Goal: Task Accomplishment & Management: Complete application form

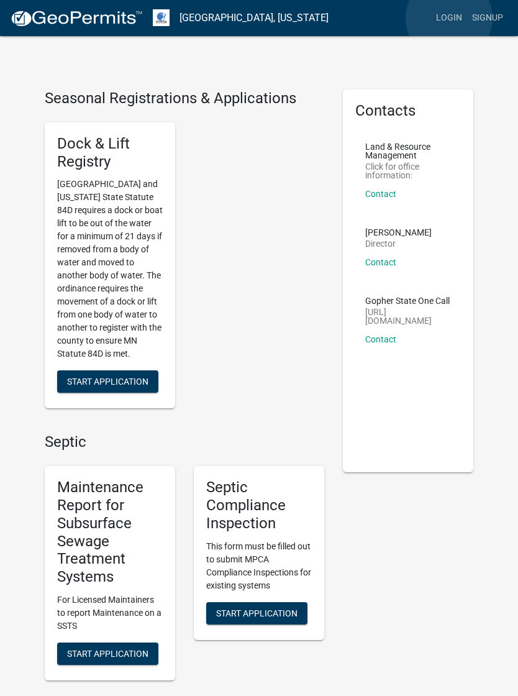
click at [449, 18] on link "Login" at bounding box center [449, 18] width 36 height 24
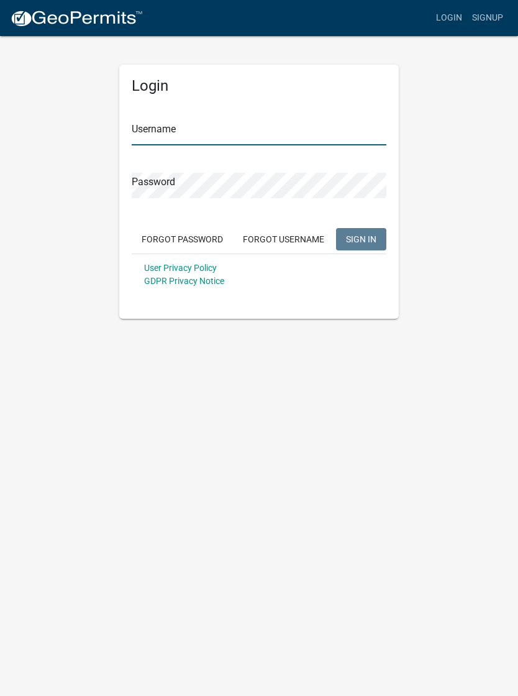
click at [319, 127] on input "Username" at bounding box center [259, 132] width 255 height 25
type input "peterwestby"
click at [361, 238] on button "SIGN IN" at bounding box center [361, 239] width 50 height 22
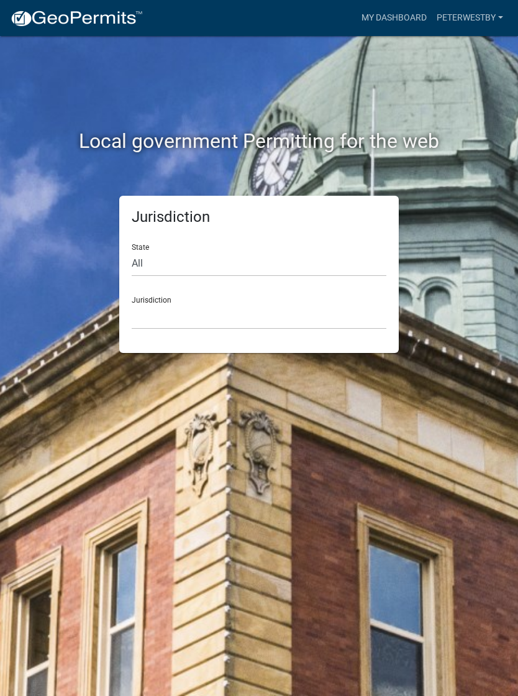
click at [484, 22] on link "peterwestby" at bounding box center [470, 18] width 76 height 24
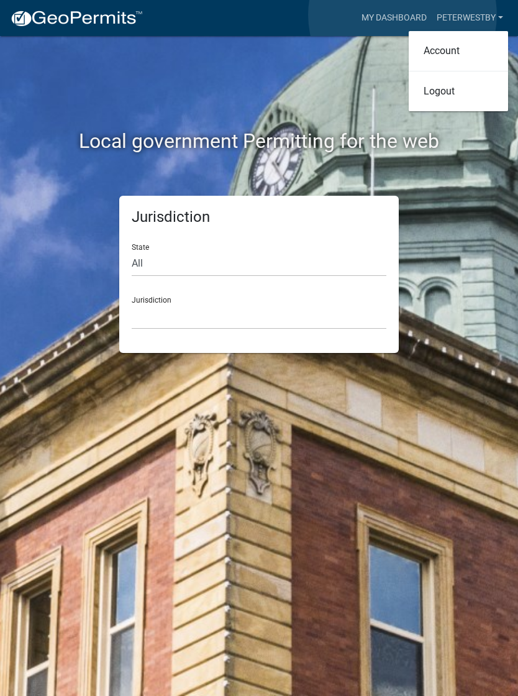
click at [402, 16] on link "My Dashboard" at bounding box center [393, 18] width 75 height 24
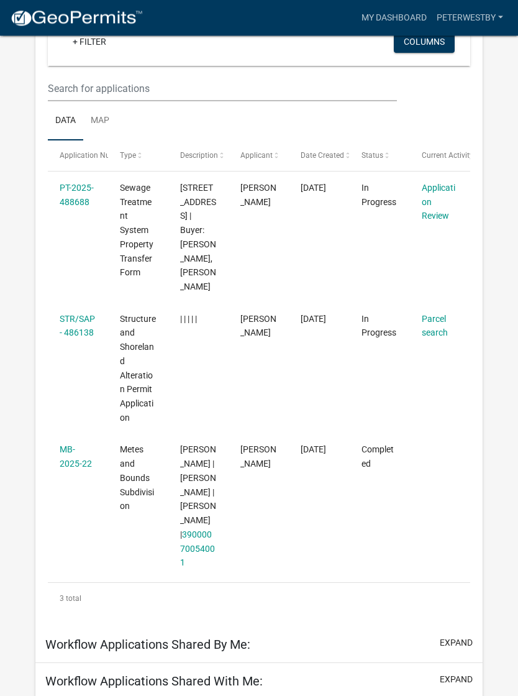
scroll to position [158, 0]
click at [434, 324] on link "Parcel search" at bounding box center [435, 326] width 26 height 24
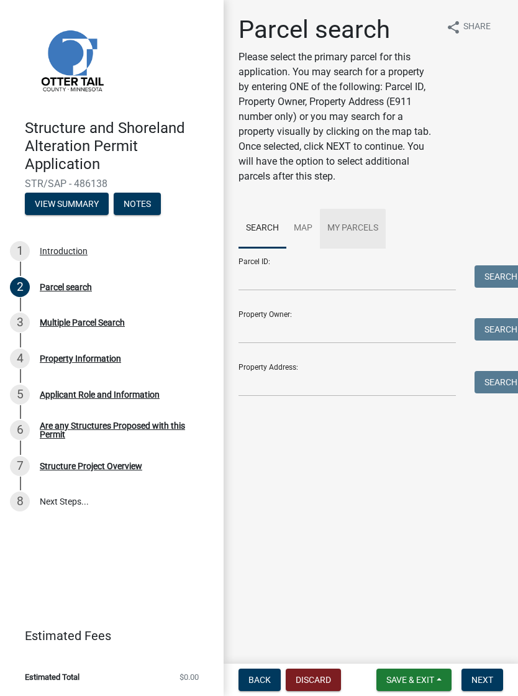
click at [364, 232] on link "My Parcels" at bounding box center [353, 229] width 66 height 40
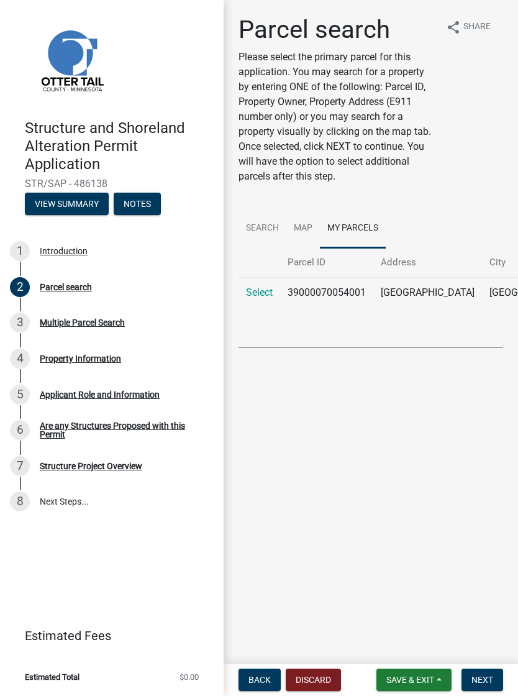
click at [268, 298] on link "Select" at bounding box center [259, 292] width 27 height 12
click at [258, 298] on link "Select" at bounding box center [259, 292] width 27 height 12
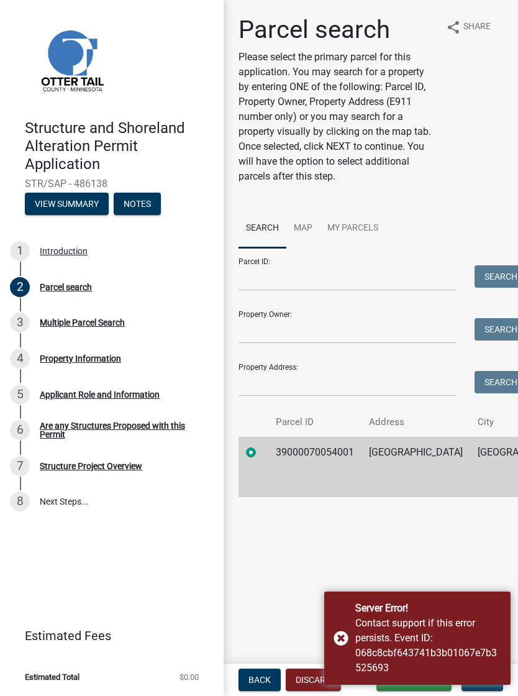
click at [312, 571] on main "Parcel search Please select the primary parcel for this application. You may se…" at bounding box center [371, 329] width 294 height 658
click at [340, 640] on div "Server Error! Contact support if this error persists. Event ID: 068c8cbf643741b…" at bounding box center [417, 637] width 186 height 93
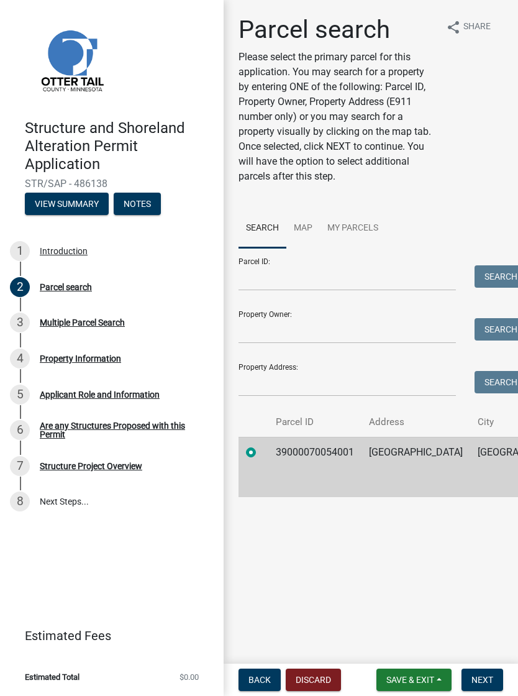
click at [481, 672] on button "Next" at bounding box center [482, 679] width 42 height 22
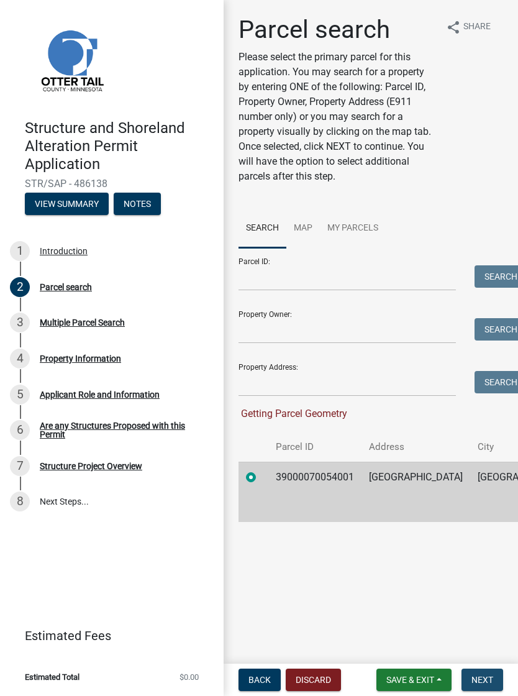
click at [479, 677] on span "Next" at bounding box center [482, 679] width 22 height 10
click at [56, 318] on div "Multiple Parcel Search" at bounding box center [82, 322] width 85 height 9
click at [29, 283] on div "2" at bounding box center [20, 287] width 20 height 20
click at [44, 250] on div "Introduction" at bounding box center [64, 251] width 48 height 9
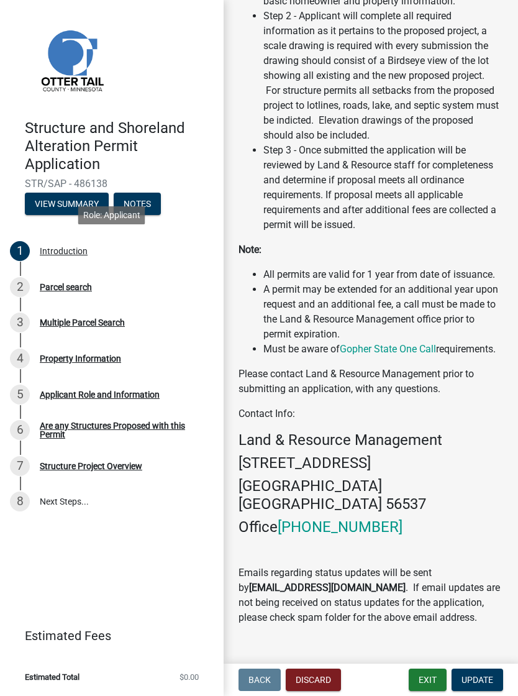
scroll to position [505, 0]
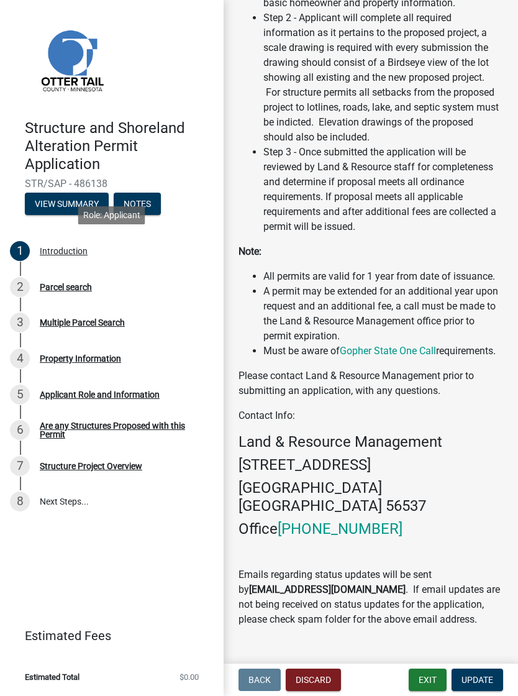
click at [481, 674] on span "Update" at bounding box center [477, 679] width 32 height 10
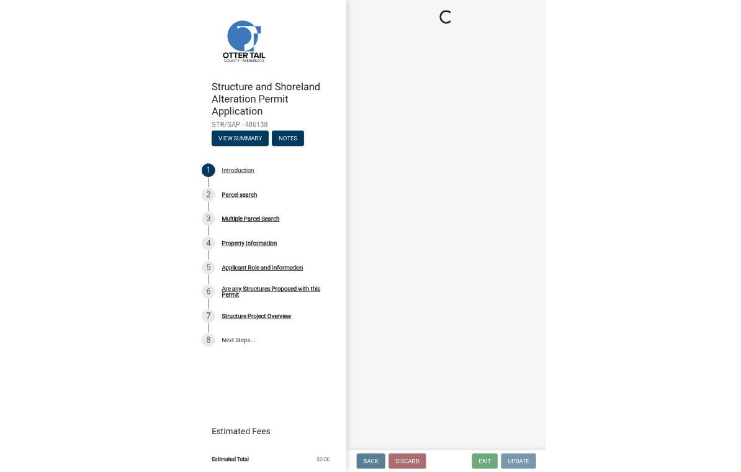
scroll to position [0, 0]
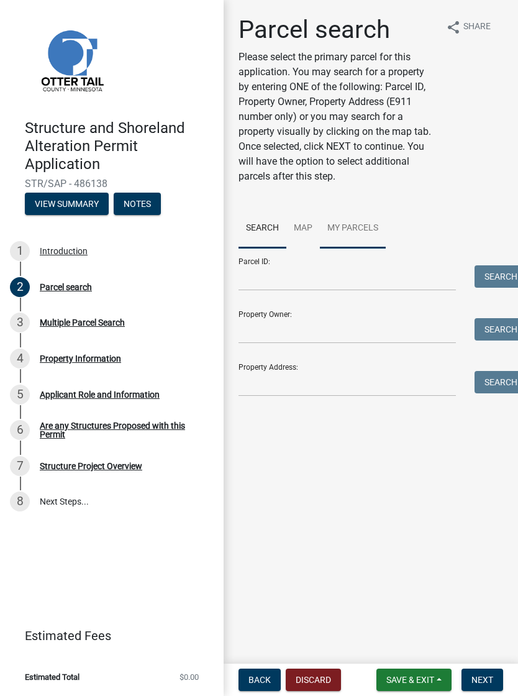
click at [356, 230] on link "My Parcels" at bounding box center [353, 229] width 66 height 40
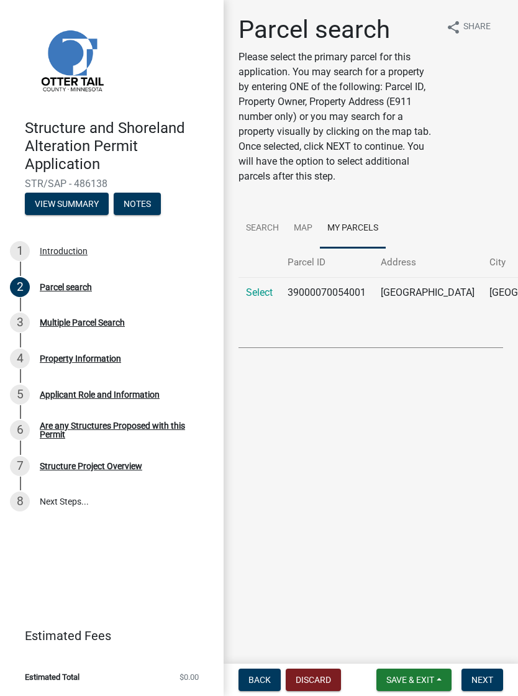
click at [261, 298] on link "Select" at bounding box center [259, 292] width 27 height 12
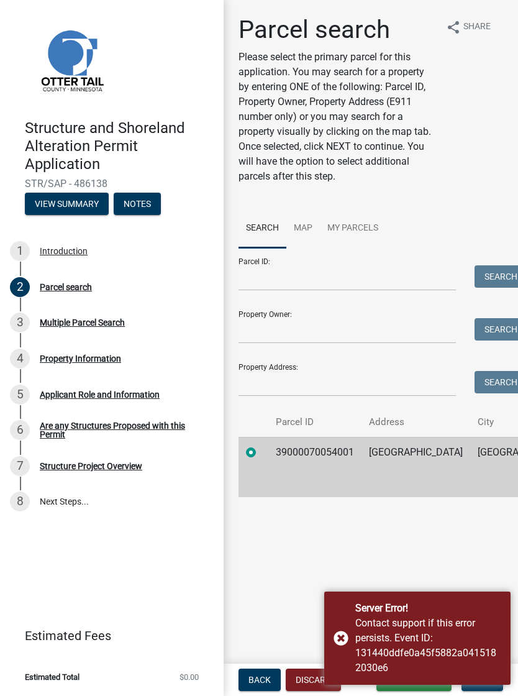
click at [340, 635] on div "Server Error! Contact support if this error persists. Event ID: 131440ddfe0a45f…" at bounding box center [417, 637] width 186 height 93
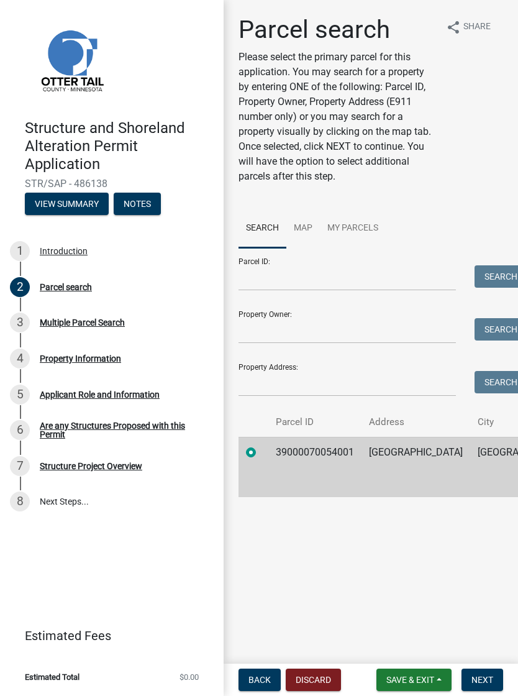
click at [261, 445] on label at bounding box center [261, 445] width 0 height 0
click at [261, 453] on input "radio" at bounding box center [265, 449] width 8 height 8
click at [347, 274] on input "Parcel ID:" at bounding box center [346, 277] width 217 height 25
click at [335, 470] on td "39000070054001" at bounding box center [314, 467] width 93 height 60
click at [405, 686] on button "Save & Exit" at bounding box center [413, 679] width 75 height 22
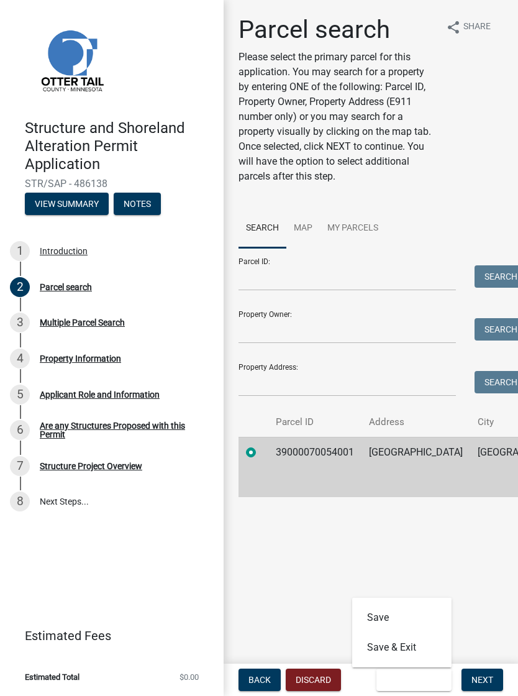
click at [478, 676] on span "Next" at bounding box center [482, 679] width 22 height 10
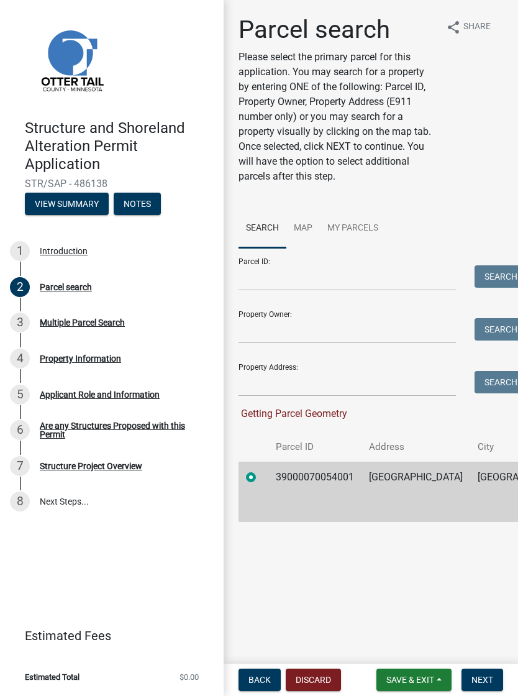
click at [479, 676] on span "Next" at bounding box center [482, 679] width 22 height 10
click at [481, 675] on span "Next" at bounding box center [482, 679] width 22 height 10
click at [478, 673] on button "Next" at bounding box center [482, 679] width 42 height 22
click at [478, 670] on button "Next" at bounding box center [482, 679] width 42 height 22
click at [415, 679] on span "Save & Exit" at bounding box center [410, 679] width 48 height 10
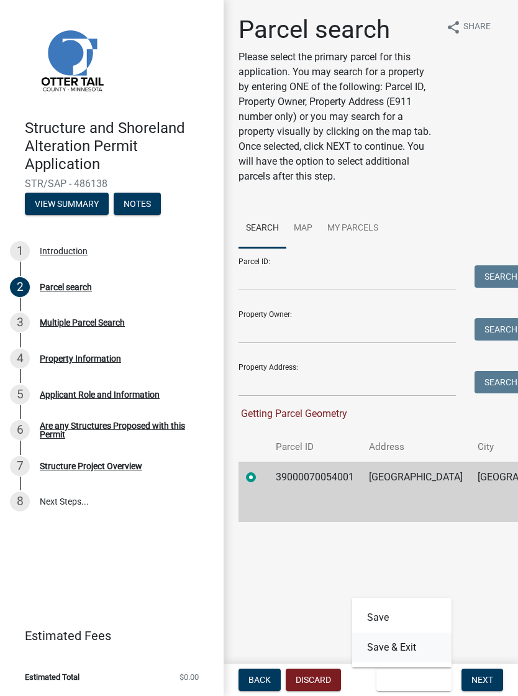
click at [400, 648] on button "Save & Exit" at bounding box center [401, 647] width 99 height 30
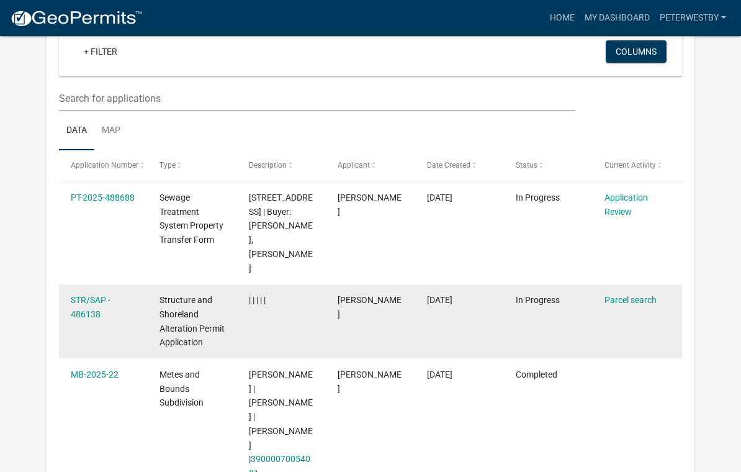
scroll to position [137, 0]
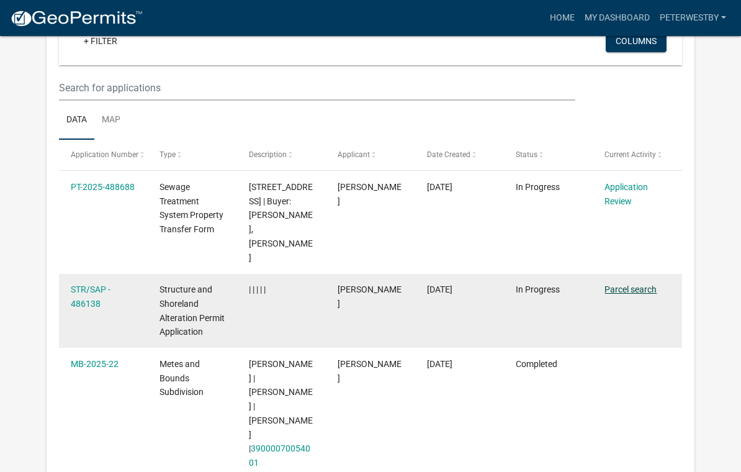
click at [517, 284] on link "Parcel search" at bounding box center [631, 289] width 52 height 10
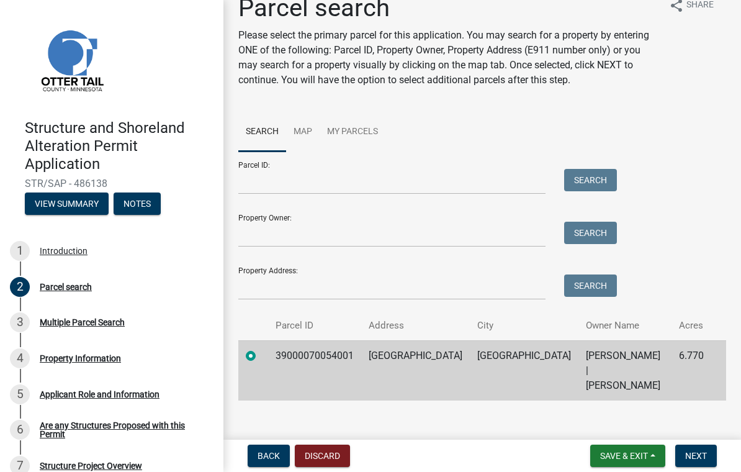
scroll to position [20, 0]
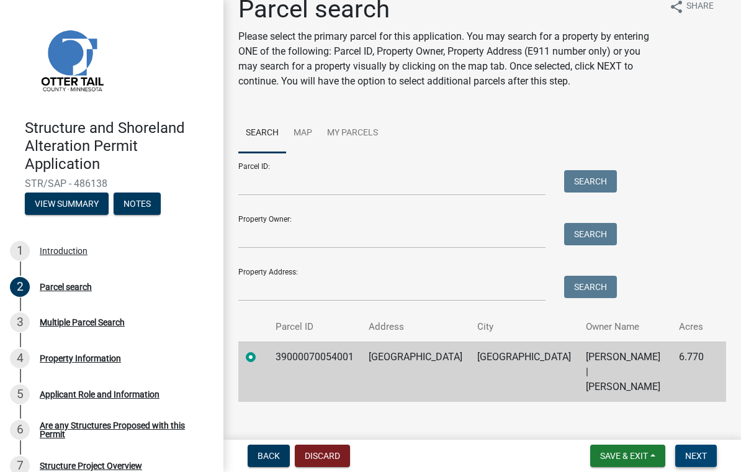
click at [517, 463] on button "Next" at bounding box center [697, 456] width 42 height 22
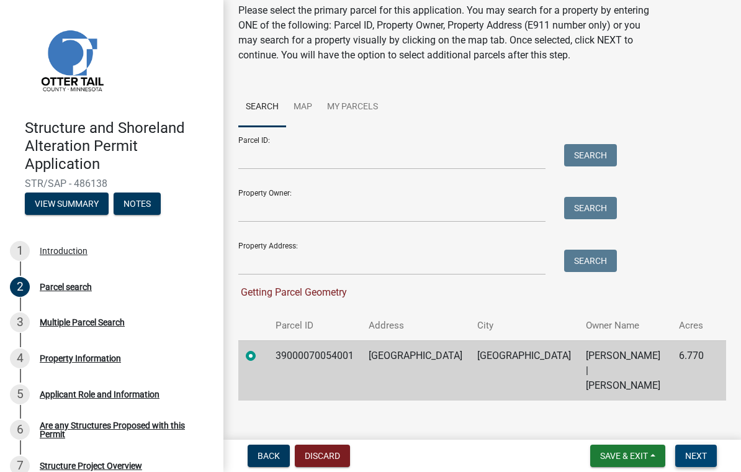
scroll to position [45, 0]
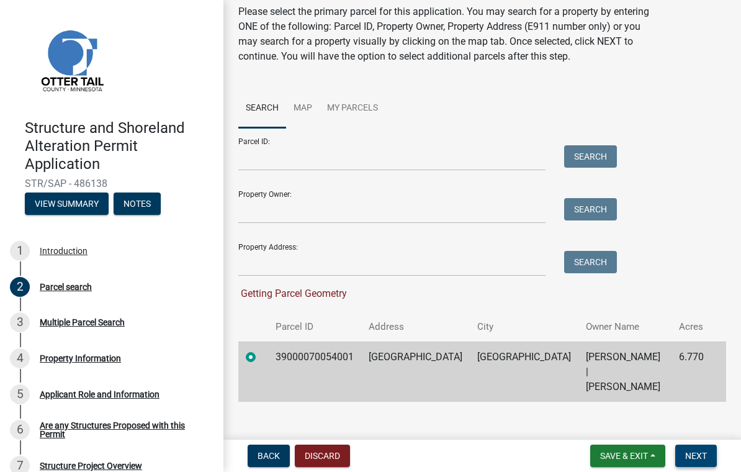
click at [517, 448] on button "Next" at bounding box center [697, 456] width 42 height 22
click at [517, 452] on span "Next" at bounding box center [697, 456] width 22 height 10
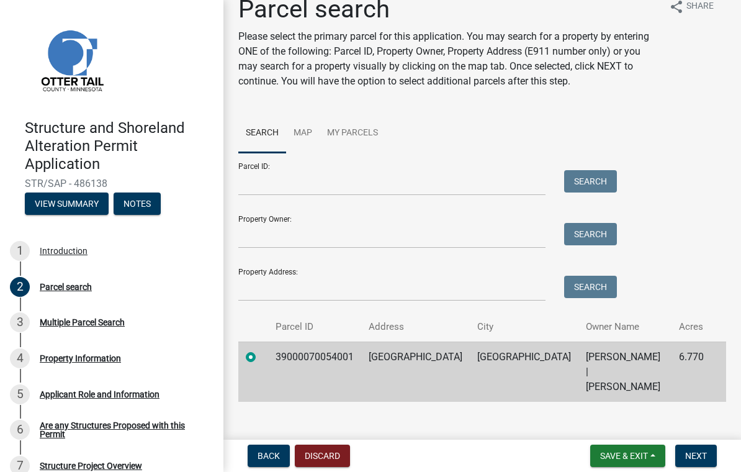
scroll to position [20, 0]
click at [517, 451] on span "Next" at bounding box center [697, 456] width 22 height 10
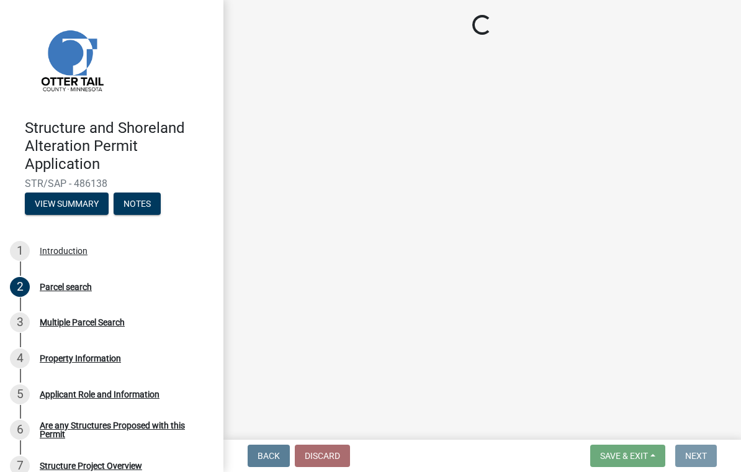
scroll to position [0, 0]
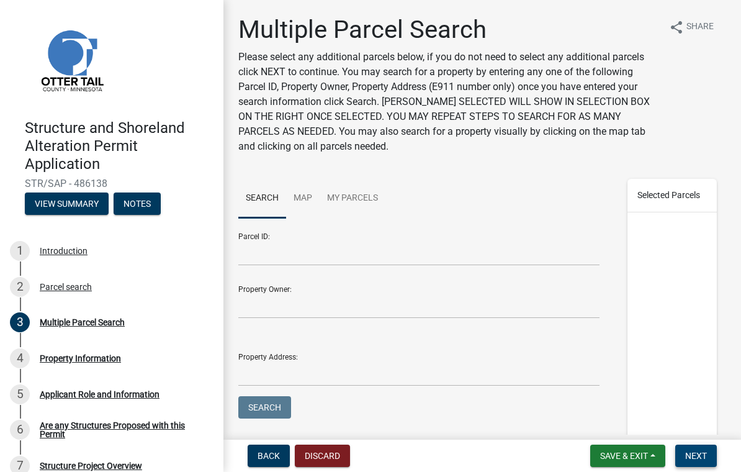
click at [517, 454] on span "Next" at bounding box center [697, 456] width 22 height 10
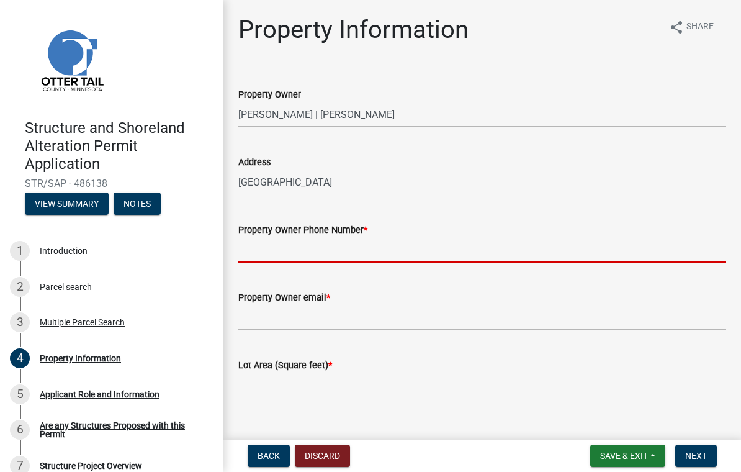
click at [386, 260] on input "Property Owner Phone Number *" at bounding box center [482, 249] width 488 height 25
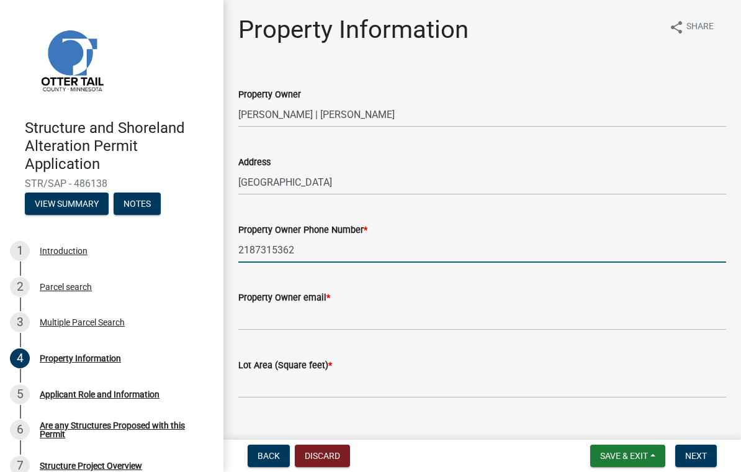
type input "2187315362"
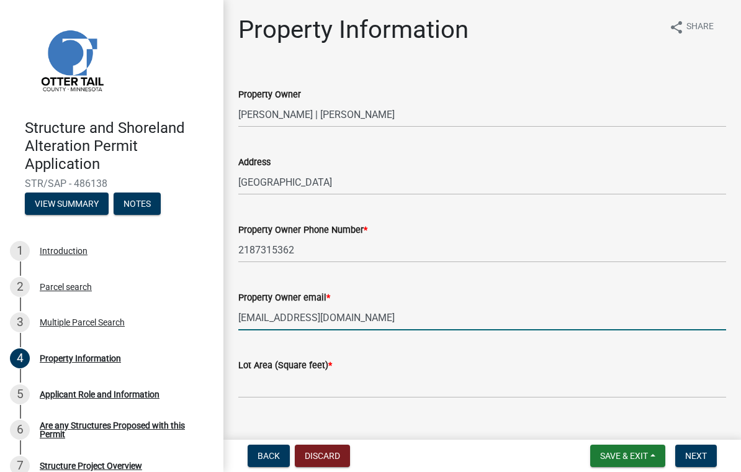
type input "[EMAIL_ADDRESS][DOMAIN_NAME]"
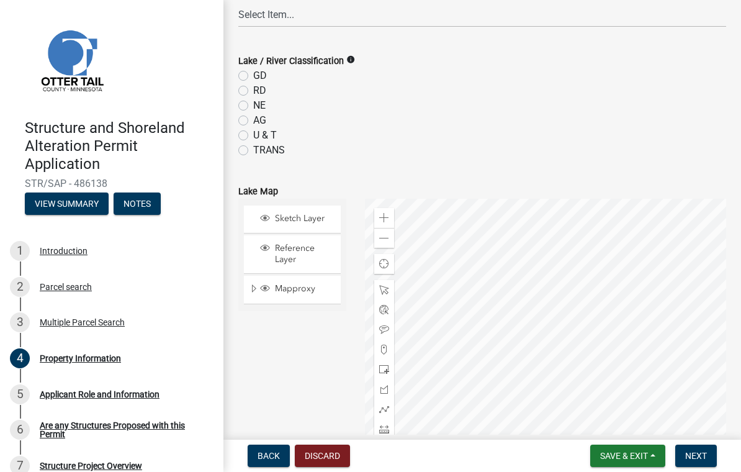
scroll to position [479, 0]
click at [256, 104] on label "NE" at bounding box center [259, 106] width 12 height 15
click at [256, 104] on input "NE" at bounding box center [257, 103] width 8 height 8
radio input "true"
click at [405, 12] on select "Select Item... None [PERSON_NAME] 56-031 [PERSON_NAME] 56-118 [PERSON_NAME] 56-…" at bounding box center [482, 14] width 488 height 25
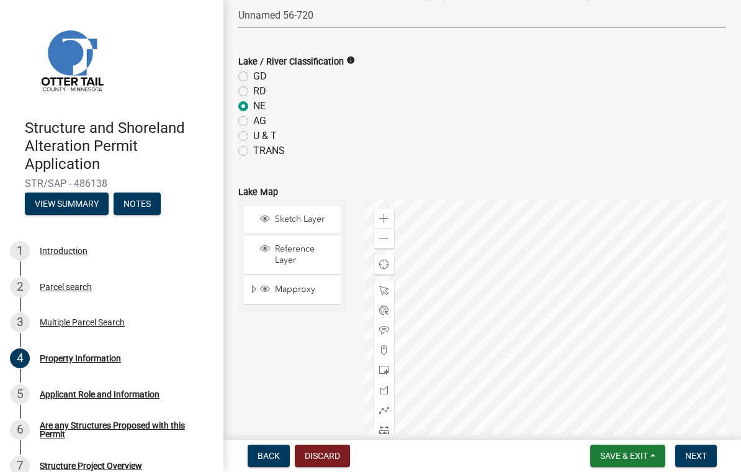
select select "6e8fcad4-67d1-4369-bebc-79260c5a47a6"
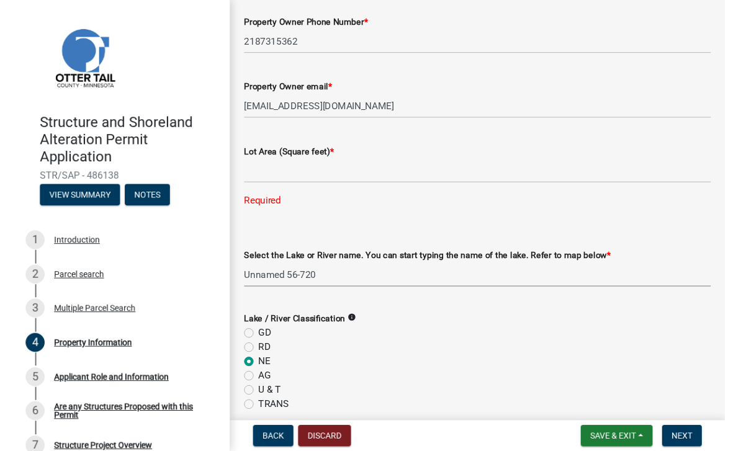
scroll to position [107, 0]
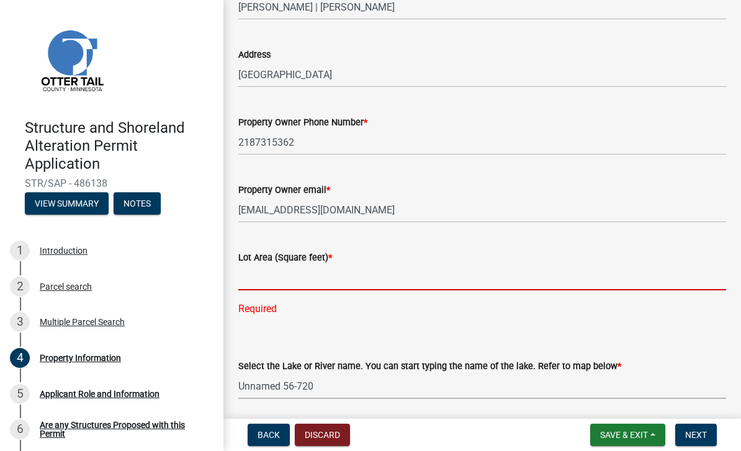
click at [430, 284] on input "text" at bounding box center [482, 277] width 488 height 25
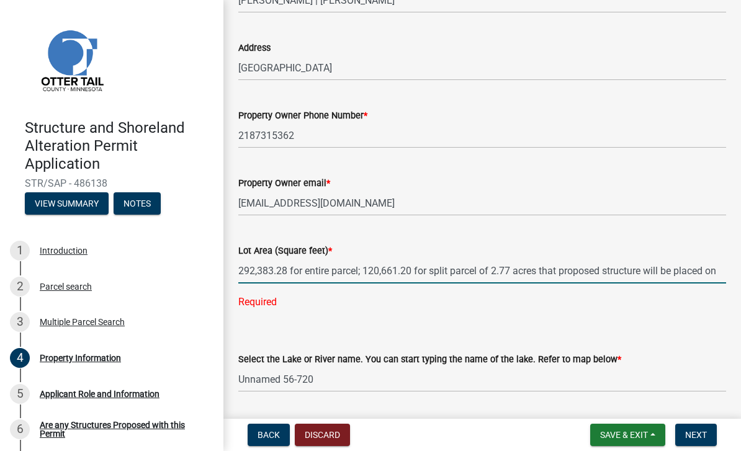
scroll to position [114, 0]
click at [517, 433] on span "Save & Exit" at bounding box center [625, 435] width 48 height 10
type input "0"
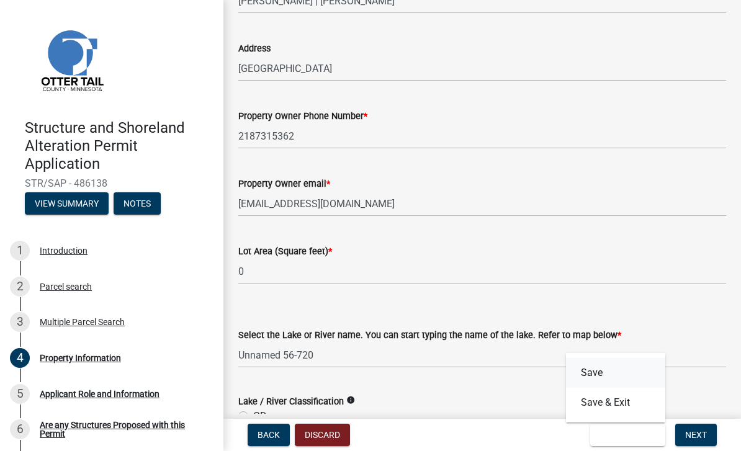
click at [517, 362] on button "Save" at bounding box center [615, 373] width 99 height 30
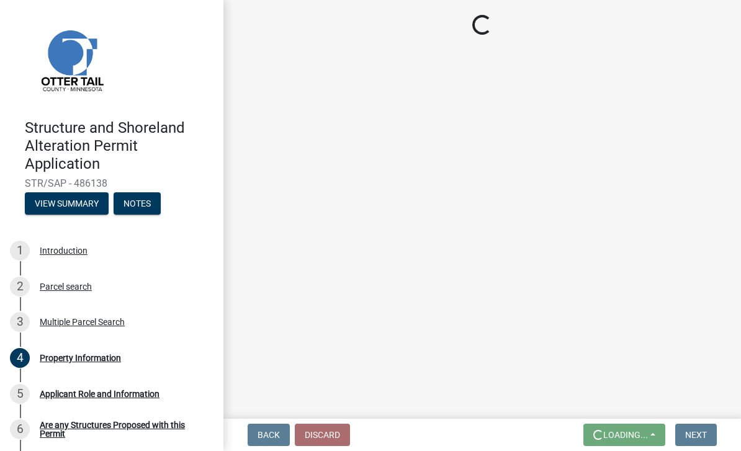
scroll to position [0, 0]
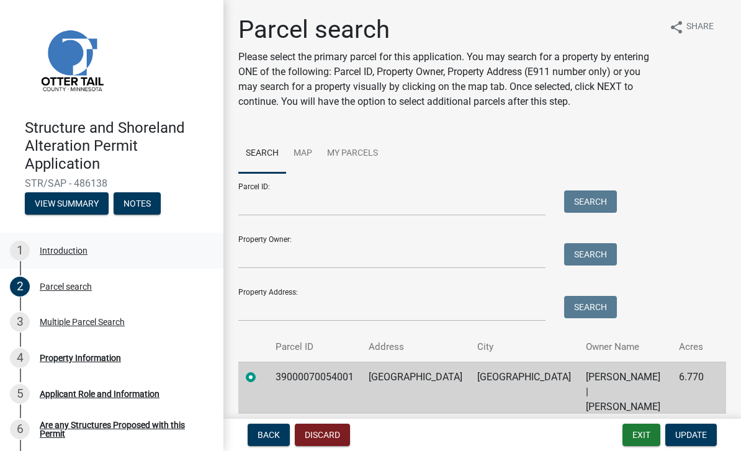
click at [74, 252] on div "Introduction" at bounding box center [64, 251] width 48 height 9
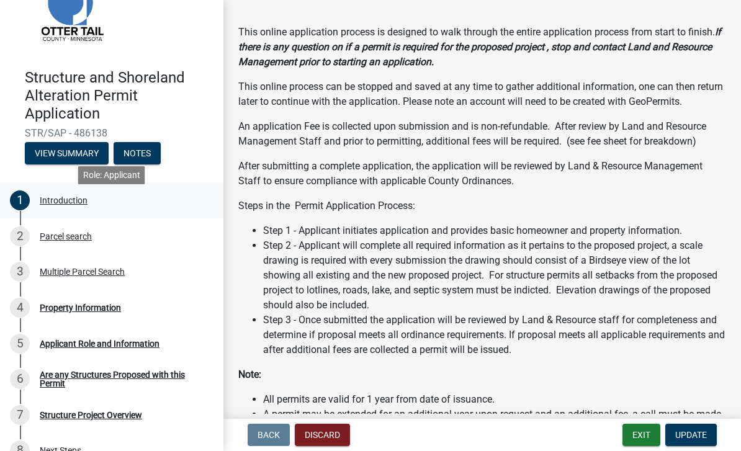
scroll to position [38, 0]
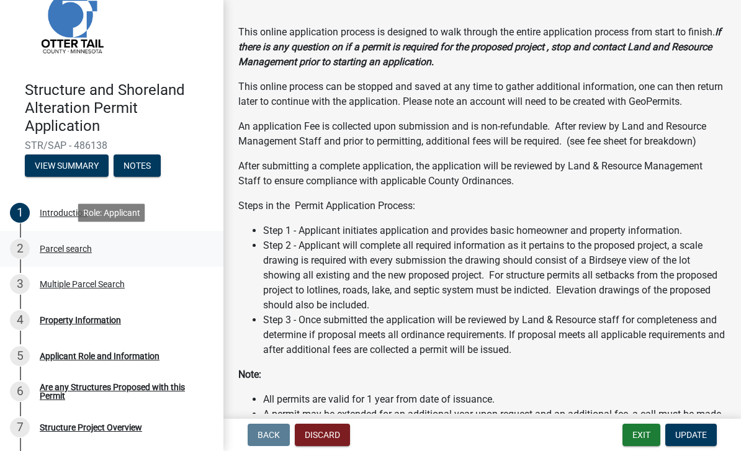
click at [82, 249] on div "Parcel search" at bounding box center [66, 249] width 52 height 9
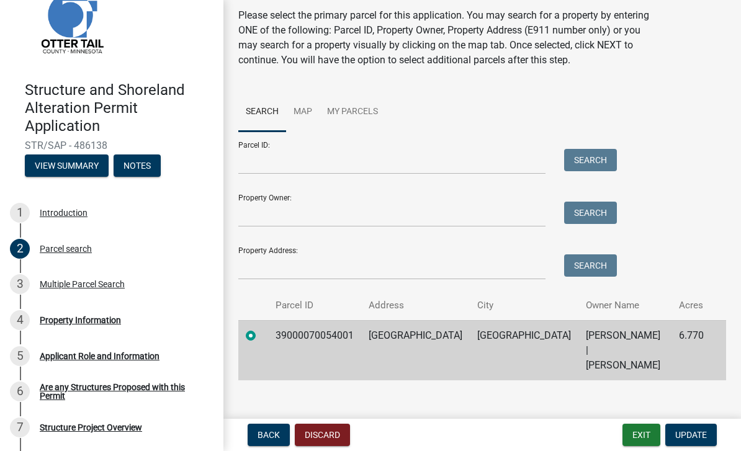
scroll to position [41, 0]
click at [80, 319] on div "Property Information" at bounding box center [80, 320] width 81 height 9
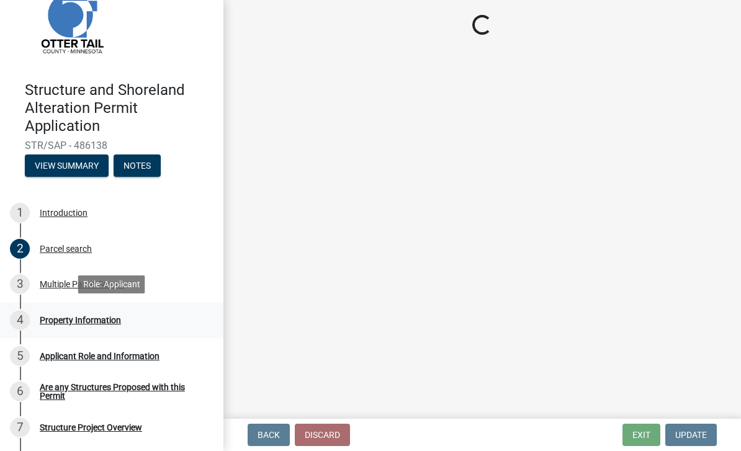
scroll to position [0, 0]
select select "6e8fcad4-67d1-4369-bebc-79260c5a47a6"
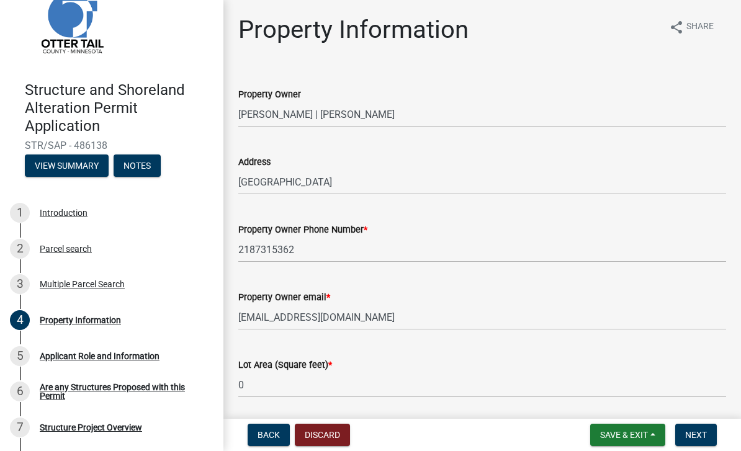
scroll to position [35, 0]
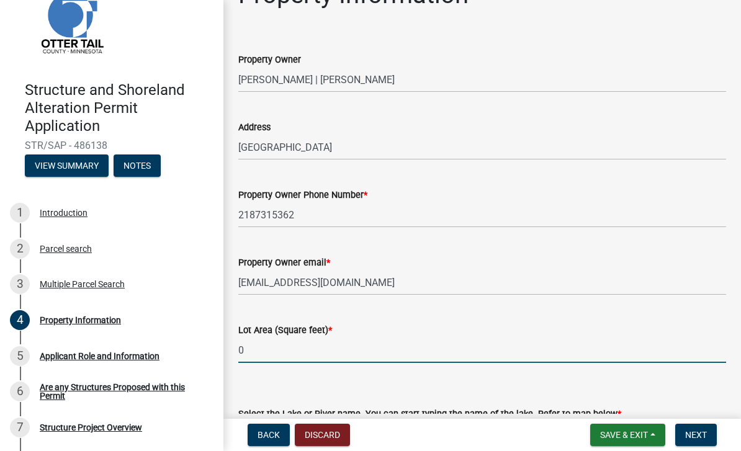
click at [327, 350] on input "0" at bounding box center [482, 350] width 488 height 25
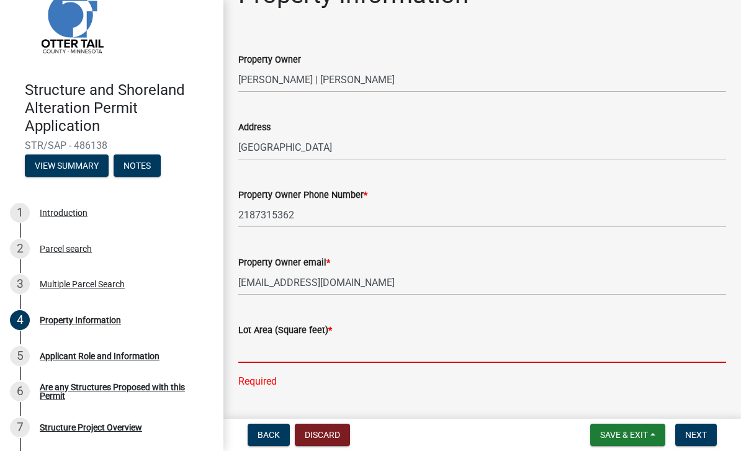
paste input "292,383.28"
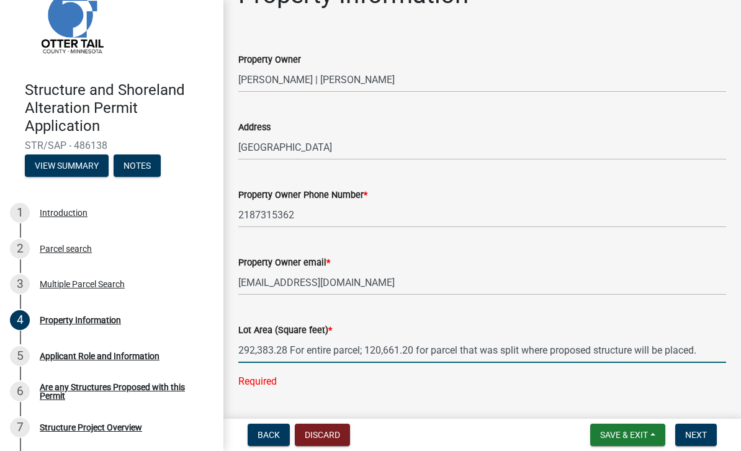
type input "0"
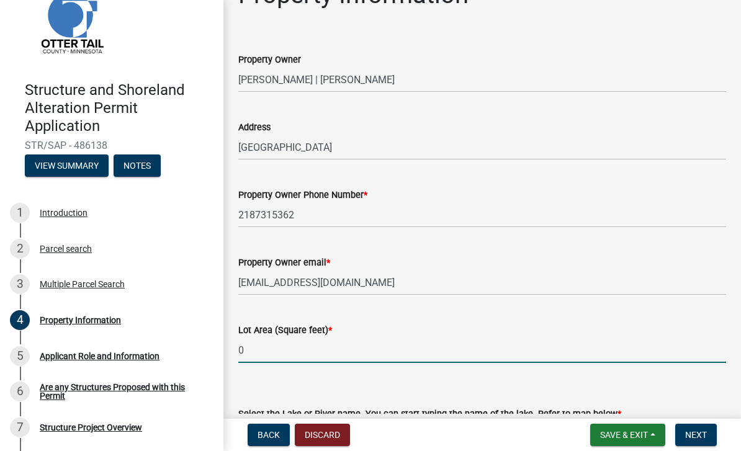
click at [517, 355] on input "0" at bounding box center [482, 350] width 488 height 25
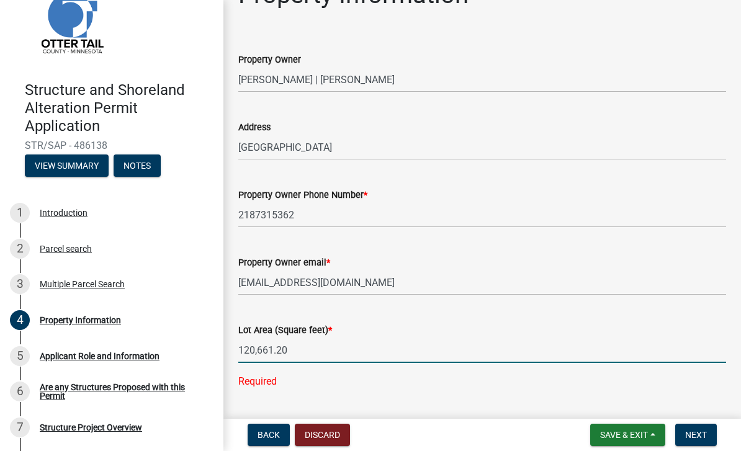
click at [517, 263] on div "Property Owner email *" at bounding box center [482, 262] width 488 height 15
type input "120661.2"
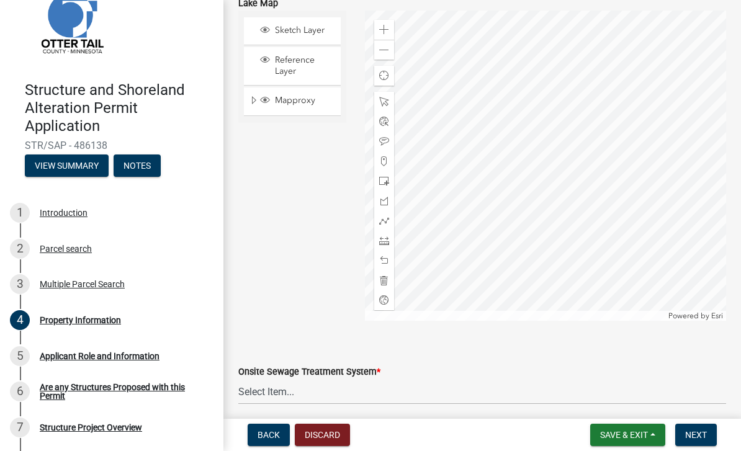
scroll to position [668, 0]
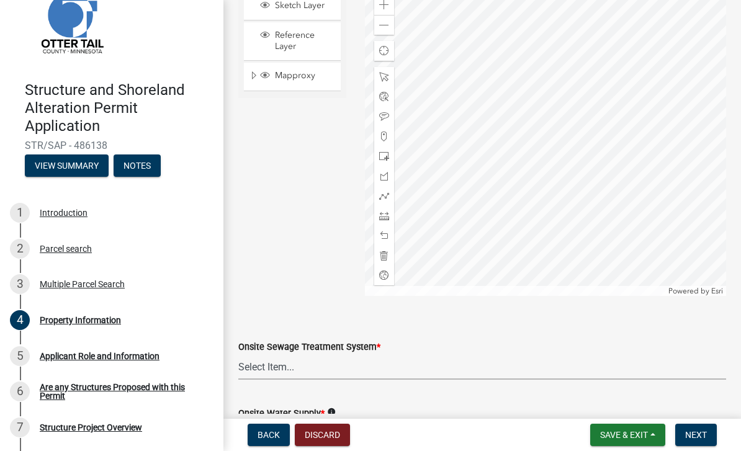
click at [386, 365] on select "Select Item... L&R Certificate of Compliance within 5yrs Compliance Inspection …" at bounding box center [482, 367] width 488 height 25
select select "9f52d7c9-96dd-4370-b810-ce091165f7c2"
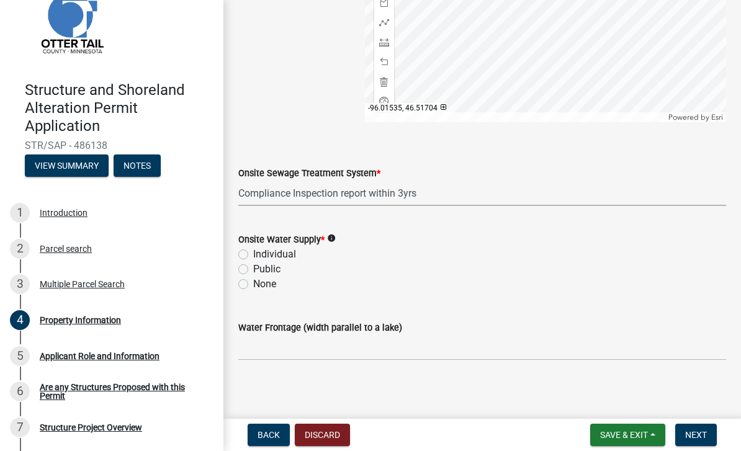
scroll to position [842, 0]
click at [286, 261] on div "Public" at bounding box center [482, 268] width 488 height 15
click at [276, 256] on label "Individual" at bounding box center [274, 254] width 43 height 15
click at [261, 255] on input "Individual" at bounding box center [257, 251] width 8 height 8
radio input "true"
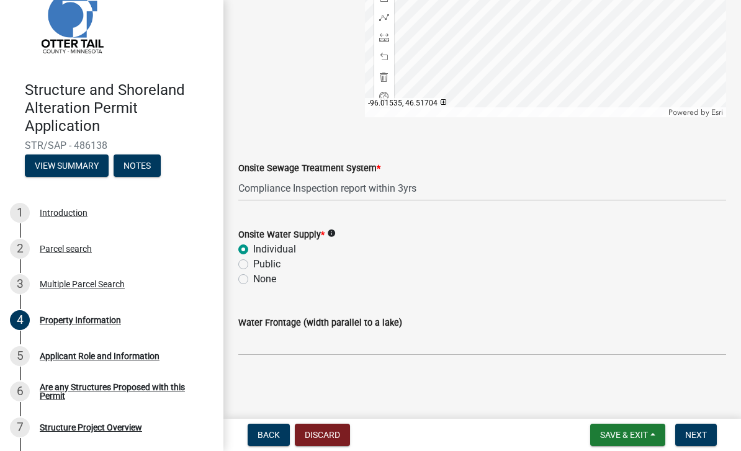
scroll to position [846, 0]
click at [517, 408] on main "Property Information share Share Property Owner [PERSON_NAME] | [PERSON_NAME] A…" at bounding box center [483, 207] width 518 height 414
click at [517, 432] on span "Next" at bounding box center [697, 435] width 22 height 10
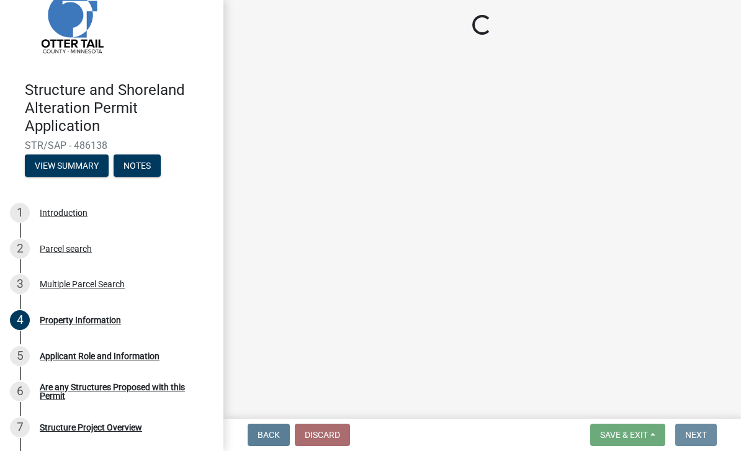
scroll to position [0, 0]
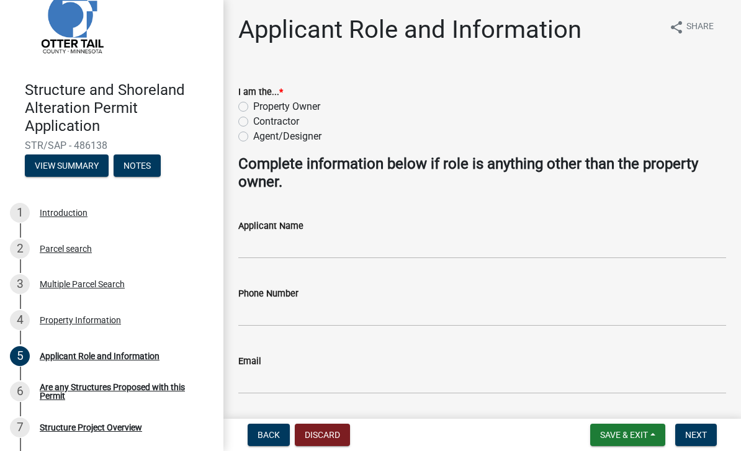
click at [297, 105] on label "Property Owner" at bounding box center [286, 106] width 67 height 15
click at [261, 105] on input "Property Owner" at bounding box center [257, 103] width 8 height 8
radio input "true"
click at [334, 245] on input "Applicant Name" at bounding box center [482, 246] width 488 height 25
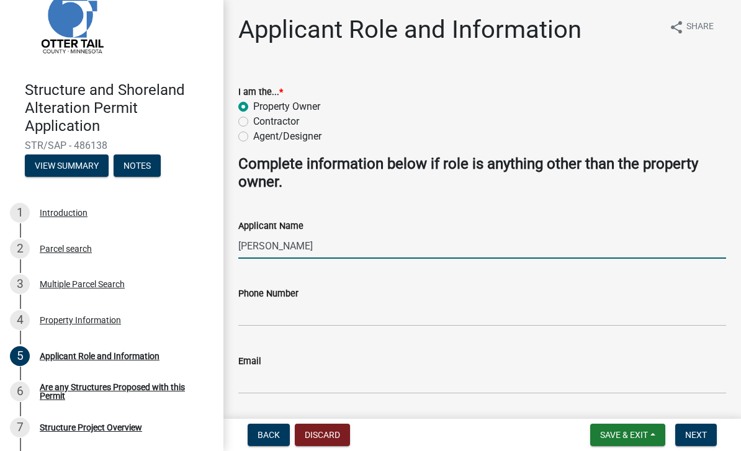
type input "[PERSON_NAME]"
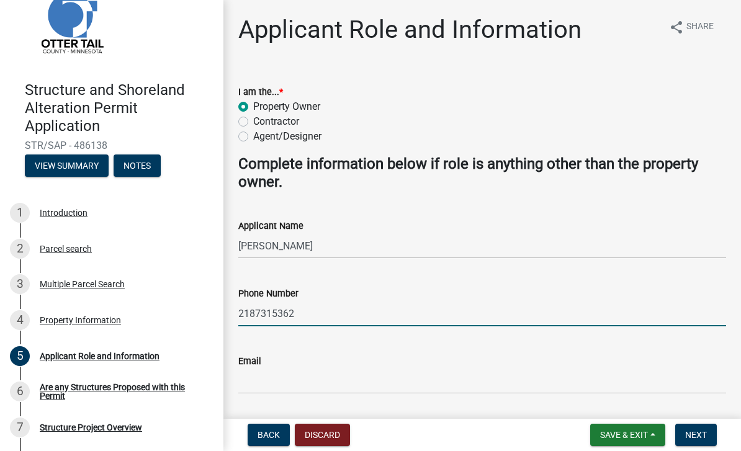
type input "2187315362"
click at [471, 374] on input "Email" at bounding box center [482, 381] width 488 height 25
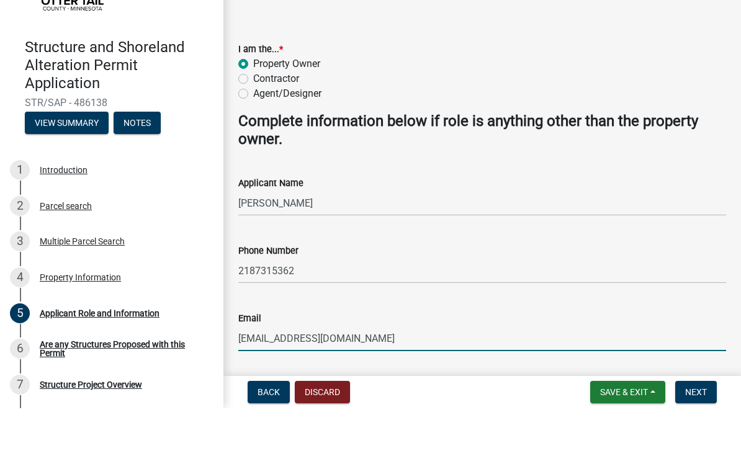
type input "[EMAIL_ADDRESS][DOMAIN_NAME]"
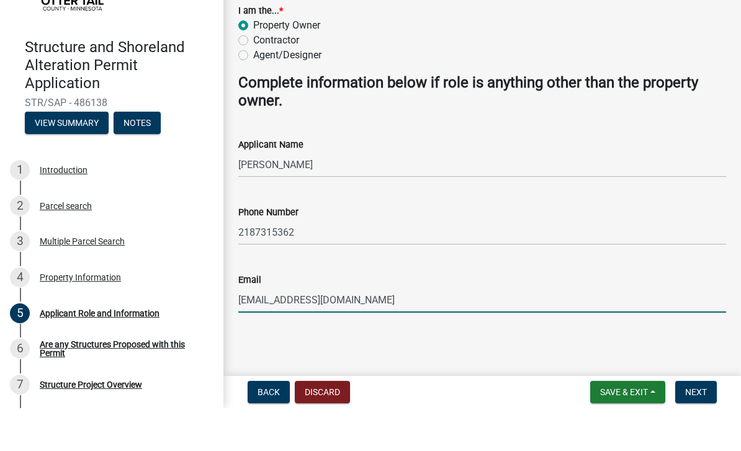
scroll to position [37, 0]
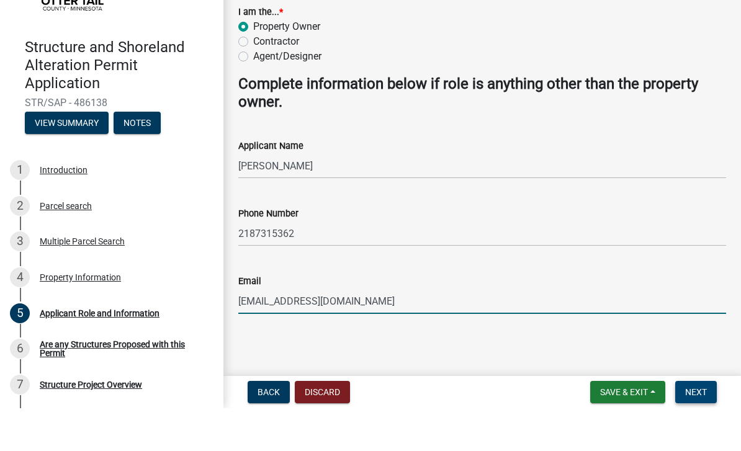
click at [517, 430] on span "Next" at bounding box center [697, 435] width 22 height 10
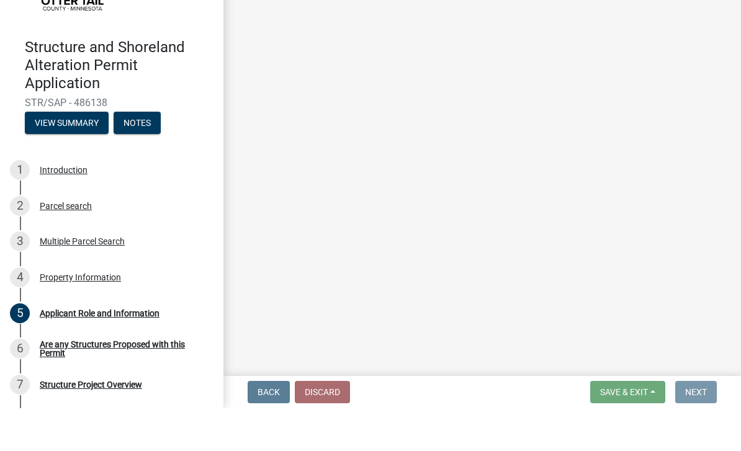
scroll to position [0, 0]
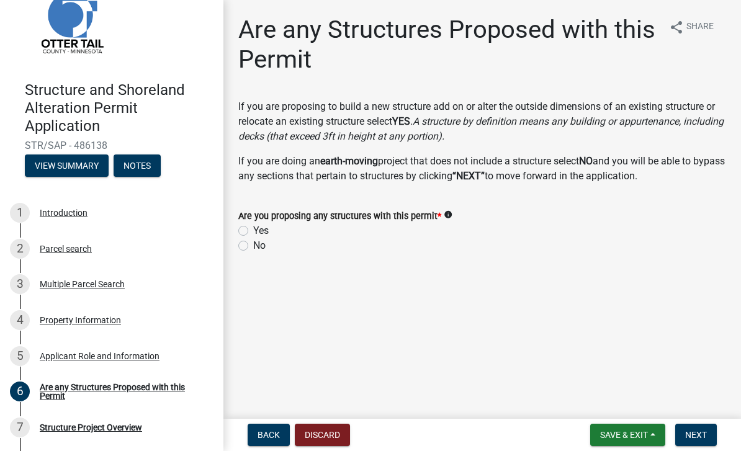
click at [253, 230] on label "Yes" at bounding box center [261, 231] width 16 height 15
click at [253, 230] on input "Yes" at bounding box center [257, 228] width 8 height 8
radio input "true"
click at [517, 436] on button "Next" at bounding box center [697, 435] width 42 height 22
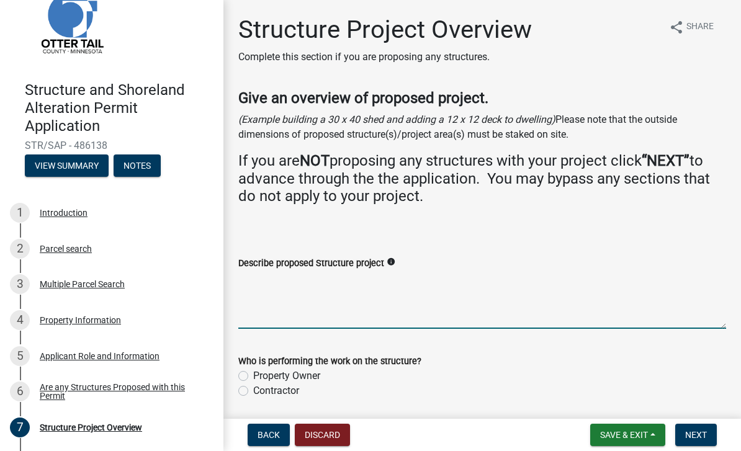
click at [382, 277] on textarea "Describe proposed Structure project" at bounding box center [482, 300] width 488 height 58
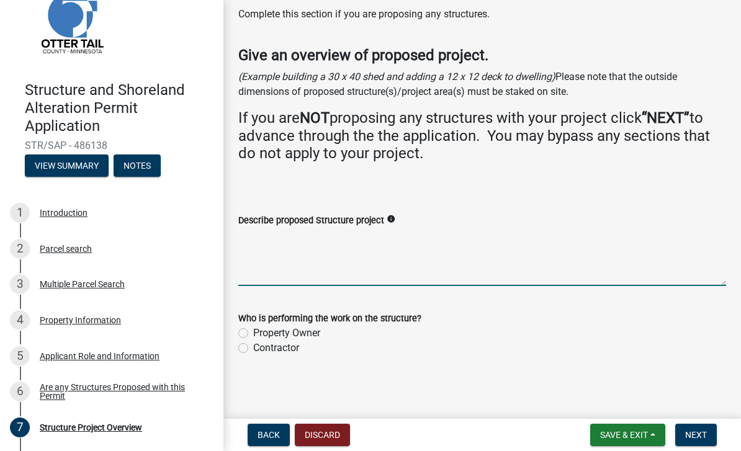
scroll to position [42, 0]
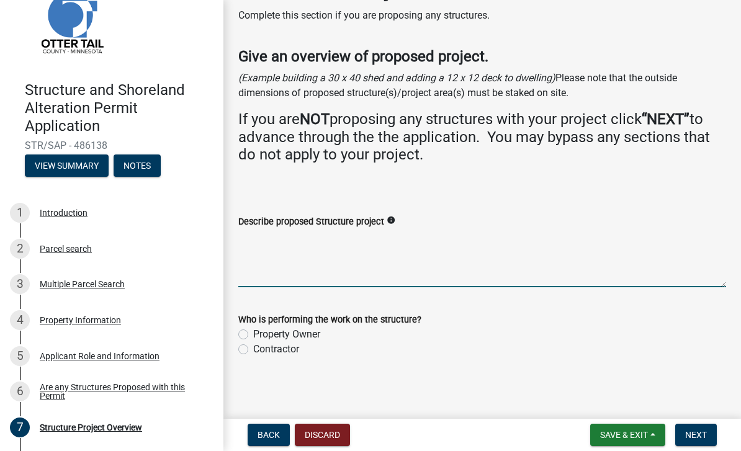
click at [306, 329] on label "Property Owner" at bounding box center [286, 334] width 67 height 15
click at [261, 329] on input "Property Owner" at bounding box center [257, 331] width 8 height 8
radio input "true"
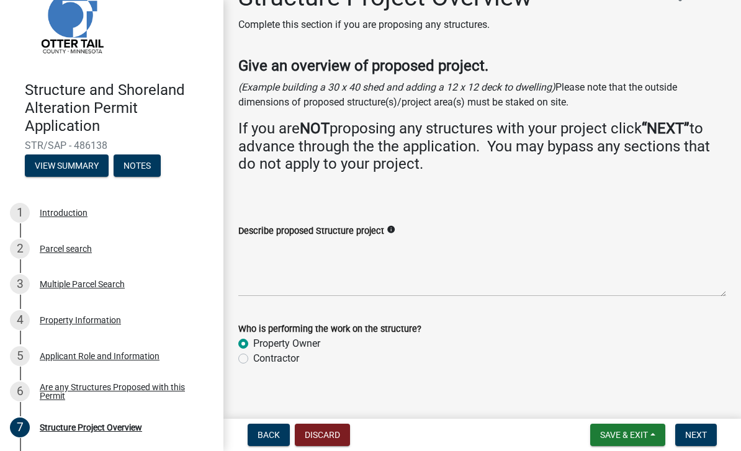
scroll to position [32, 0]
click at [281, 358] on label "Contractor" at bounding box center [276, 359] width 46 height 15
click at [261, 358] on input "Contractor" at bounding box center [257, 356] width 8 height 8
radio input "true"
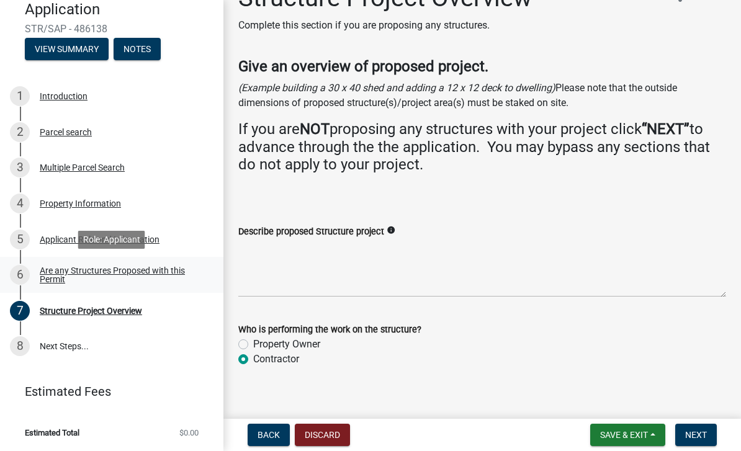
scroll to position [154, 0]
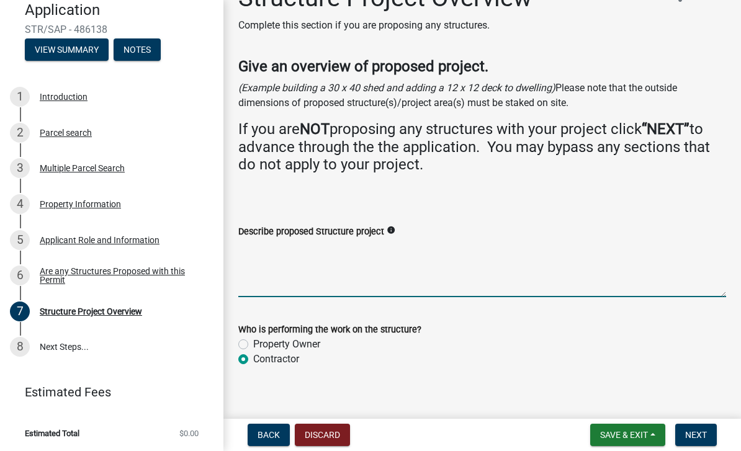
click at [260, 270] on textarea "Describe proposed Structure project" at bounding box center [482, 268] width 488 height 58
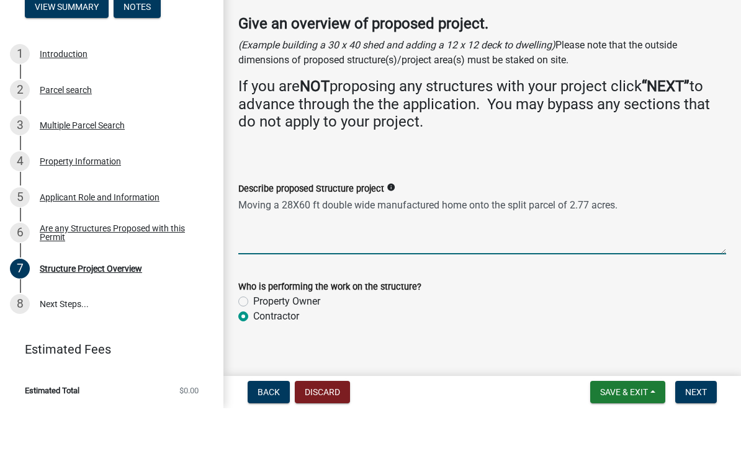
click at [240, 239] on textarea "Moving a 28X60 ft double wide manufactured home onto the split parcel of 2.77 a…" at bounding box center [482, 268] width 488 height 58
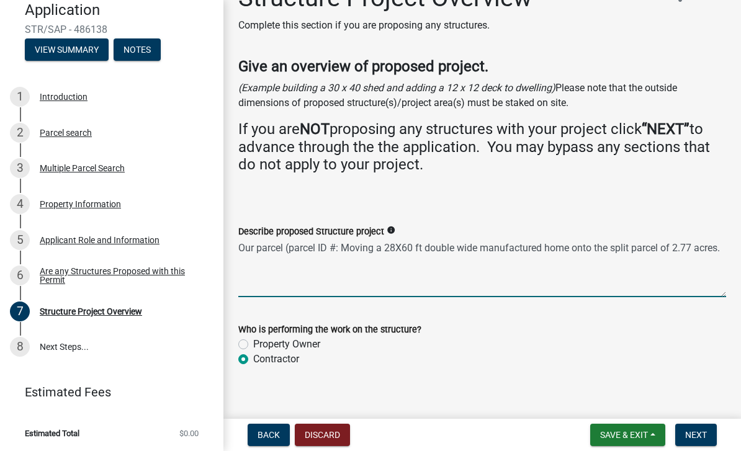
paste textarea "39000070054001"
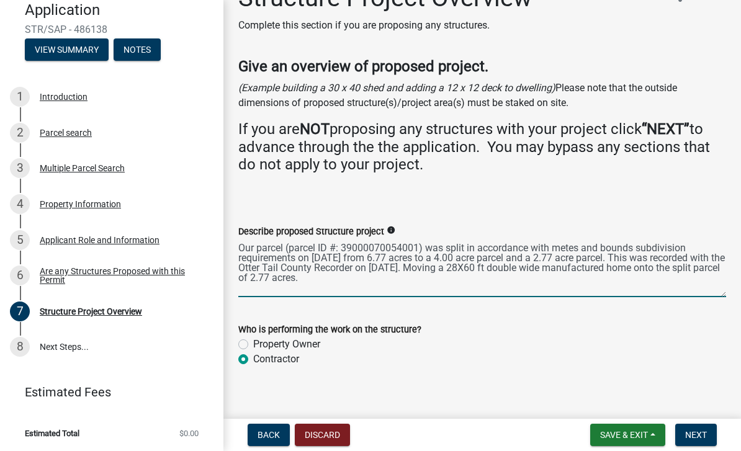
click at [517, 245] on textarea "Our parcel (parcel ID #: 39000070054001) was split in accordance with metes and…" at bounding box center [482, 268] width 488 height 58
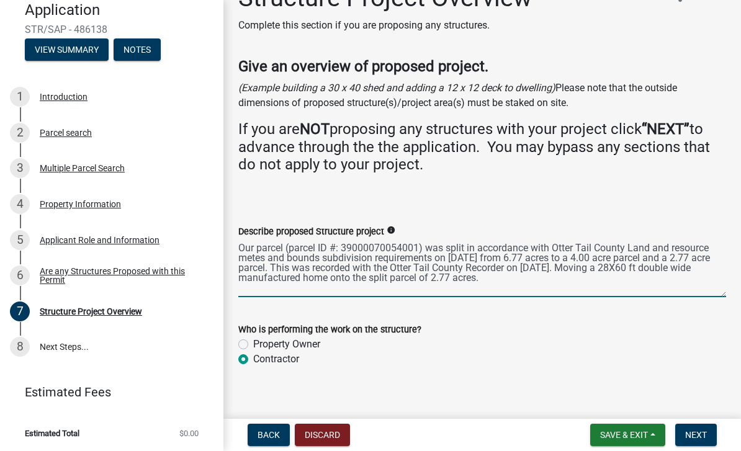
click at [517, 245] on textarea "Our parcel (parcel ID #: 39000070054001) was split in accordance with Otter Tai…" at bounding box center [482, 268] width 488 height 58
click at [247, 256] on textarea "Our parcel (parcel ID #: 39000070054001) was split in accordance with Otter Tai…" at bounding box center [482, 268] width 488 height 58
click at [293, 256] on textarea "Our parcel (parcel ID #: 39000070054001) was split in accordance with Otter Tai…" at bounding box center [482, 268] width 488 height 58
click at [328, 256] on textarea "Our parcel (parcel ID #: 39000070054001) was split in accordance with Otter Tai…" at bounding box center [482, 268] width 488 height 58
click at [517, 266] on textarea "Our parcel (parcel ID #: 39000070054001) was split in accordance with Otter Tai…" at bounding box center [482, 268] width 488 height 58
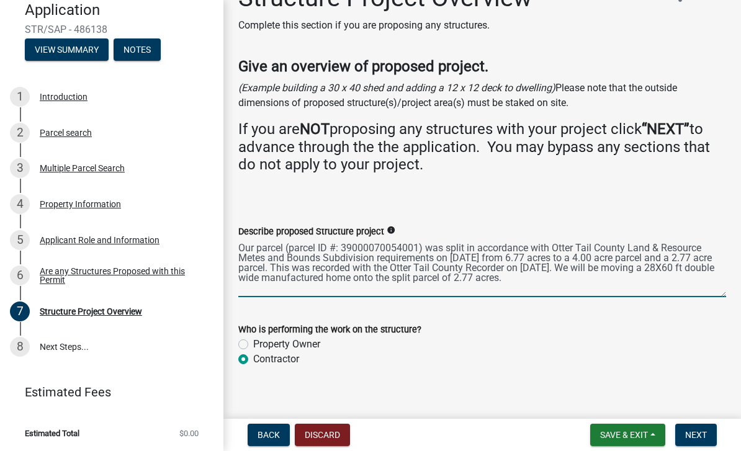
click at [517, 276] on textarea "Our parcel (parcel ID #: 39000070054001) was split in accordance with Otter Tai…" at bounding box center [482, 268] width 488 height 58
click at [283, 276] on textarea "Our parcel (parcel ID #: 39000070054001) was split in accordance with Otter Tai…" at bounding box center [482, 268] width 488 height 58
click at [517, 276] on textarea "Our parcel (parcel ID #: 39000070054001) was split in accordance with Otter Tai…" at bounding box center [482, 268] width 488 height 58
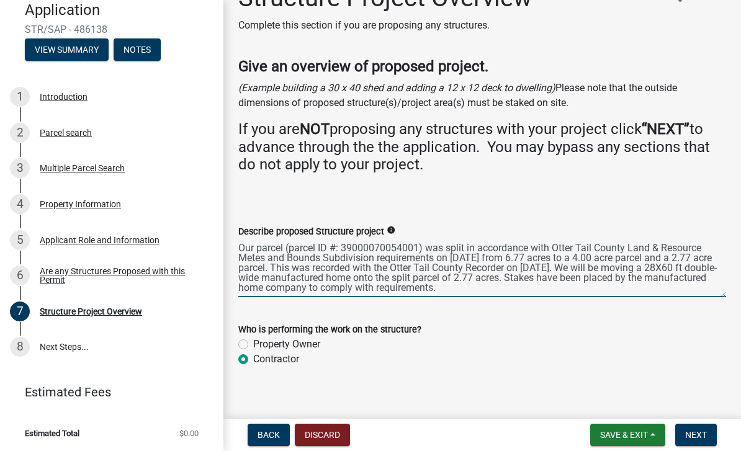
click at [517, 276] on textarea "Our parcel (parcel ID #: 39000070054001) was split in accordance with Otter Tai…" at bounding box center [482, 268] width 488 height 58
click at [517, 286] on textarea "Our parcel (parcel ID #: 39000070054001) was split in accordance with Otter Tai…" at bounding box center [482, 268] width 488 height 58
click at [517, 276] on textarea "Our parcel (parcel ID #: 39000070054001) was split in accordance with Otter Tai…" at bounding box center [482, 268] width 488 height 58
click at [317, 286] on textarea "Our parcel (parcel ID #: 39000070054001) was split in accordance with Otter Tai…" at bounding box center [482, 268] width 488 height 58
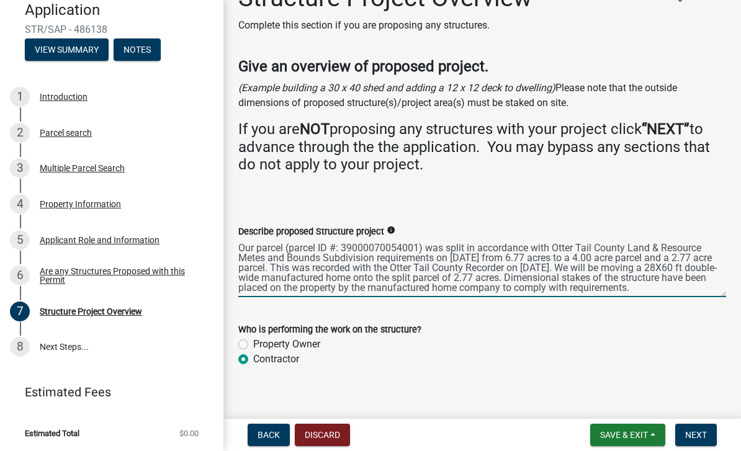
click at [517, 286] on textarea "Our parcel (parcel ID #: 39000070054001) was split in accordance with Otter Tai…" at bounding box center [482, 268] width 488 height 58
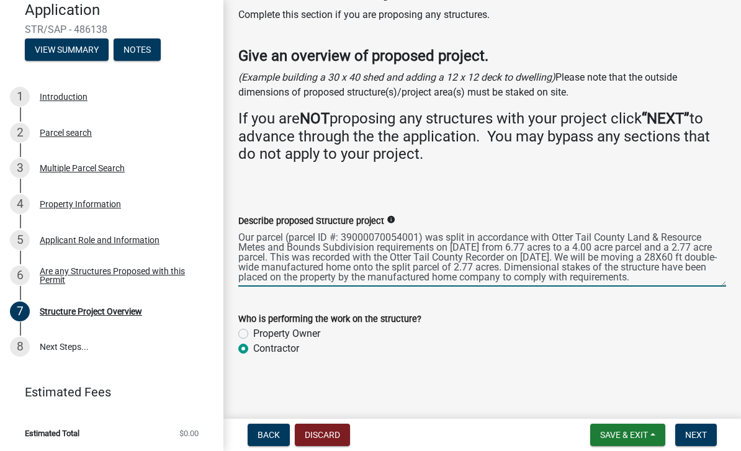
scroll to position [42, 0]
type textarea "Our parcel (parcel ID #: 39000070054001) was split in accordance with Otter Tai…"
click at [357, 329] on div "Property Owner" at bounding box center [482, 334] width 488 height 15
click at [305, 331] on label "Property Owner" at bounding box center [286, 334] width 67 height 15
click at [261, 331] on input "Property Owner" at bounding box center [257, 331] width 8 height 8
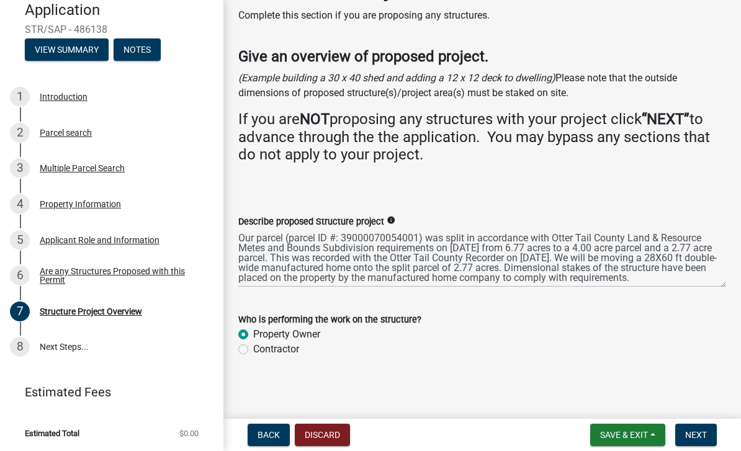
radio input "true"
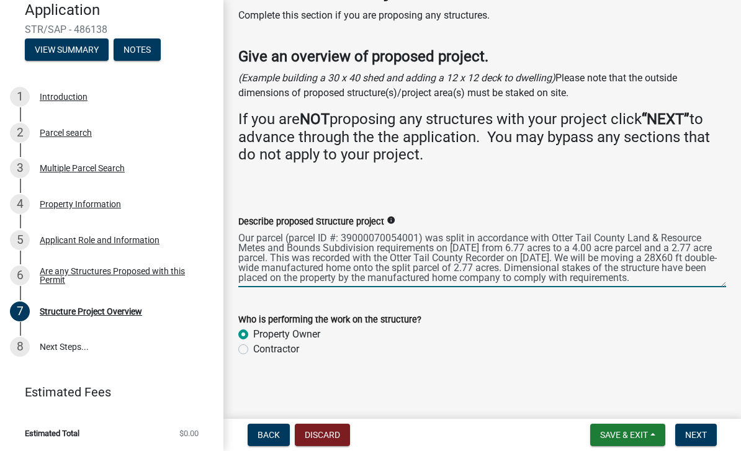
click at [517, 266] on textarea "Our parcel (parcel ID #: 39000070054001) was split in accordance with Otter Tai…" at bounding box center [482, 258] width 488 height 58
click at [517, 276] on textarea "Our parcel (parcel ID #: 39000070054001) was split in accordance with Otter Tai…" at bounding box center [482, 258] width 488 height 58
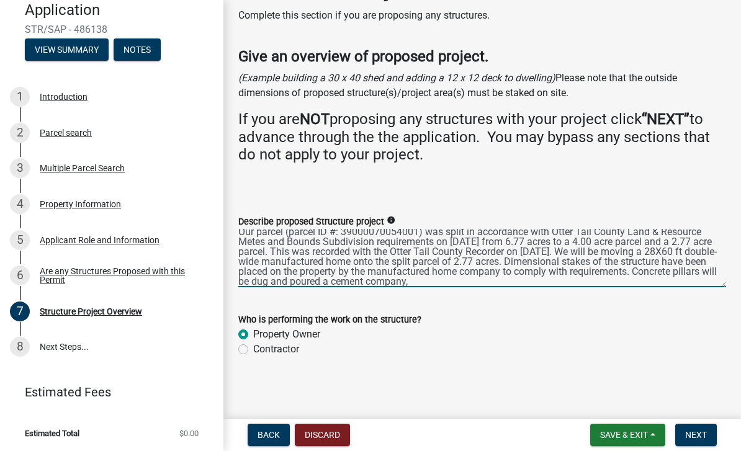
click at [517, 270] on textarea "Our parcel (parcel ID #: 39000070054001) was split in accordance with Otter Tai…" at bounding box center [482, 258] width 488 height 58
click at [507, 280] on textarea "Our parcel (parcel ID #: 39000070054001) was split in accordance with Otter Tai…" at bounding box center [482, 258] width 488 height 58
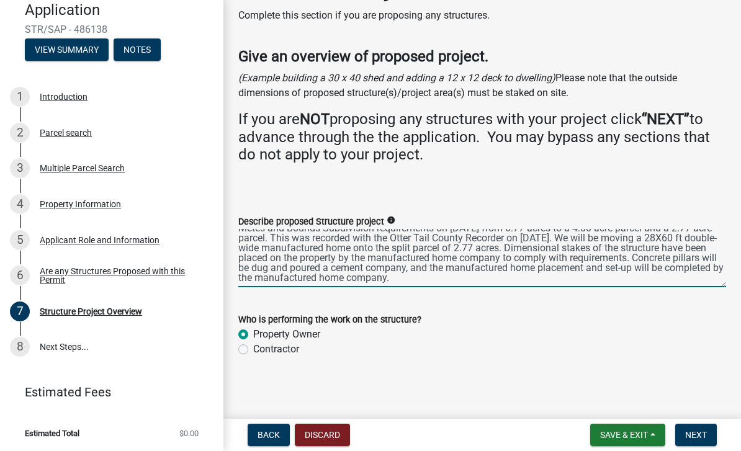
type textarea "Our parcel (parcel ID #: 39000070054001) was split in accordance with Otter Tai…"
click at [517, 320] on div "Who is performing the work on the structure?" at bounding box center [482, 319] width 488 height 15
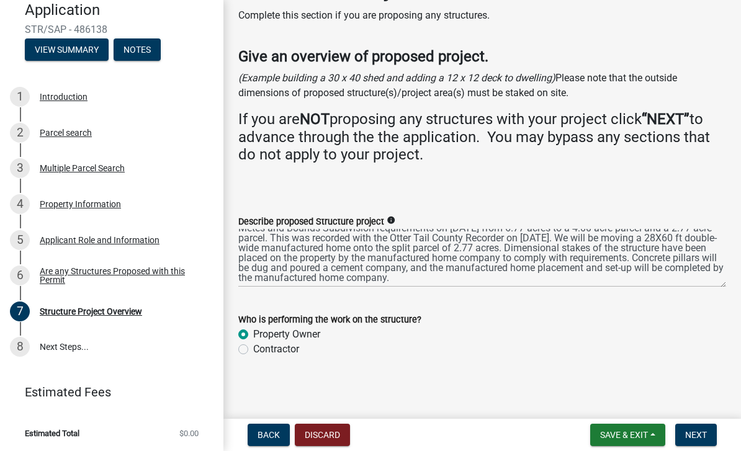
click at [287, 346] on label "Contractor" at bounding box center [276, 349] width 46 height 15
click at [261, 346] on input "Contractor" at bounding box center [257, 346] width 8 height 8
radio input "true"
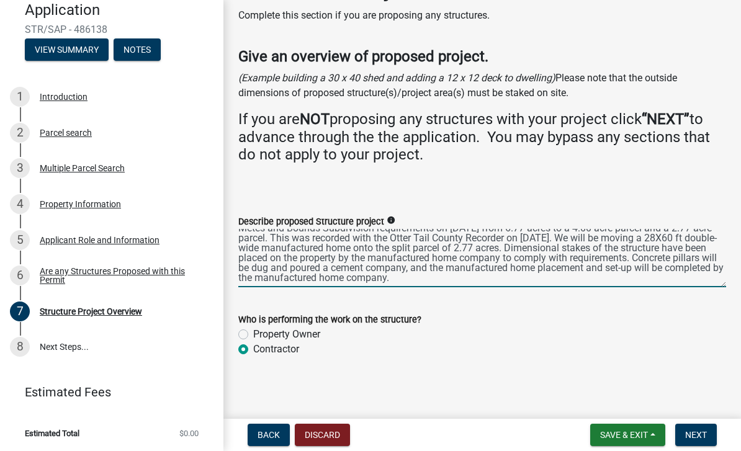
click at [517, 268] on textarea "Our parcel (parcel ID #: 39000070054001) was split in accordance with Otter Tai…" at bounding box center [482, 258] width 488 height 58
click at [517, 282] on textarea "Our parcel (parcel ID #: 39000070054001) was split in accordance with Otter Tai…" at bounding box center [482, 258] width 488 height 58
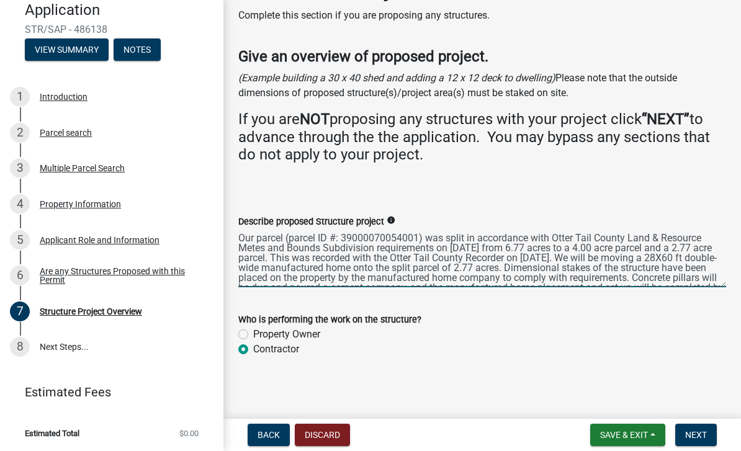
scroll to position [14, 0]
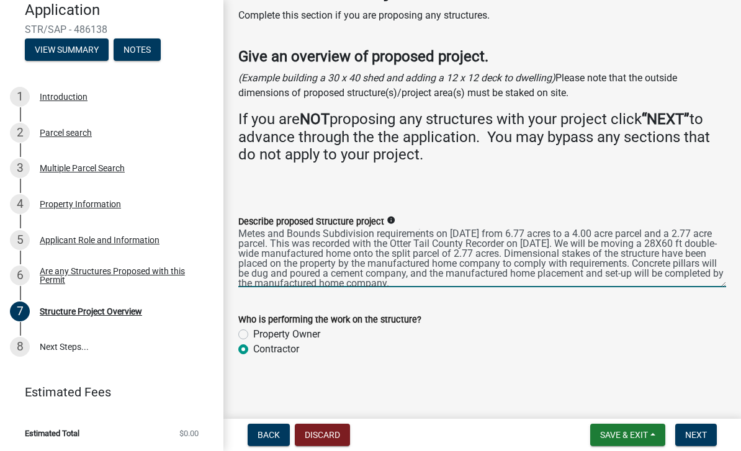
click at [367, 272] on textarea "Our parcel (parcel ID #: 39000070054001) was split in accordance with Otter Tai…" at bounding box center [482, 258] width 488 height 58
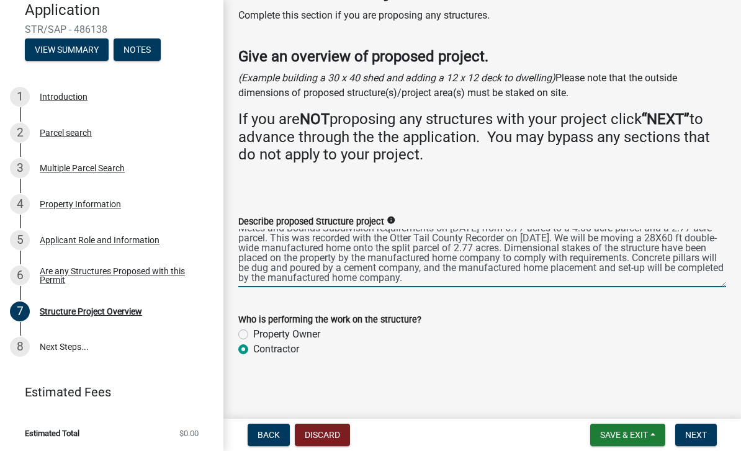
scroll to position [20, 0]
type textarea "Our parcel (parcel ID #: 39000070054001) was split in accordance with Otter Tai…"
click at [433, 335] on div "Property Owner" at bounding box center [482, 334] width 488 height 15
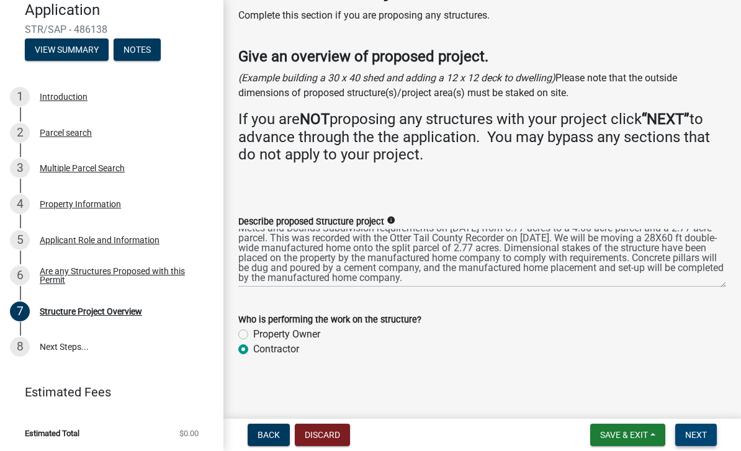
click at [517, 432] on span "Next" at bounding box center [697, 435] width 22 height 10
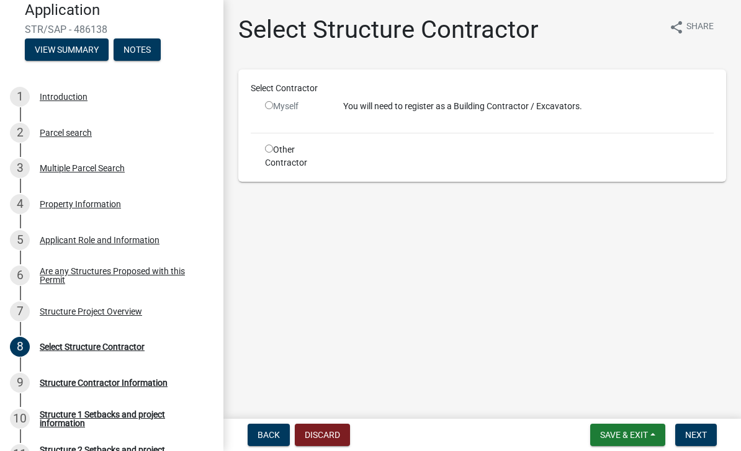
click at [271, 145] on input "radio" at bounding box center [269, 149] width 8 height 8
radio input "true"
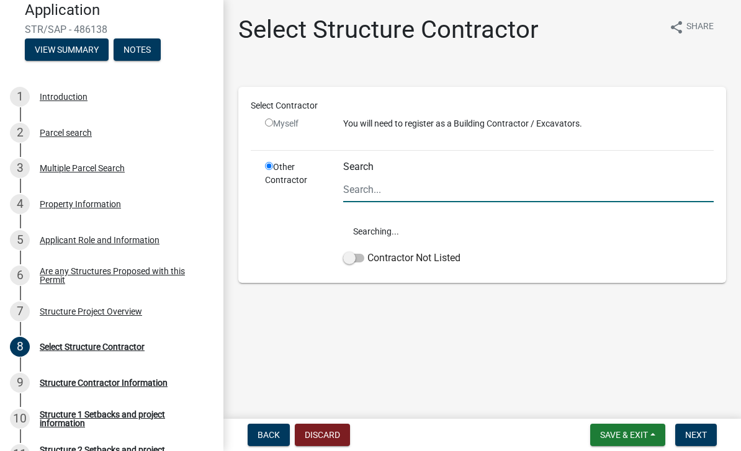
click at [396, 179] on input "Search" at bounding box center [528, 189] width 371 height 25
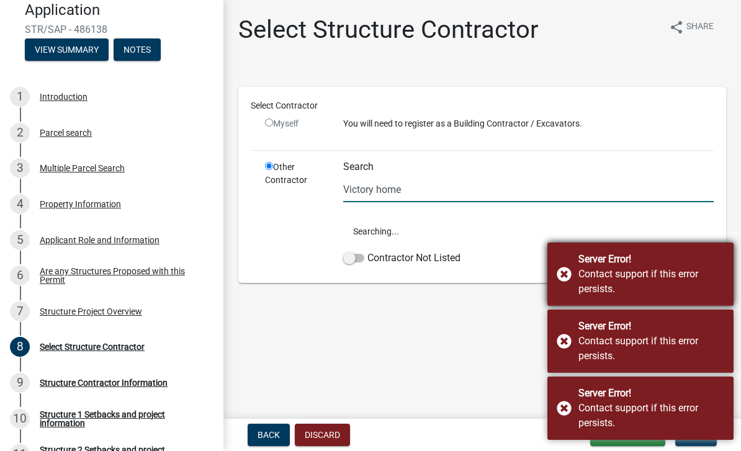
click at [517, 277] on div "Server Error! Contact support if this error persists." at bounding box center [641, 274] width 186 height 63
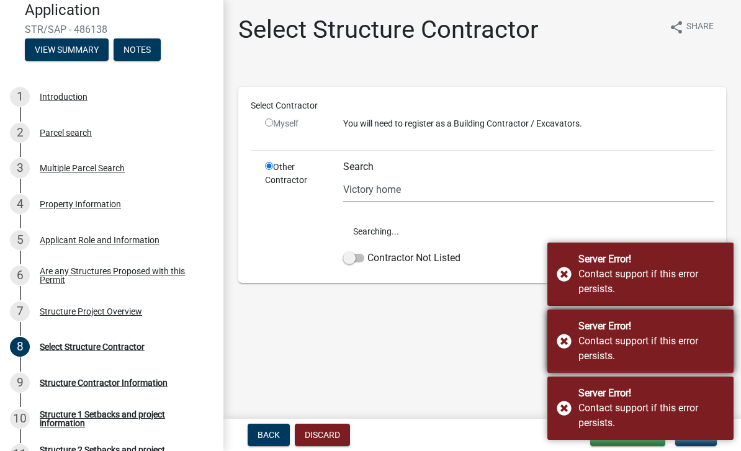
click at [517, 332] on div "Server Error! Contact support if this error persists." at bounding box center [641, 341] width 186 height 63
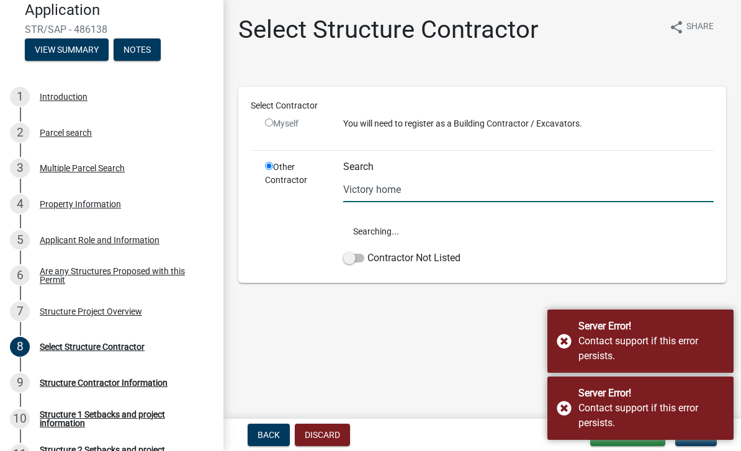
click at [453, 189] on input "Victory home" at bounding box center [528, 189] width 371 height 25
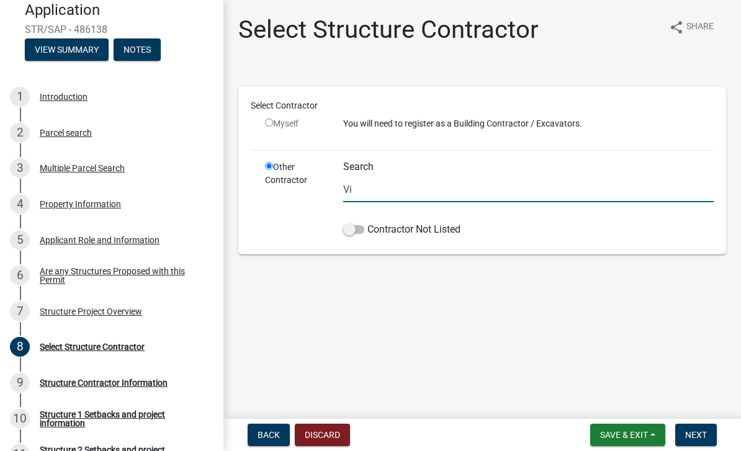
type input "V"
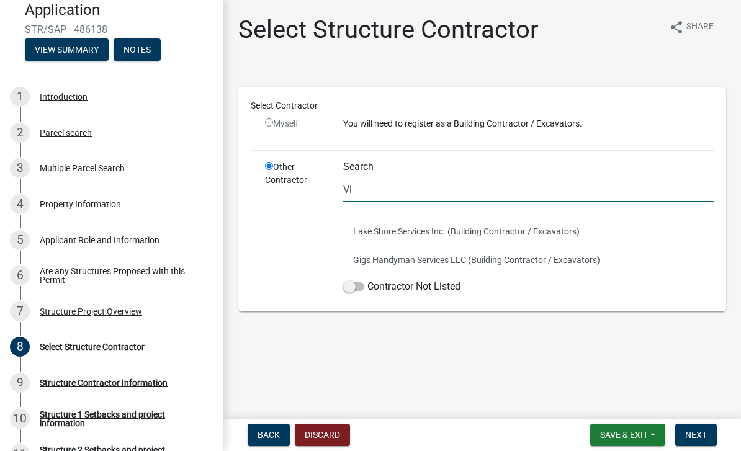
type input "V"
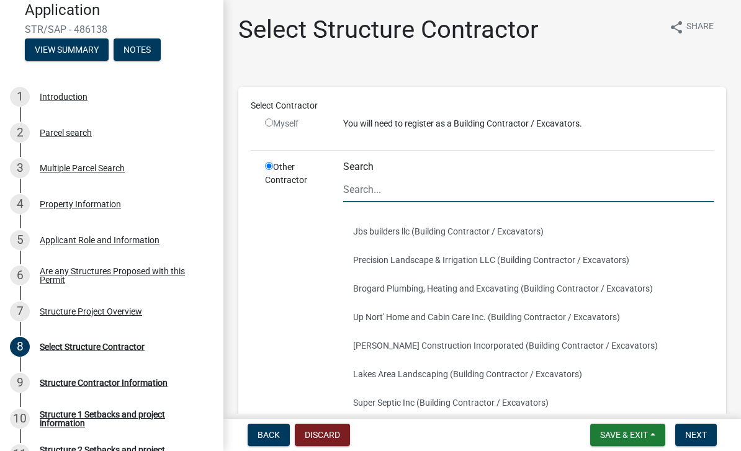
click at [284, 124] on div "Myself" at bounding box center [295, 123] width 60 height 13
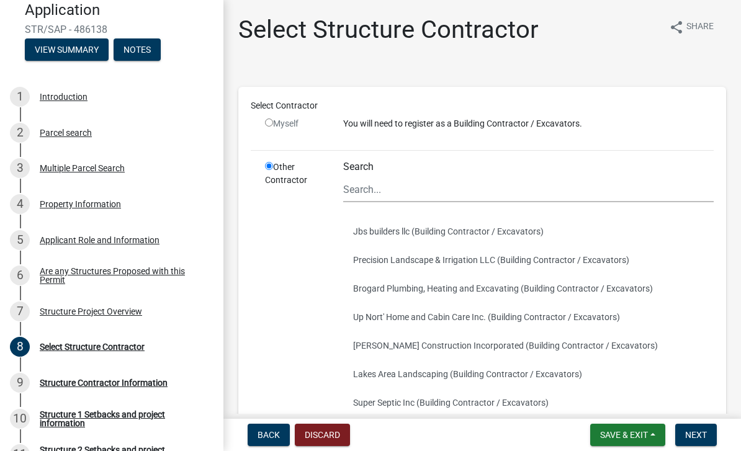
click at [266, 115] on div "Select Contractor" at bounding box center [483, 108] width 482 height 18
click at [269, 122] on input "radio" at bounding box center [269, 123] width 8 height 8
radio input "false"
radio input "true"
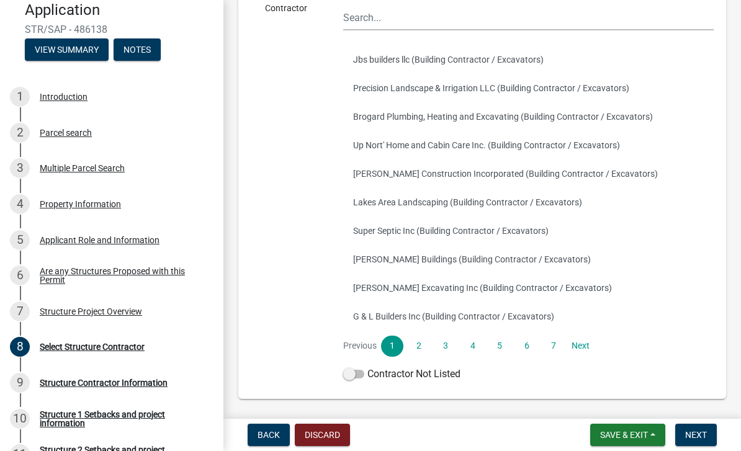
scroll to position [173, 0]
click at [356, 373] on span at bounding box center [353, 373] width 21 height 9
click at [368, 366] on input "Contractor Not Listed" at bounding box center [368, 366] width 0 height 0
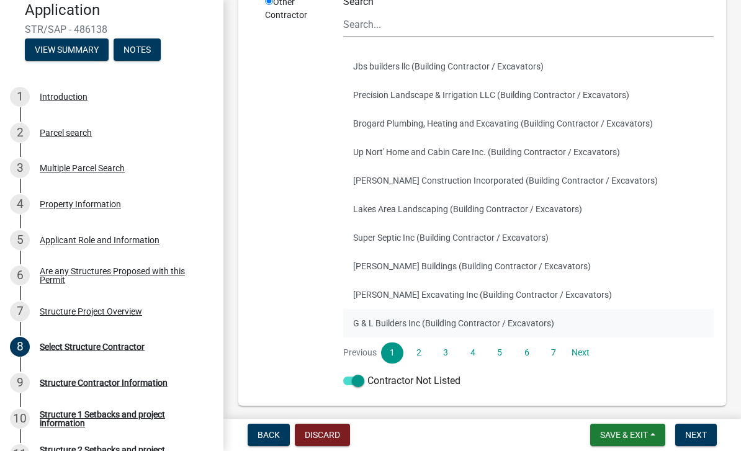
scroll to position [163, 0]
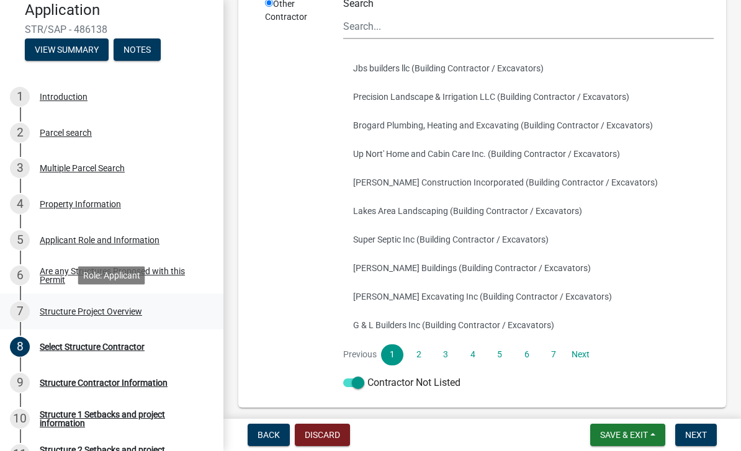
click at [81, 312] on div "Structure Project Overview" at bounding box center [91, 311] width 102 height 9
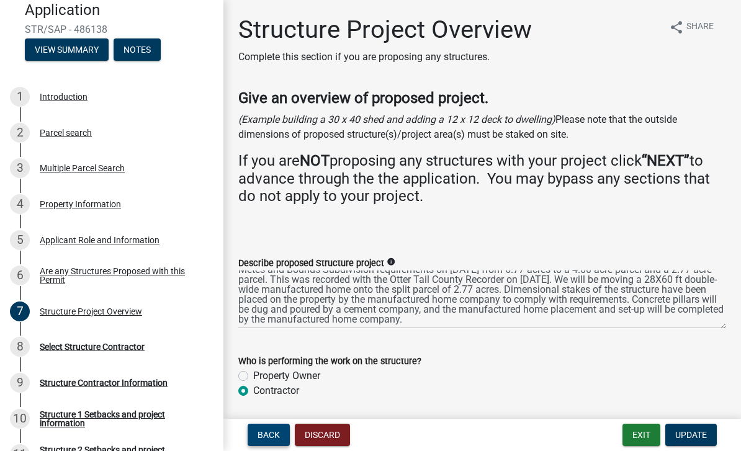
scroll to position [20, 0]
click at [254, 376] on label "Property Owner" at bounding box center [286, 376] width 67 height 15
click at [254, 376] on input "Property Owner" at bounding box center [257, 373] width 8 height 8
radio input "true"
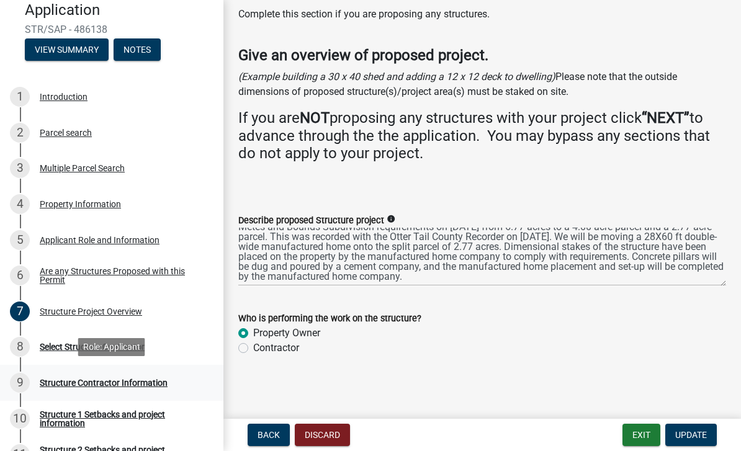
scroll to position [42, 0]
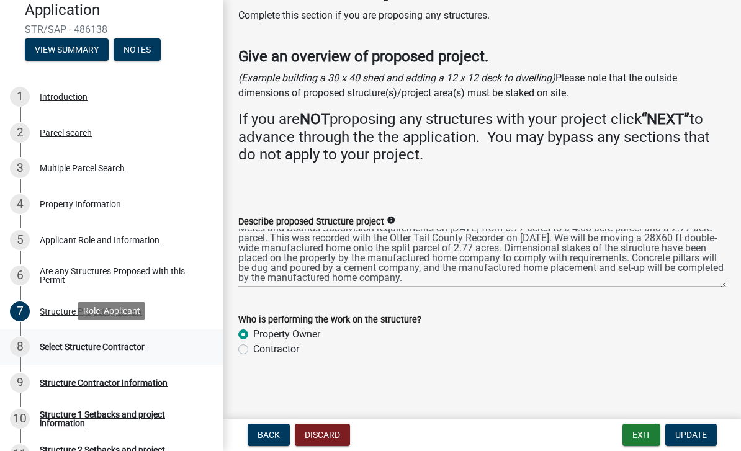
click at [26, 345] on div "8" at bounding box center [20, 347] width 20 height 20
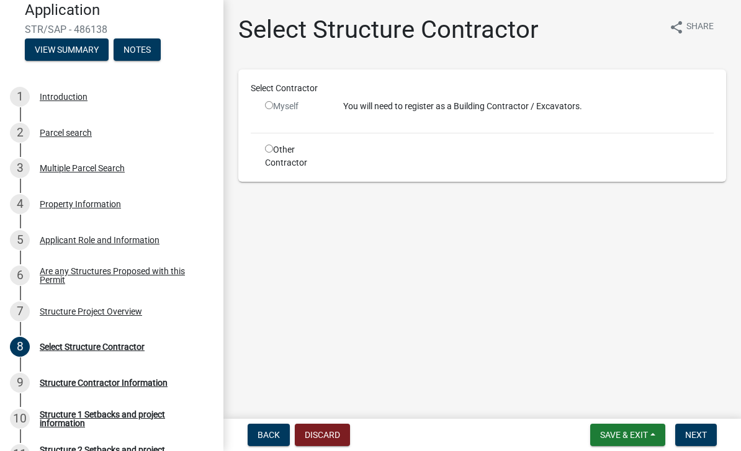
click at [265, 101] on div "Myself" at bounding box center [295, 111] width 78 height 23
click at [274, 111] on div "Myself" at bounding box center [295, 106] width 60 height 13
click at [264, 102] on div "Myself" at bounding box center [295, 111] width 78 height 23
click at [271, 107] on input "radio" at bounding box center [269, 105] width 8 height 8
radio input "false"
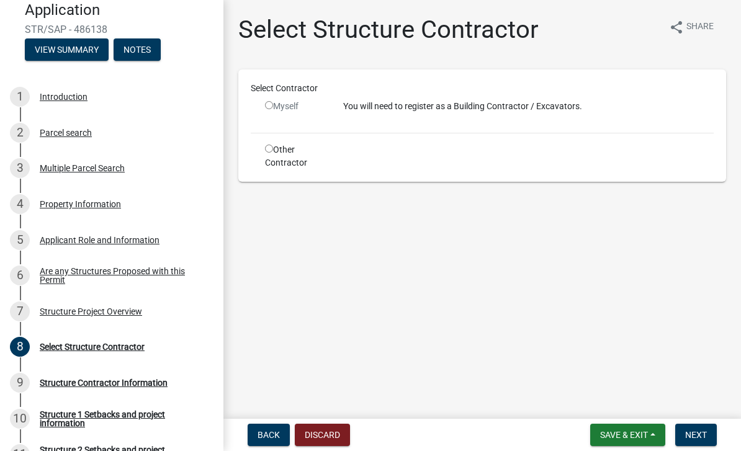
click at [432, 111] on p "You will need to register as a Building Contractor / Excavators." at bounding box center [528, 106] width 371 height 13
click at [275, 150] on div "Other Contractor" at bounding box center [295, 156] width 78 height 26
click at [270, 150] on input "radio" at bounding box center [269, 149] width 8 height 8
radio input "true"
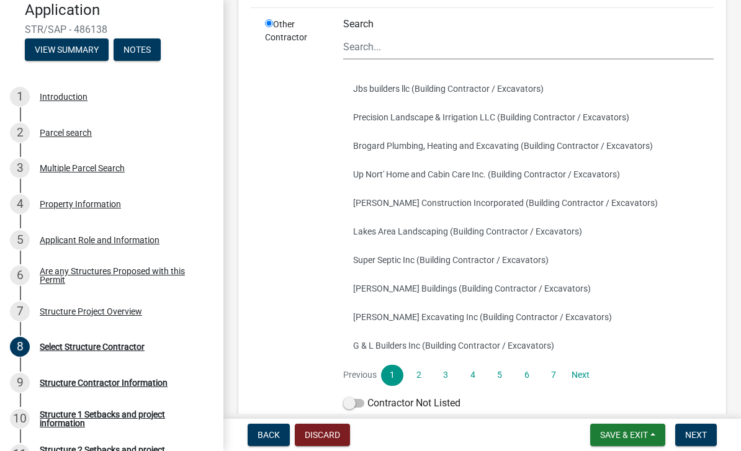
scroll to position [150, 0]
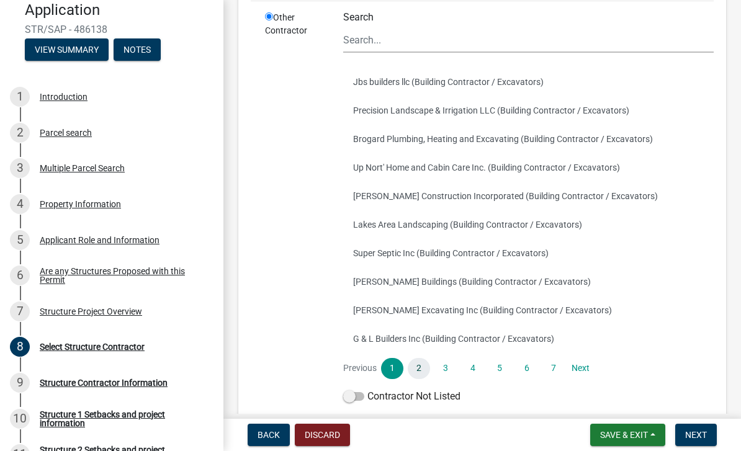
click at [420, 368] on link "2" at bounding box center [419, 368] width 22 height 21
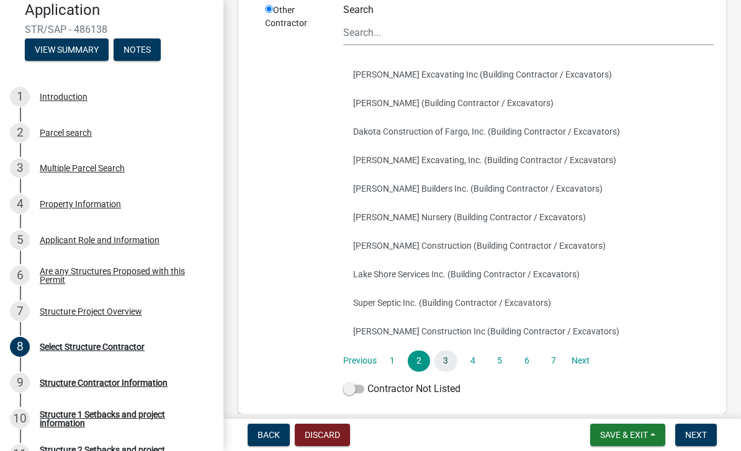
scroll to position [60, 0]
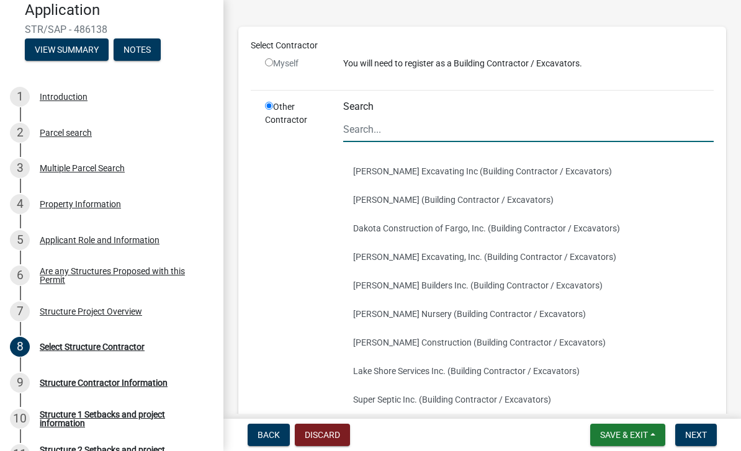
click at [395, 129] on input "Search" at bounding box center [528, 129] width 371 height 25
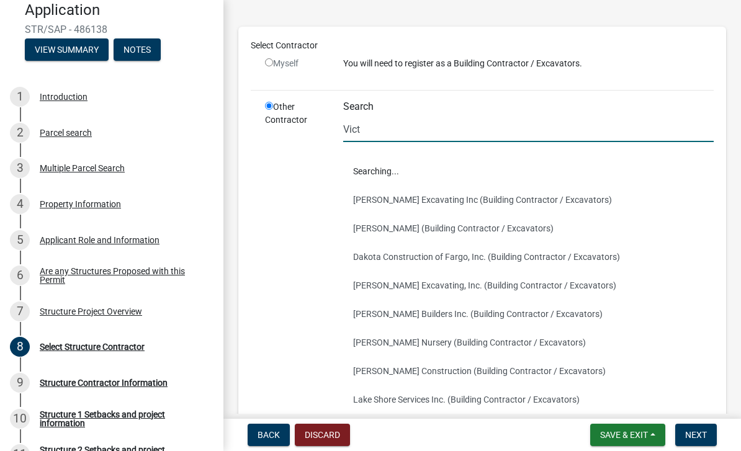
scroll to position [0, 0]
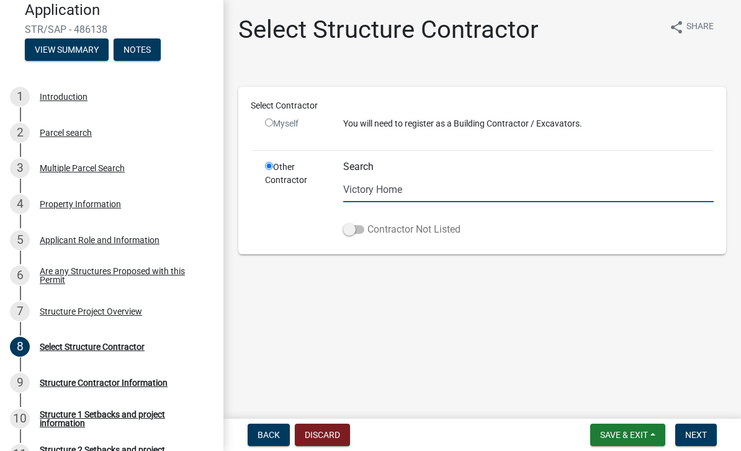
click at [350, 232] on span at bounding box center [353, 229] width 21 height 9
click at [368, 222] on input "Contractor Not Listed" at bounding box center [368, 222] width 0 height 0
click at [424, 190] on input "Victory Home" at bounding box center [528, 189] width 371 height 25
type input "Victory Home Sales"
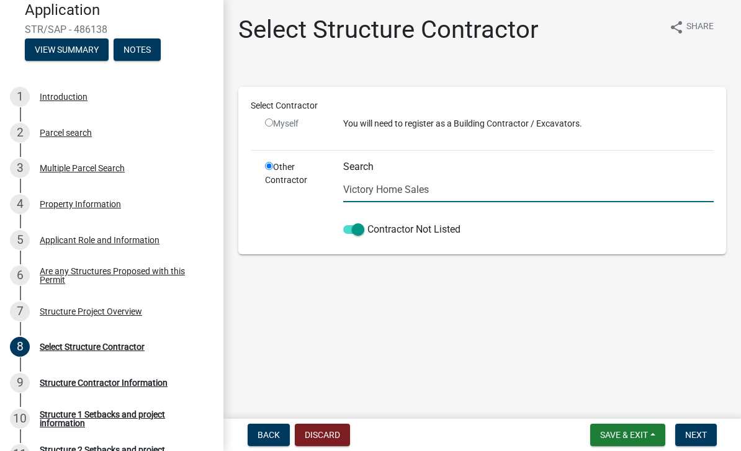
click at [302, 202] on div "Other Contractor" at bounding box center [295, 201] width 78 height 81
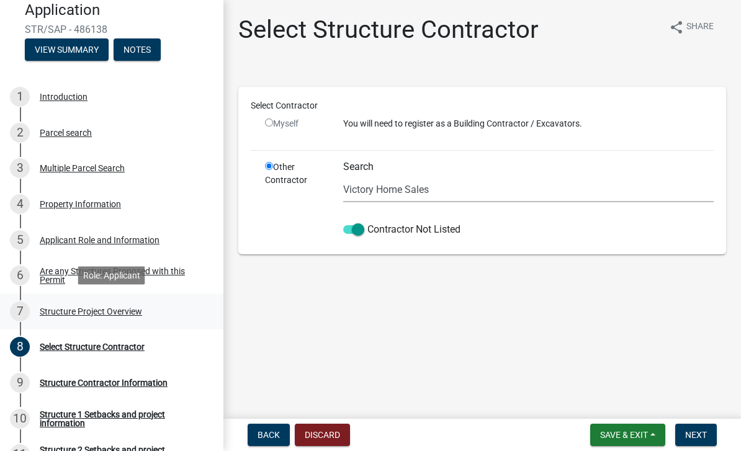
click at [102, 307] on div "Structure Project Overview" at bounding box center [91, 311] width 102 height 9
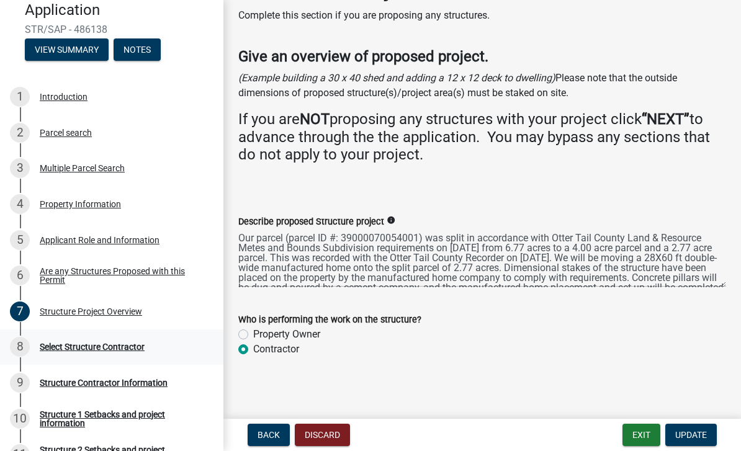
scroll to position [42, 0]
click at [71, 343] on div "Select Structure Contractor" at bounding box center [92, 347] width 105 height 9
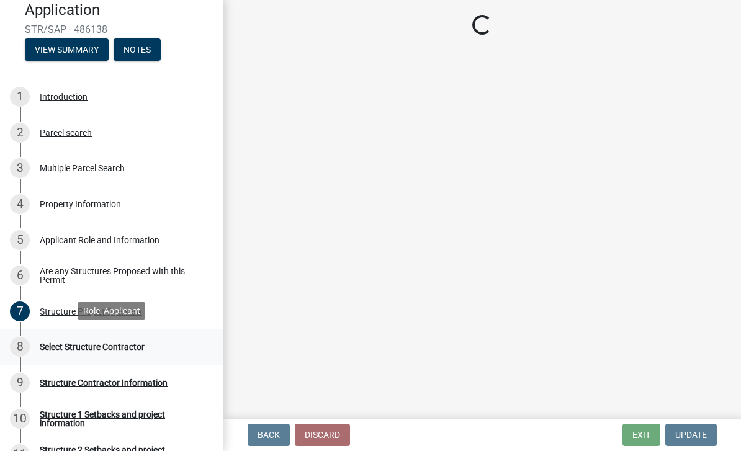
scroll to position [0, 0]
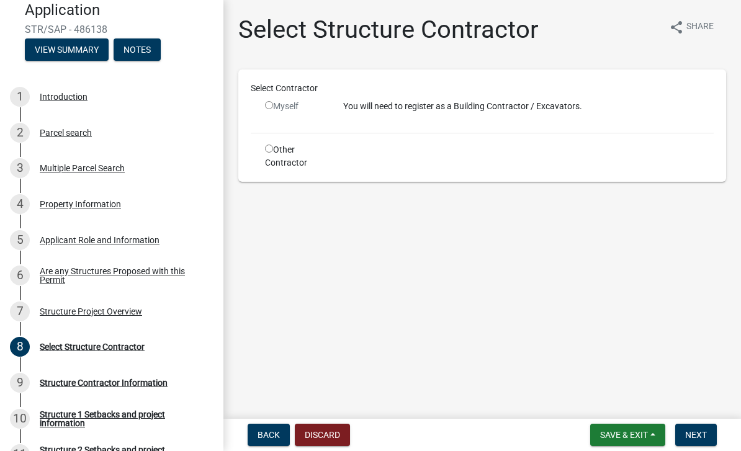
click at [292, 161] on div "Other Contractor" at bounding box center [295, 156] width 78 height 26
click at [269, 148] on input "radio" at bounding box center [269, 149] width 8 height 8
radio input "true"
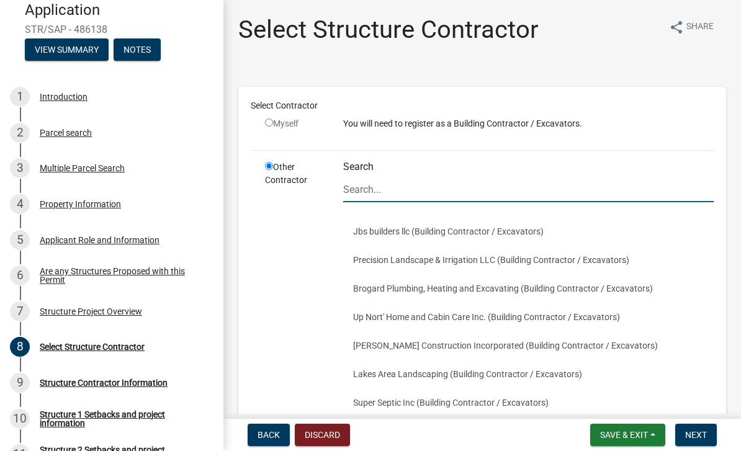
click at [389, 201] on input "Search" at bounding box center [528, 189] width 371 height 25
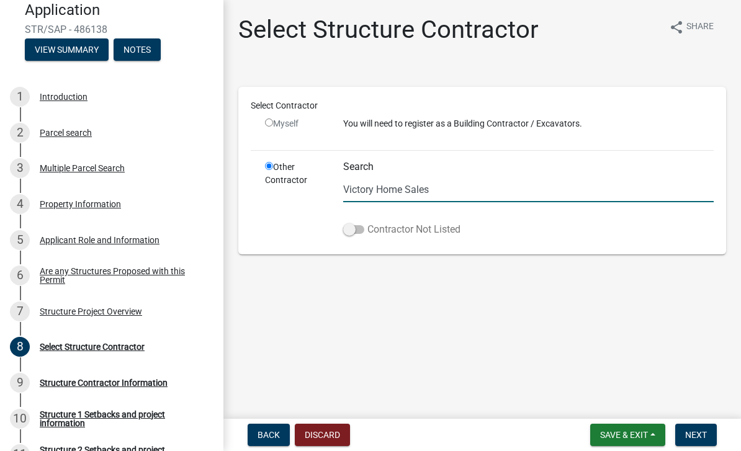
click at [351, 227] on span at bounding box center [353, 229] width 21 height 9
click at [368, 222] on input "Contractor Not Listed" at bounding box center [368, 222] width 0 height 0
click at [515, 189] on input "Victory Home Sales" at bounding box center [528, 189] width 371 height 25
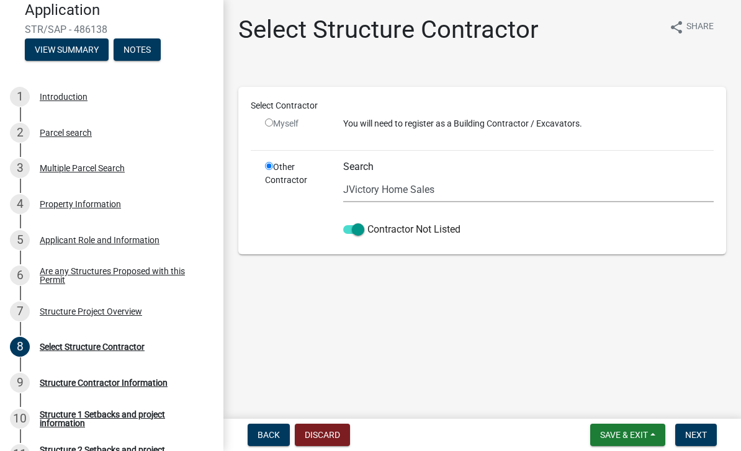
drag, startPoint x: 484, startPoint y: 204, endPoint x: 461, endPoint y: 204, distance: 23.0
click at [461, 204] on div "Search JVictory Home Sales Contractor Not Listed" at bounding box center [528, 201] width 371 height 81
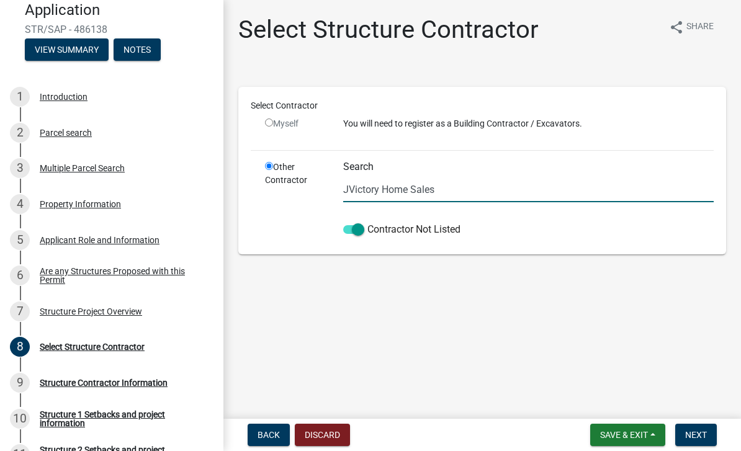
drag, startPoint x: 448, startPoint y: 189, endPoint x: 358, endPoint y: 186, distance: 90.1
click at [358, 185] on input "JVictory Home Sales" at bounding box center [528, 189] width 371 height 25
type input "J"
type input "A"
type input "J"
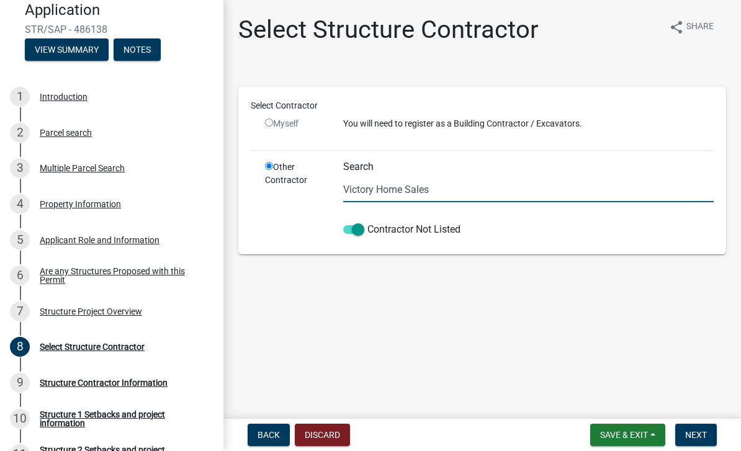
type input "Victory Home Sales"
click at [517, 313] on main "Select Structure Contractor share Share Select Contractor Myself You will need …" at bounding box center [483, 207] width 518 height 414
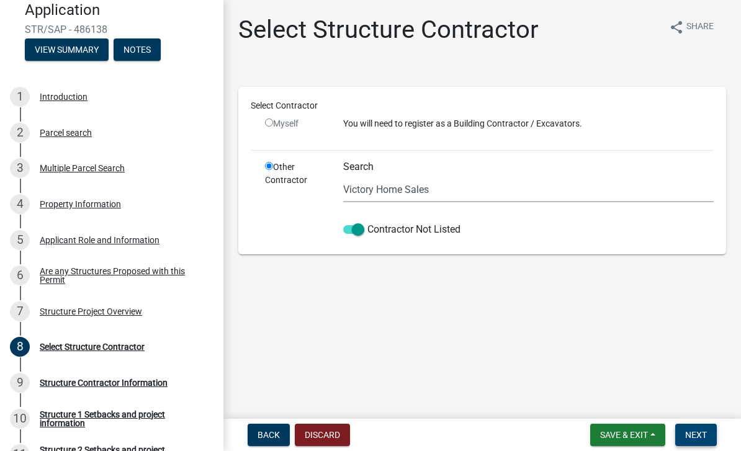
click at [517, 431] on span "Next" at bounding box center [697, 435] width 22 height 10
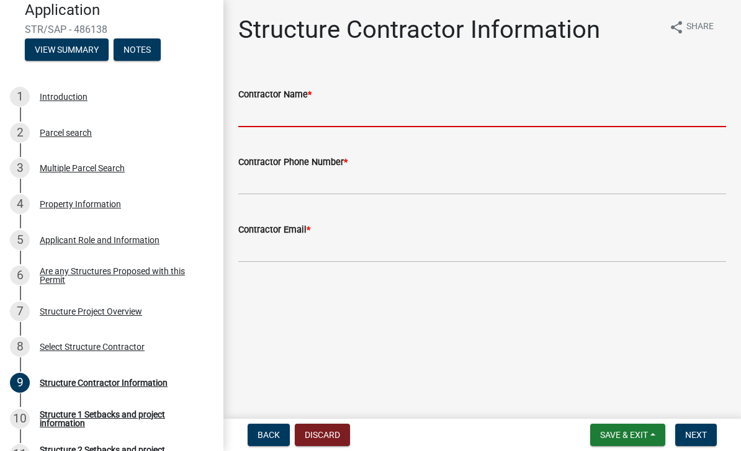
click at [517, 104] on input "Contractor Name *" at bounding box center [482, 114] width 488 height 25
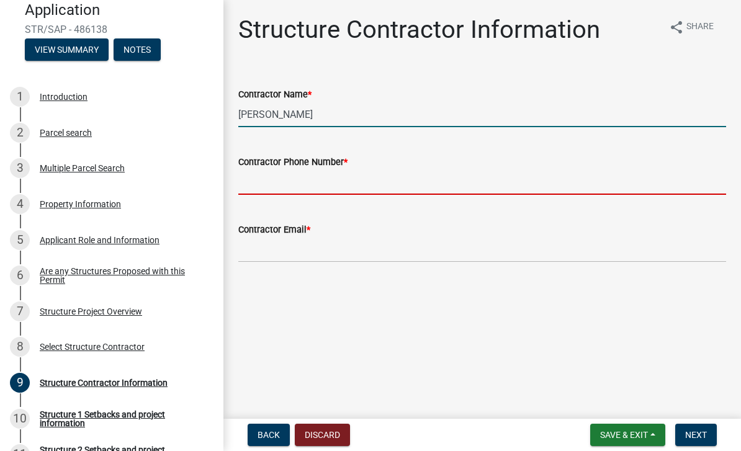
click at [321, 114] on input "[PERSON_NAME]" at bounding box center [482, 114] width 488 height 25
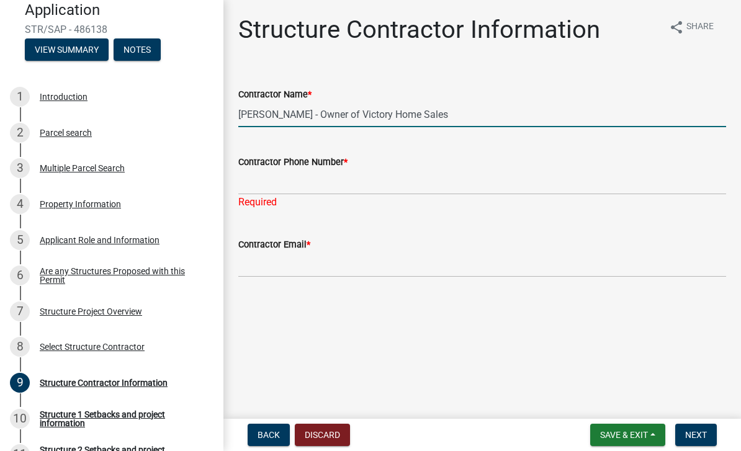
type input "[PERSON_NAME] - Owner of Victory Home Sales"
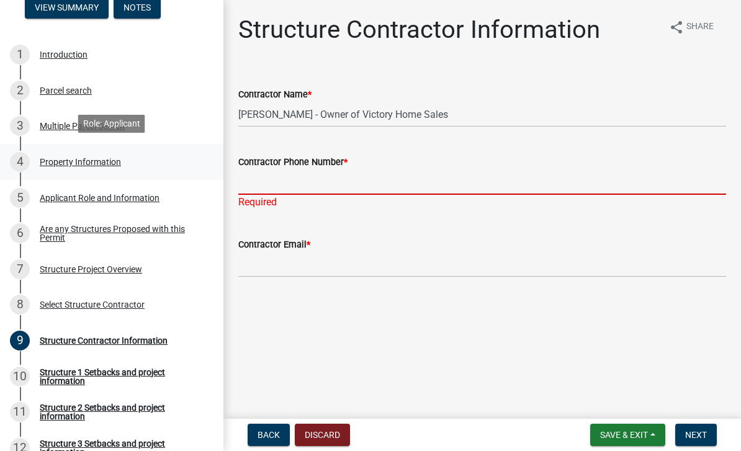
scroll to position [199, 0]
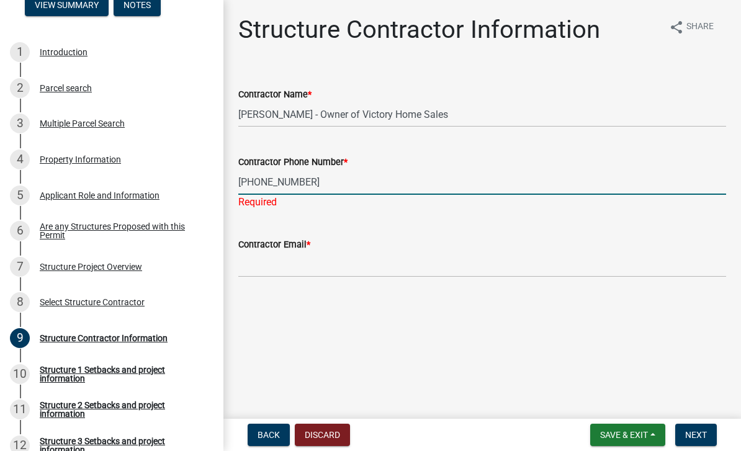
type input "[PHONE_NUMBER]"
click at [406, 274] on div "Structure Contractor Information share Share Contractor Name * [PERSON_NAME] - …" at bounding box center [482, 157] width 507 height 284
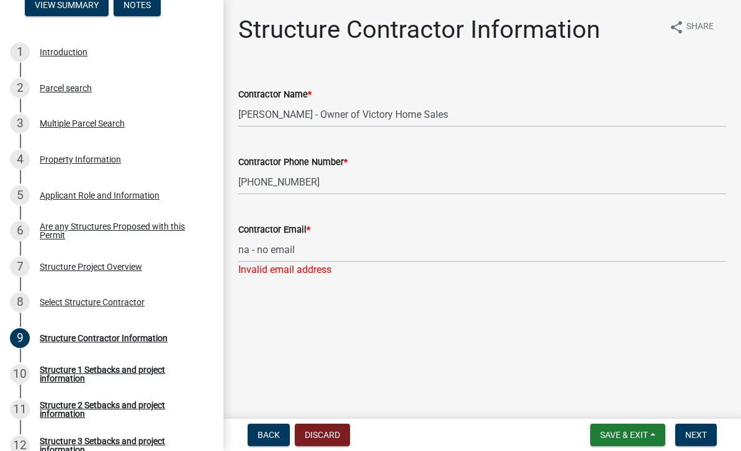
click at [517, 326] on main "Structure Contractor Information share Share Contractor Name * [PERSON_NAME] - …" at bounding box center [483, 207] width 518 height 414
click at [422, 250] on input "na - no email" at bounding box center [482, 249] width 488 height 25
click at [366, 250] on input "na - no email" at bounding box center [482, 249] width 488 height 25
type input "n"
type input "N"
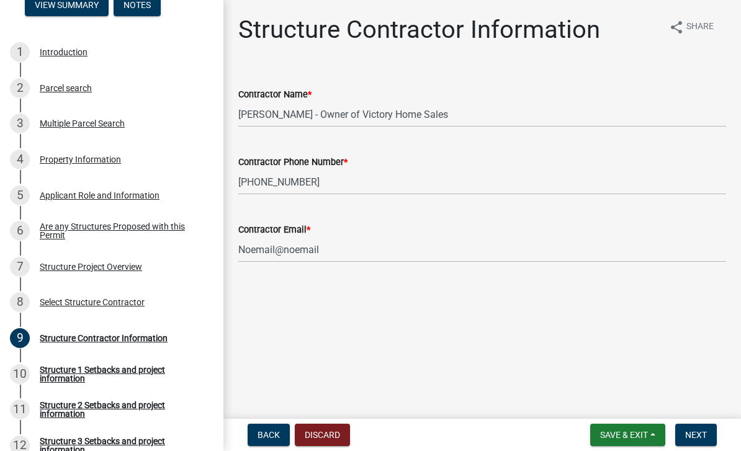
click at [366, 234] on div "Contractor Email *" at bounding box center [482, 229] width 488 height 15
click at [360, 250] on input "Noemail@noemail" at bounding box center [482, 249] width 488 height 25
click at [517, 333] on main "Structure Contractor Information share Share Contractor Name * [PERSON_NAME] - …" at bounding box center [483, 207] width 518 height 414
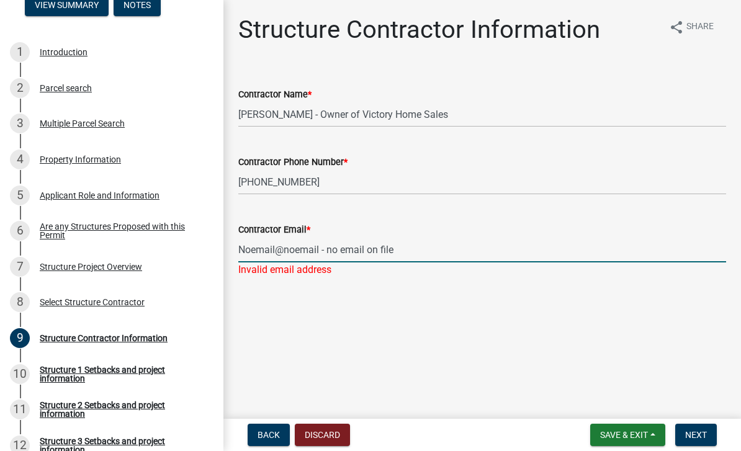
click at [517, 250] on input "Noemail@noemail - no email on file" at bounding box center [482, 249] width 488 height 25
type input "N"
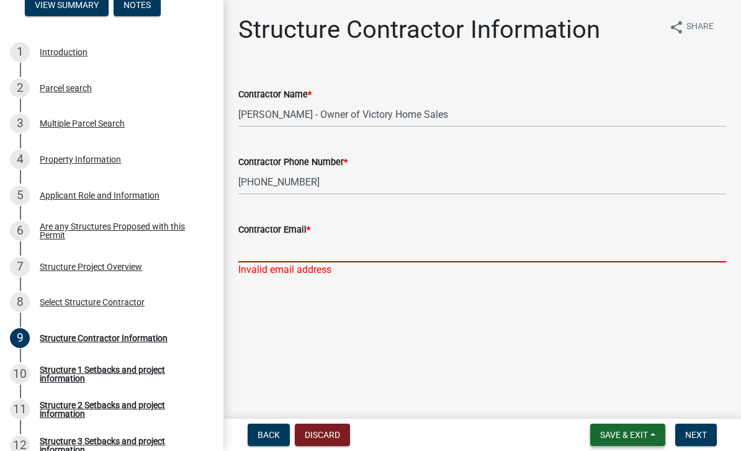
click at [517, 433] on button "Save & Exit" at bounding box center [628, 435] width 75 height 22
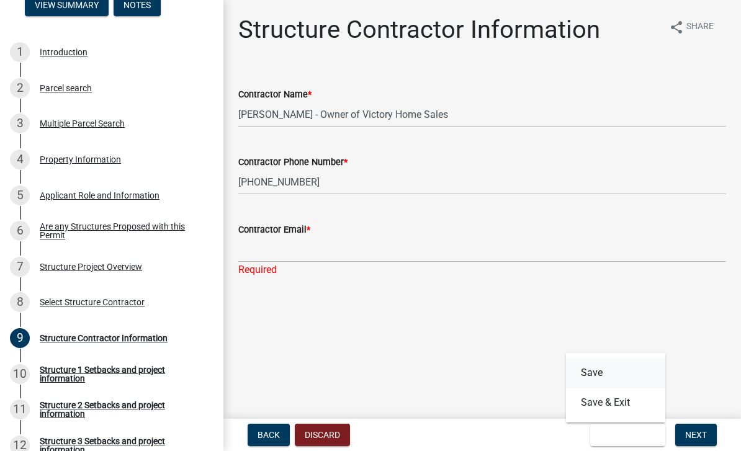
click at [517, 374] on button "Save" at bounding box center [615, 373] width 99 height 30
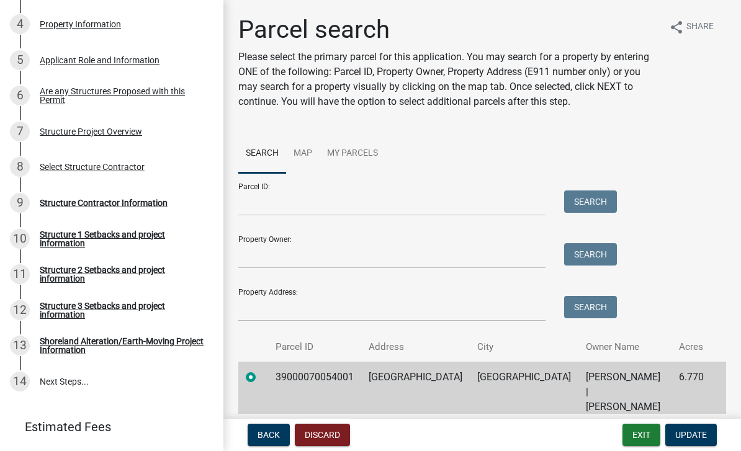
scroll to position [351, 0]
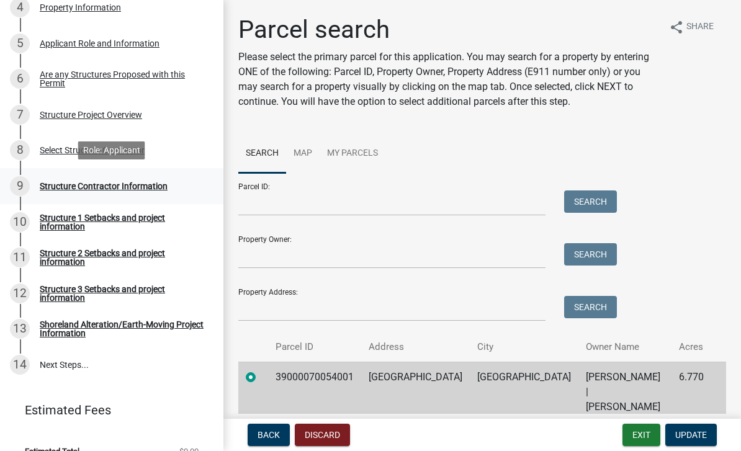
click at [139, 184] on div "Structure Contractor Information" at bounding box center [104, 186] width 128 height 9
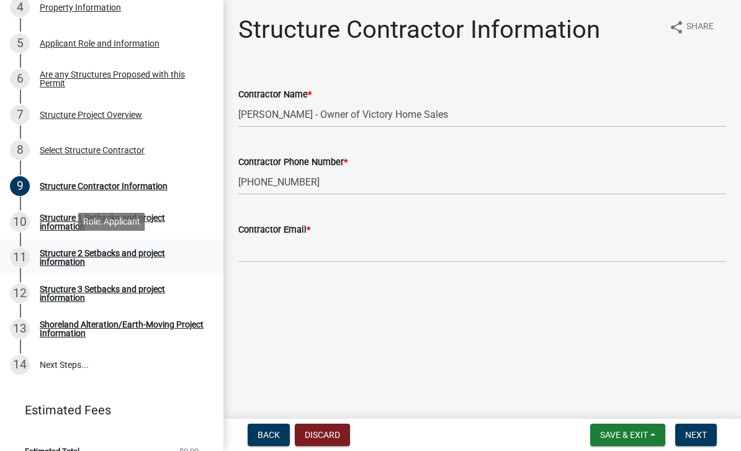
click at [73, 241] on link "11 Structure 2 Setbacks and project information" at bounding box center [112, 258] width 224 height 36
click at [68, 218] on div "Structure 1 Setbacks and project information" at bounding box center [122, 222] width 164 height 17
click at [71, 219] on div "Structure 1 Setbacks and project information" at bounding box center [122, 222] width 164 height 17
click at [517, 434] on button "Next" at bounding box center [697, 435] width 42 height 22
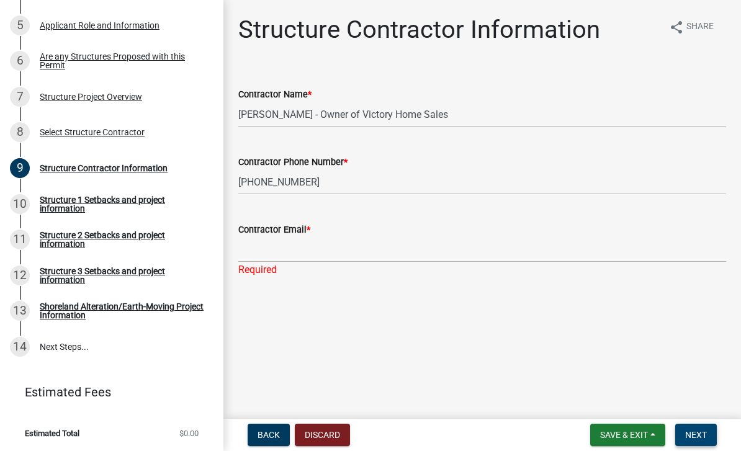
scroll to position [368, 0]
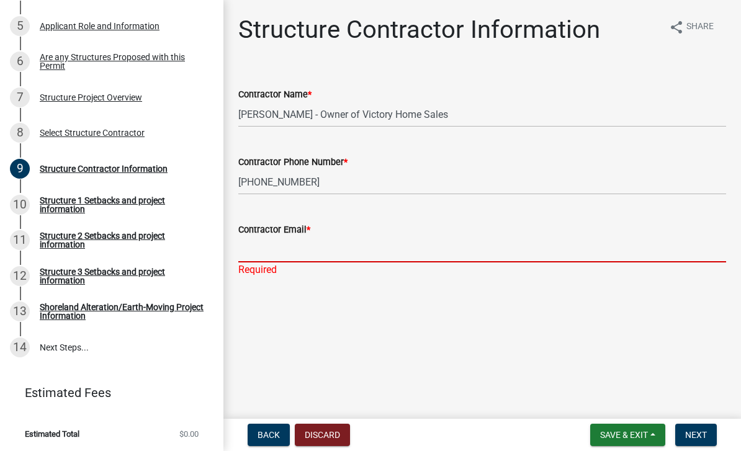
click at [315, 258] on input "Contractor Email *" at bounding box center [482, 249] width 488 height 25
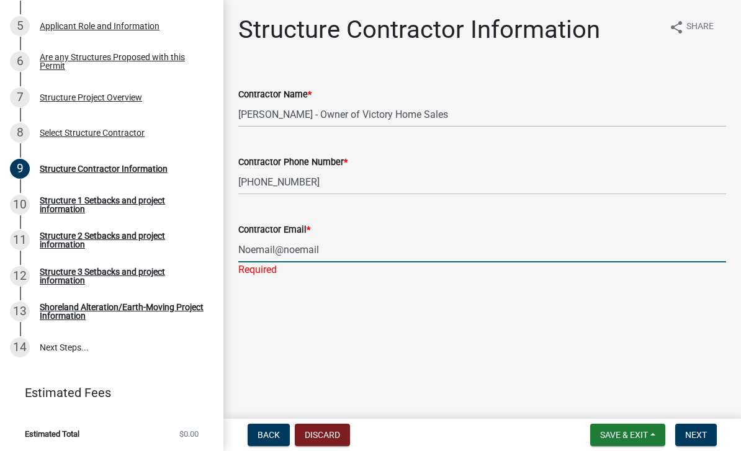
type input "Noemail@noemail"
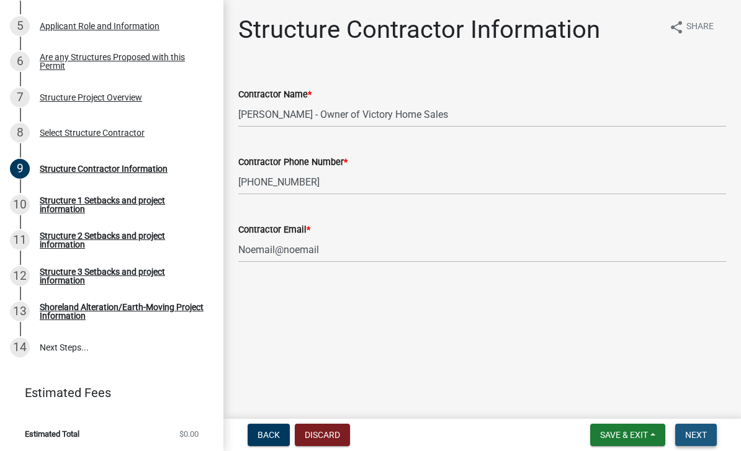
click at [517, 432] on span "Next" at bounding box center [697, 435] width 22 height 10
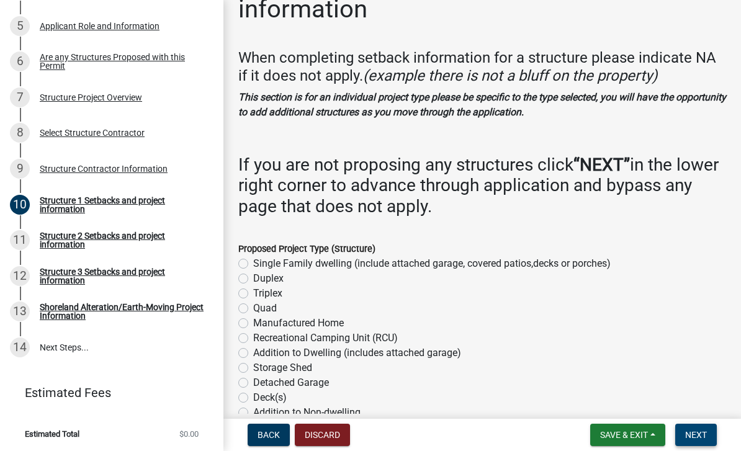
scroll to position [52, 0]
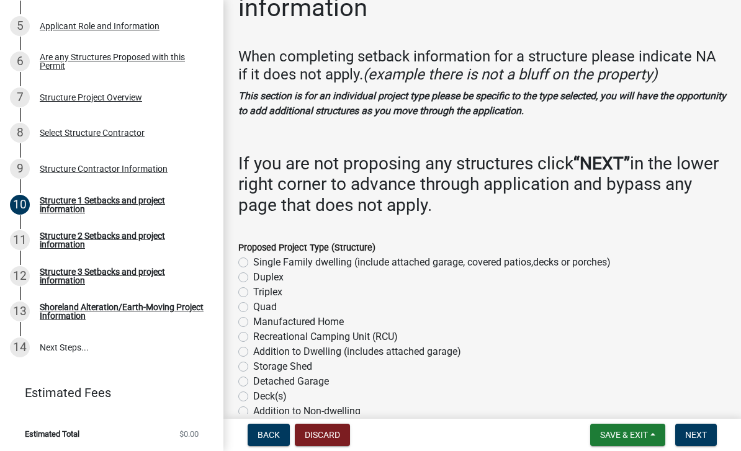
click at [333, 324] on label "Manufactured Home" at bounding box center [298, 322] width 91 height 15
click at [261, 323] on input "Manufactured Home" at bounding box center [257, 319] width 8 height 8
radio input "true"
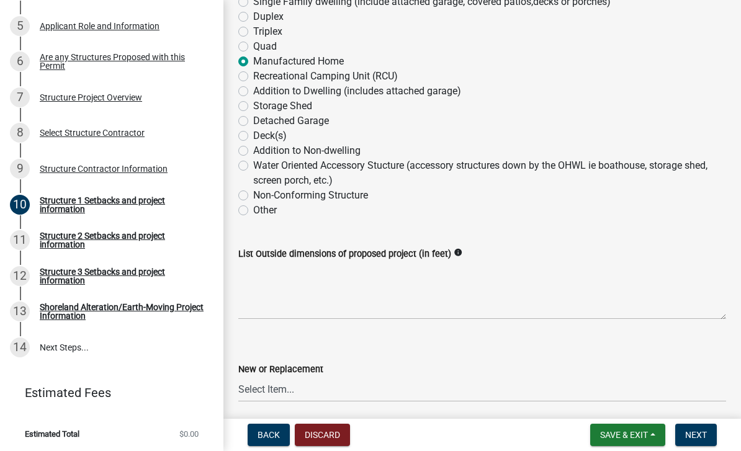
scroll to position [320, 0]
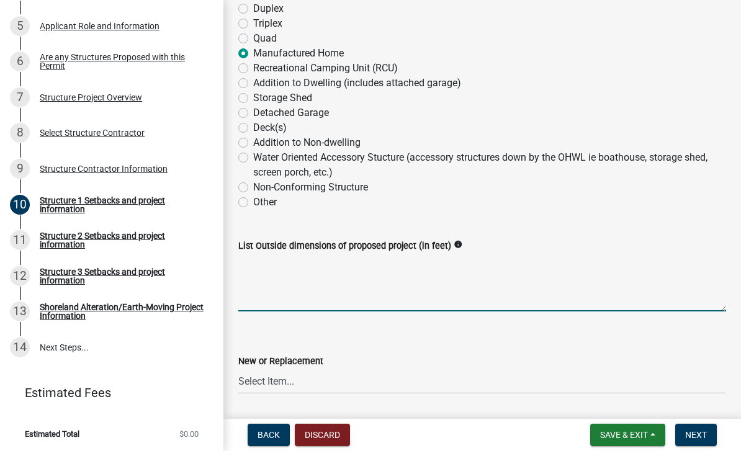
click at [517, 291] on textarea "List Outside dimensions of proposed project (in feet)" at bounding box center [482, 282] width 488 height 58
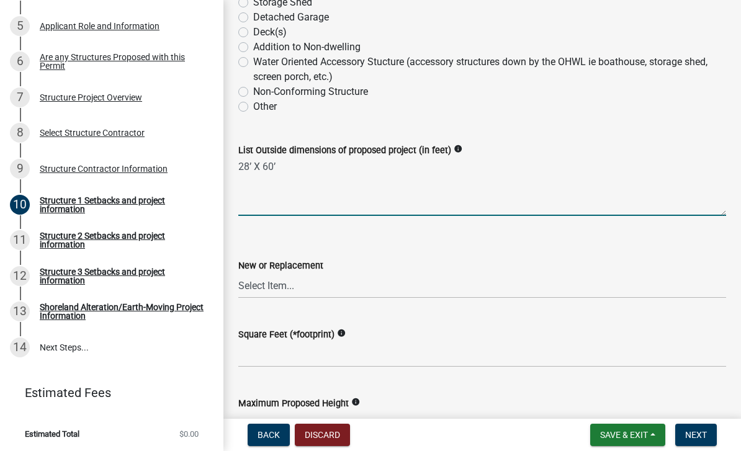
scroll to position [419, 0]
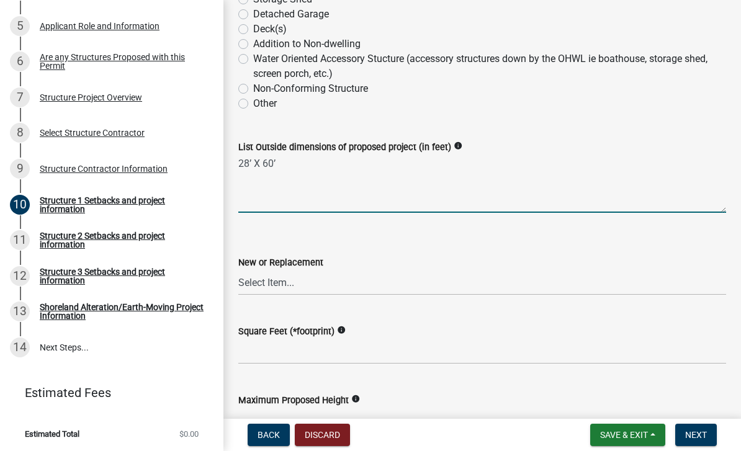
type textarea "28’ X 60’"
click at [517, 279] on select "Select Item... New Replacement" at bounding box center [482, 282] width 488 height 25
select select "c185e313-3403-4239-bd61-bb563c58a77a"
click at [517, 278] on select "Select Item... New Replacement" at bounding box center [482, 282] width 488 height 25
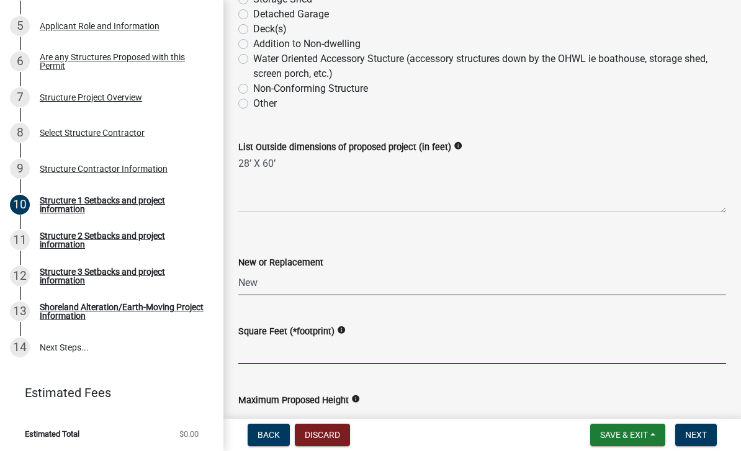
click at [459, 355] on input "text" at bounding box center [482, 351] width 488 height 25
click at [469, 346] on input "text" at bounding box center [482, 351] width 488 height 25
type input "1680"
click at [469, 292] on select "Select Item... New Replacement" at bounding box center [482, 282] width 488 height 25
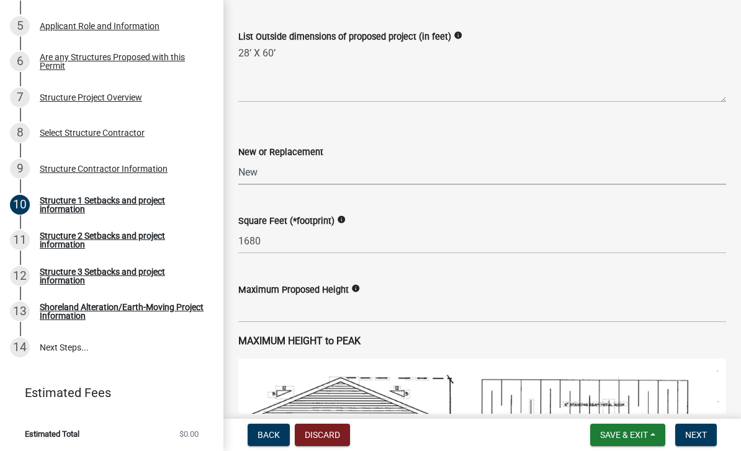
scroll to position [629, 0]
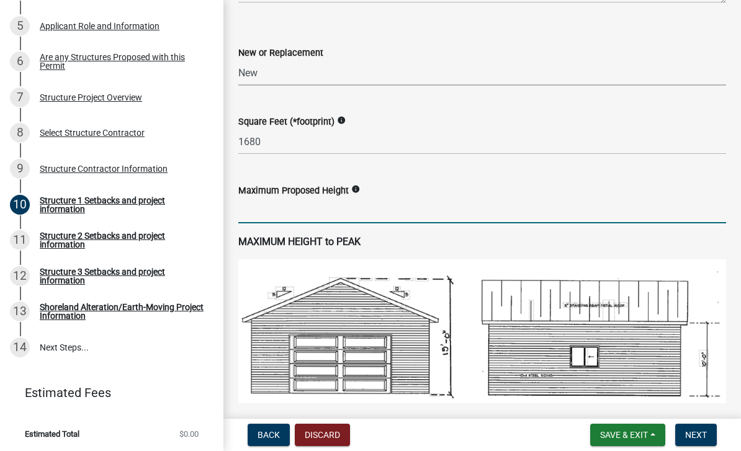
click at [267, 217] on input "text" at bounding box center [482, 210] width 488 height 25
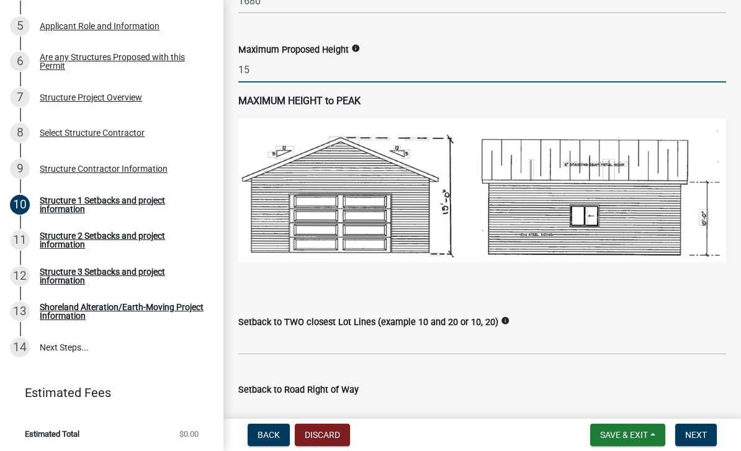
scroll to position [776, 0]
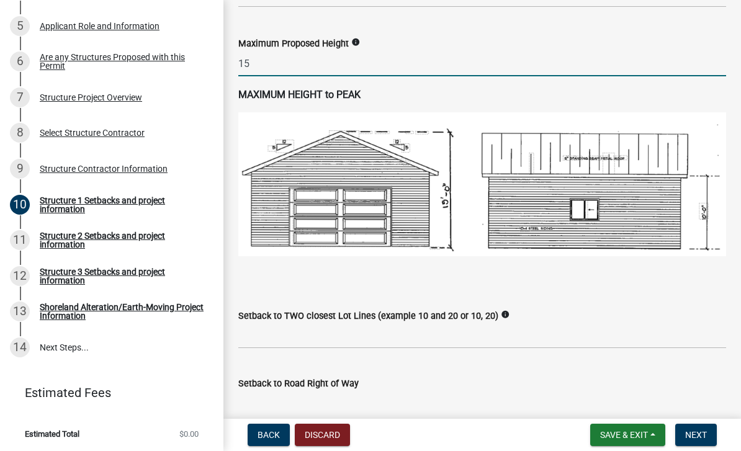
type input "15"
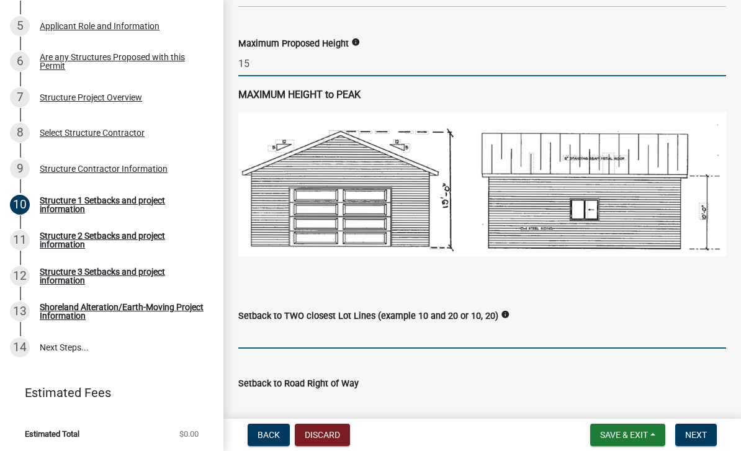
click at [517, 332] on input "Setback to TWO closest Lot Lines (example 10 and 20 or 10, 20)" at bounding box center [482, 336] width 488 height 25
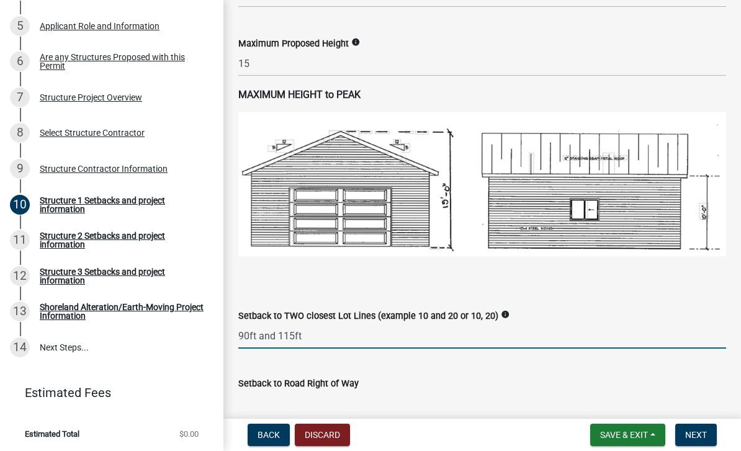
type input "90ft and 115ft"
click at [510, 315] on icon "info" at bounding box center [505, 315] width 9 height 9
click at [496, 335] on input "90ft and 115ft" at bounding box center [482, 336] width 488 height 25
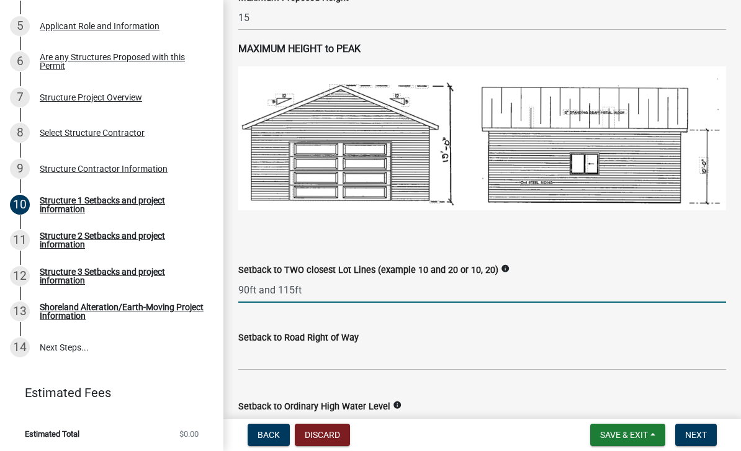
scroll to position [845, 0]
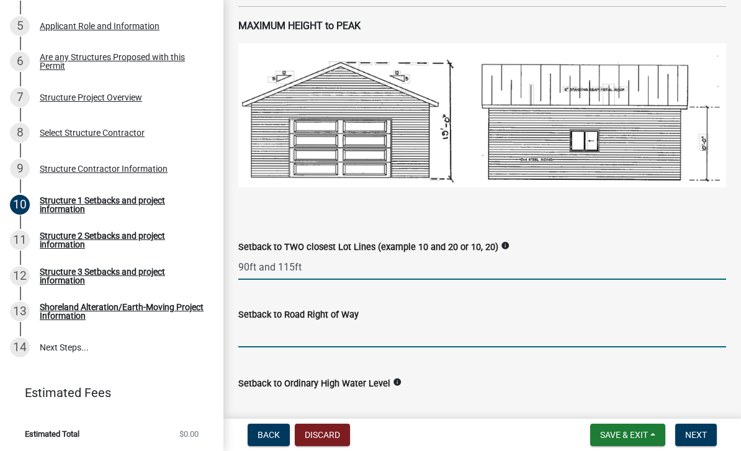
click at [515, 340] on input "text" at bounding box center [482, 334] width 488 height 25
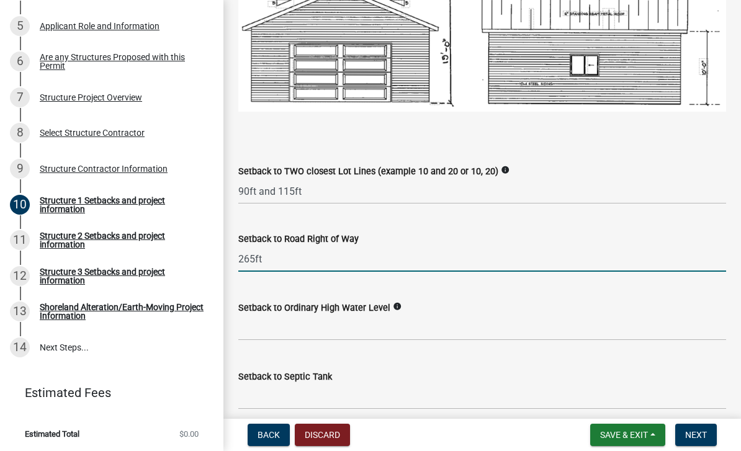
scroll to position [925, 0]
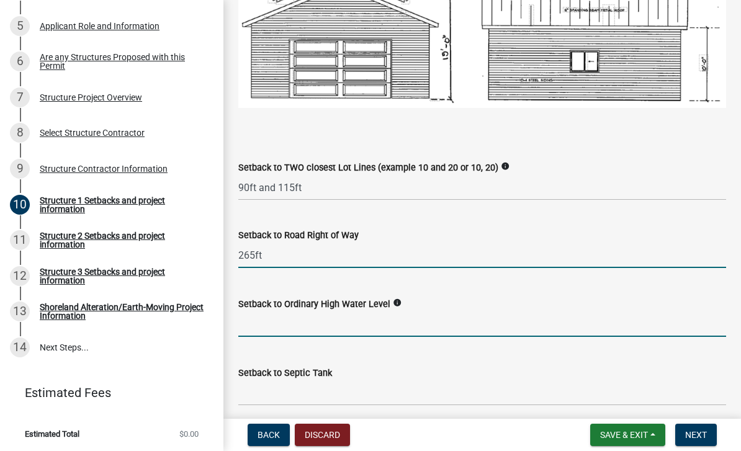
click at [517, 323] on input "text" at bounding box center [482, 324] width 488 height 25
type input "265"
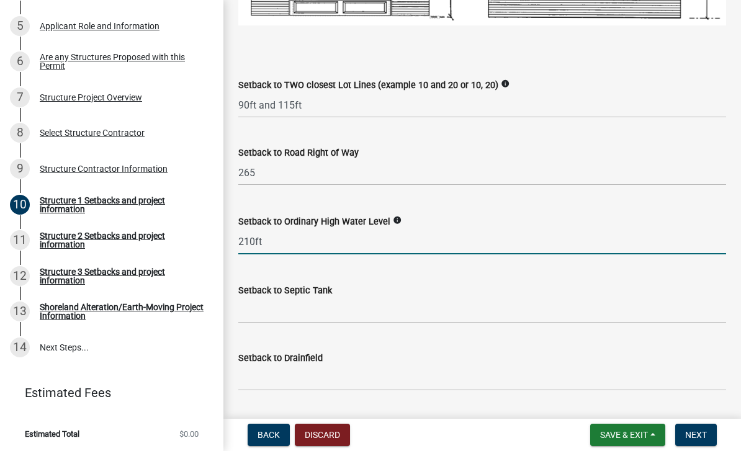
scroll to position [1008, 0]
click at [432, 316] on input "Setback to Septic Tank" at bounding box center [482, 309] width 488 height 25
type input "210"
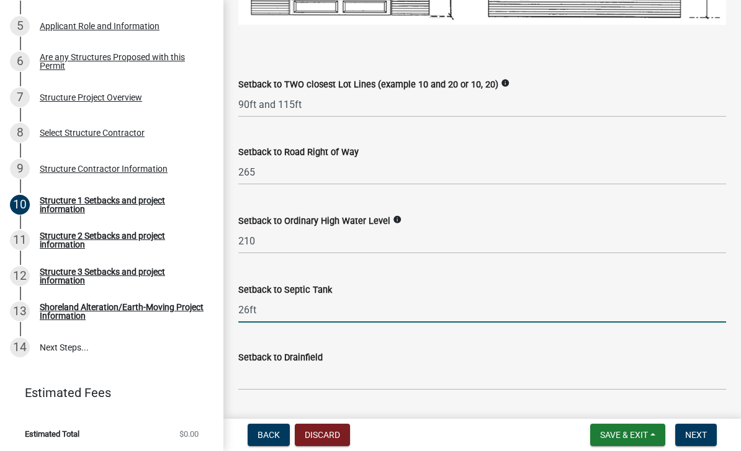
type input "26ft"
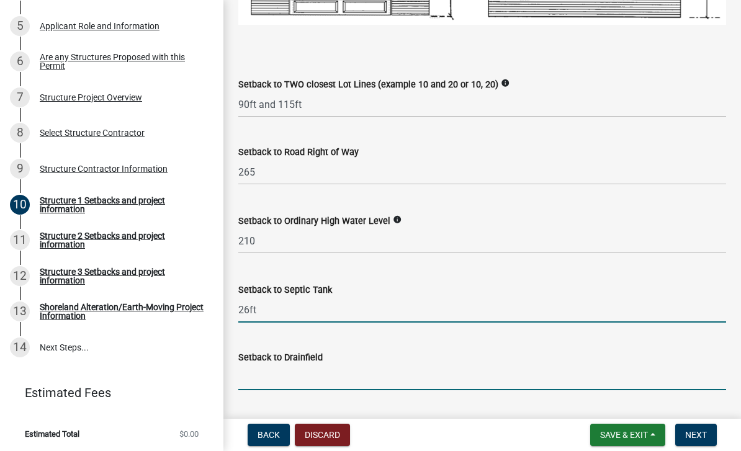
click at [449, 365] on input "Setback to Drainfield" at bounding box center [482, 377] width 488 height 25
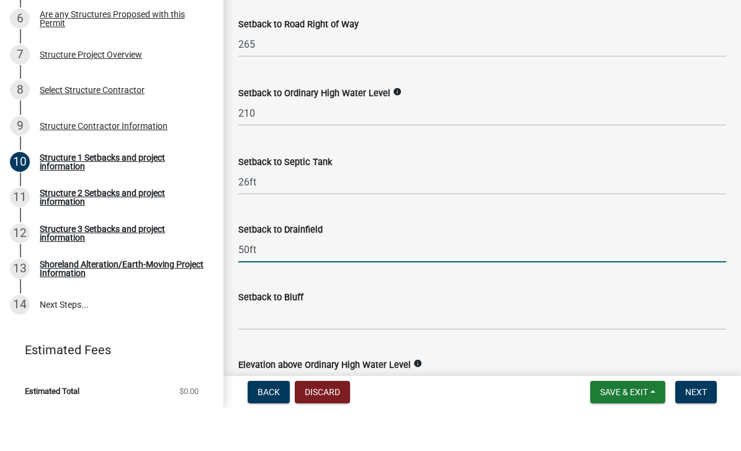
scroll to position [1110, 0]
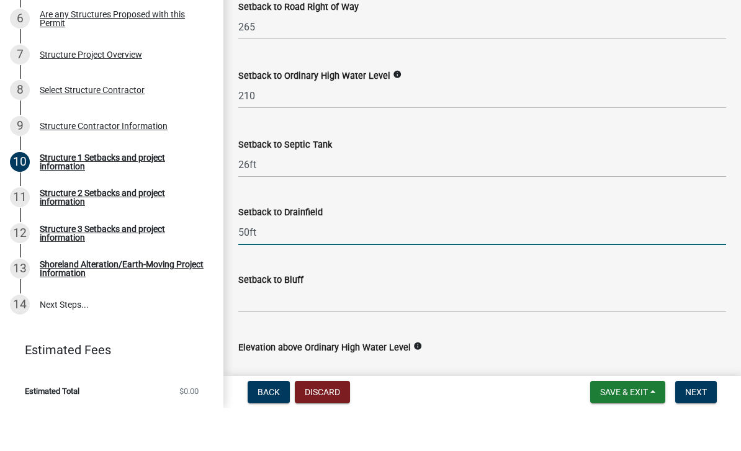
type input "50ft"
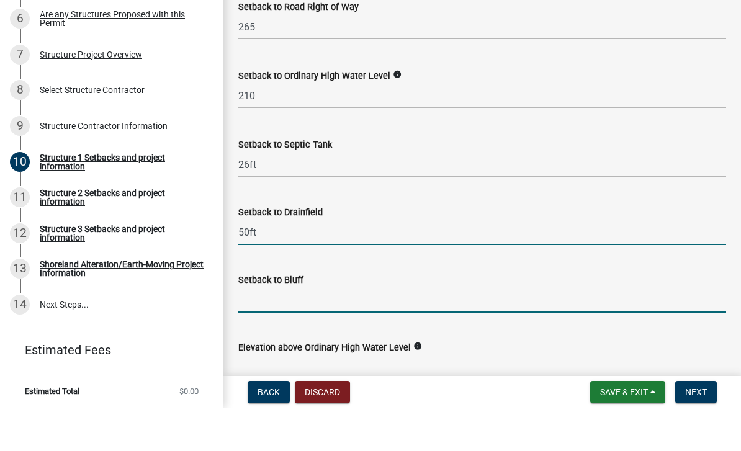
click at [517, 330] on input "Setback to Bluff" at bounding box center [482, 342] width 488 height 25
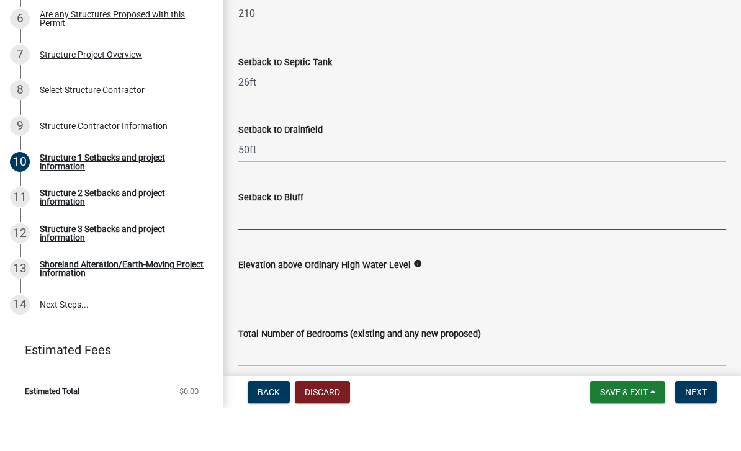
scroll to position [1194, 0]
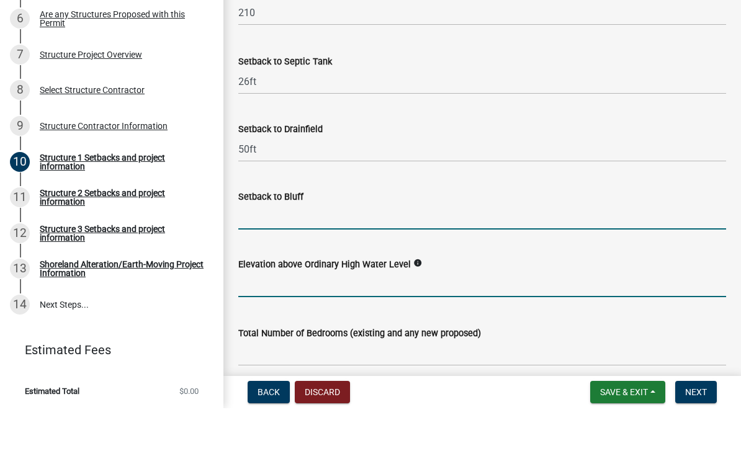
click at [515, 315] on input "text" at bounding box center [482, 327] width 488 height 25
click at [422, 302] on icon "info" at bounding box center [418, 306] width 9 height 9
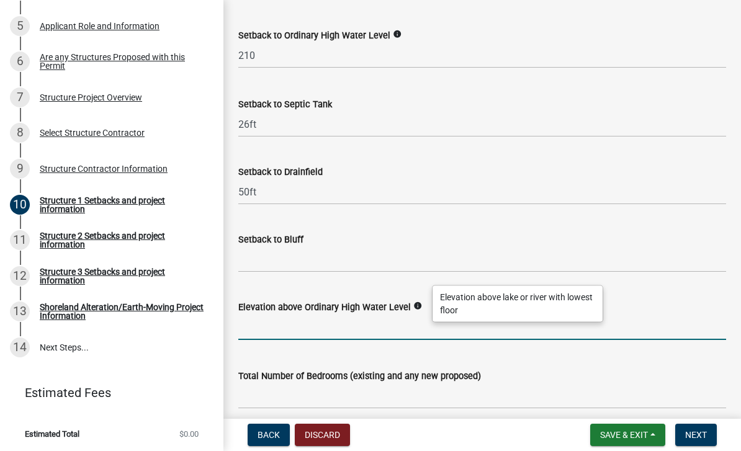
click at [517, 324] on input "text" at bounding box center [482, 327] width 488 height 25
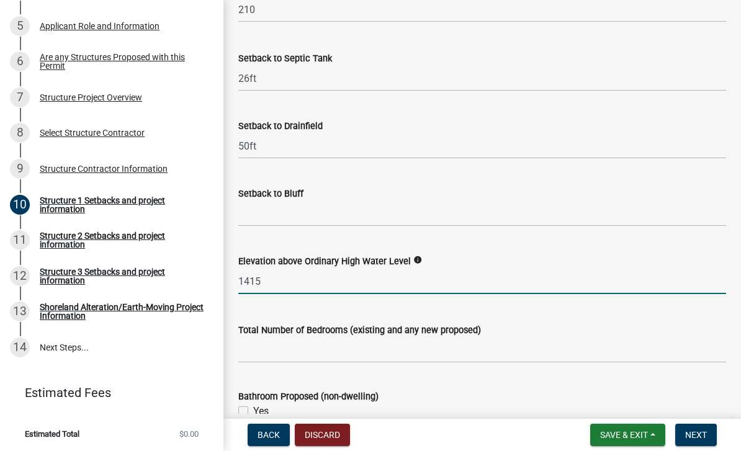
scroll to position [1241, 0]
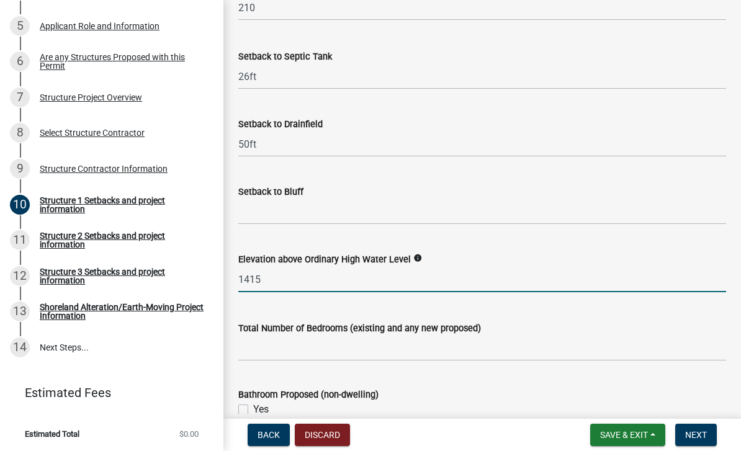
type input "1415"
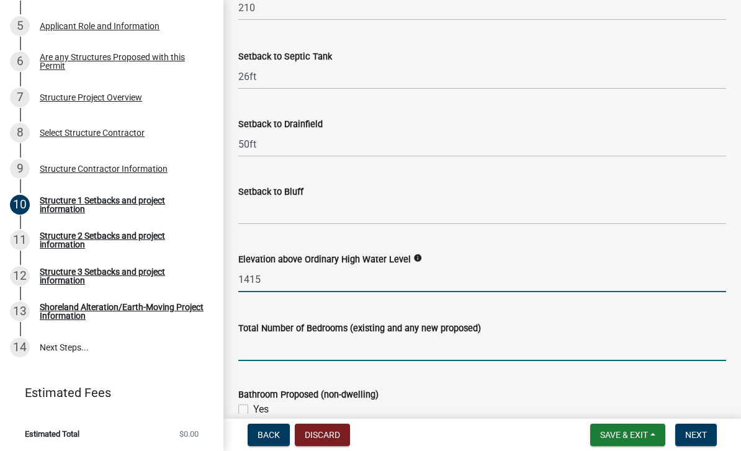
click at [517, 355] on input "text" at bounding box center [482, 348] width 488 height 25
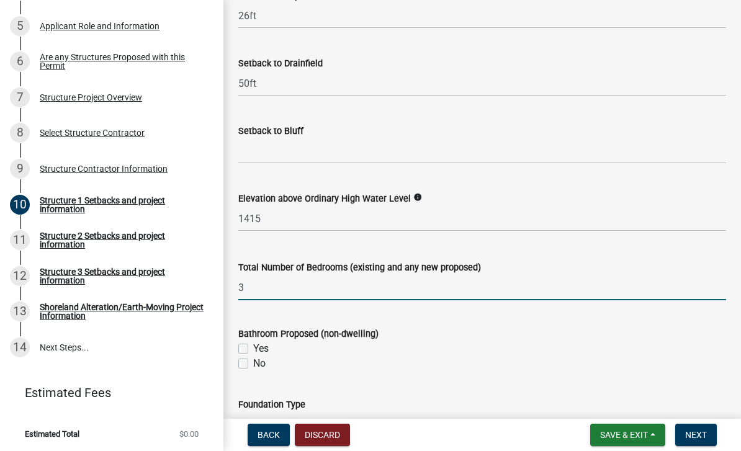
scroll to position [1323, 0]
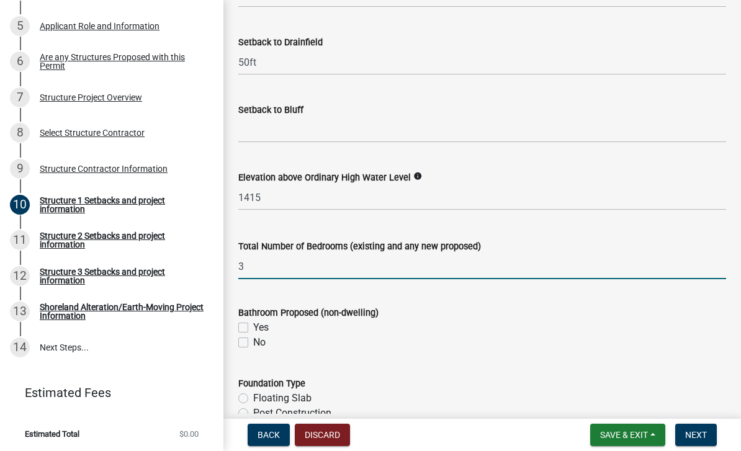
type input "3"
click at [410, 170] on div "Elevation above Ordinary High Water Level info" at bounding box center [482, 177] width 488 height 15
click at [422, 175] on icon "info" at bounding box center [418, 176] width 9 height 9
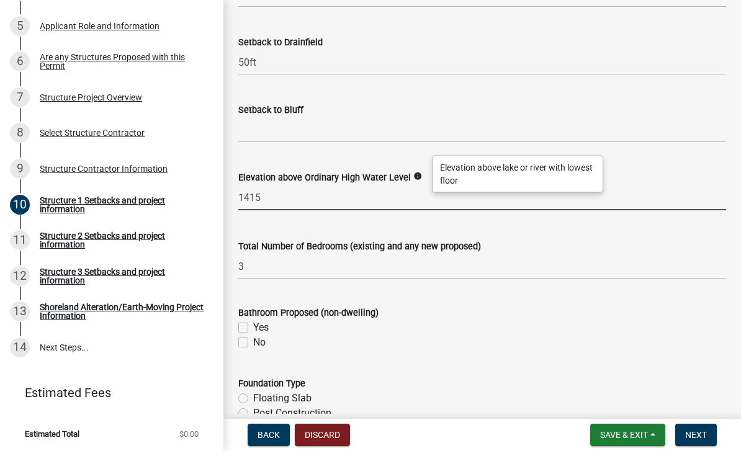
click at [276, 195] on input "1415" at bounding box center [482, 197] width 488 height 25
type input "1"
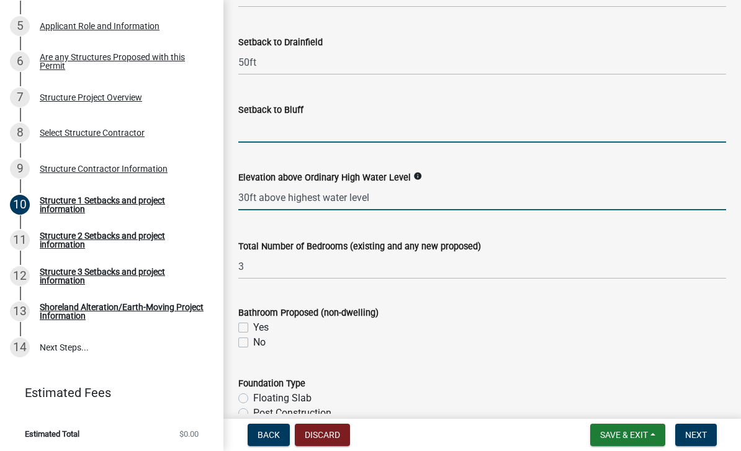
type input "30"
click at [281, 127] on input "Setback to Bluff" at bounding box center [482, 129] width 488 height 25
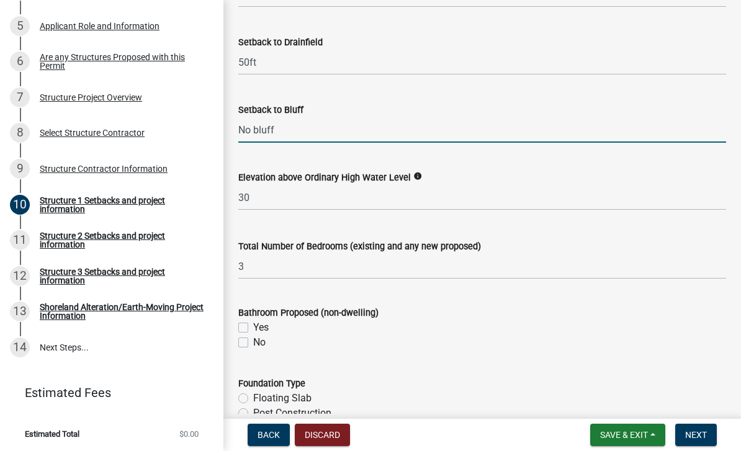
type input "No bluff"
click at [351, 309] on label "Bathroom Proposed (non-dwelling)" at bounding box center [308, 313] width 140 height 9
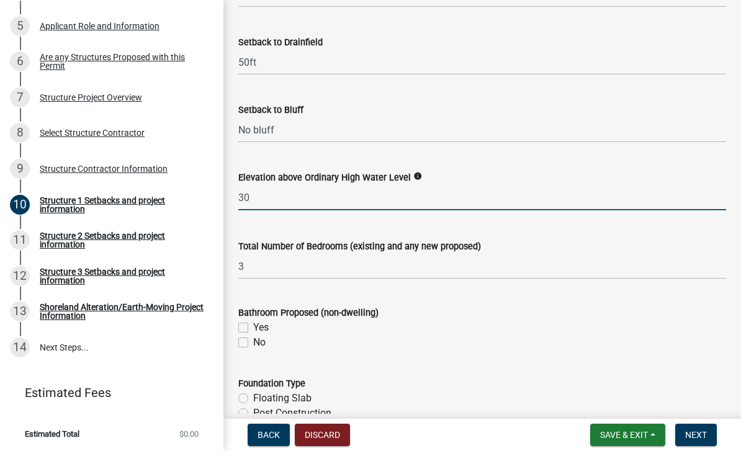
click at [295, 196] on input "30" at bounding box center [482, 197] width 488 height 25
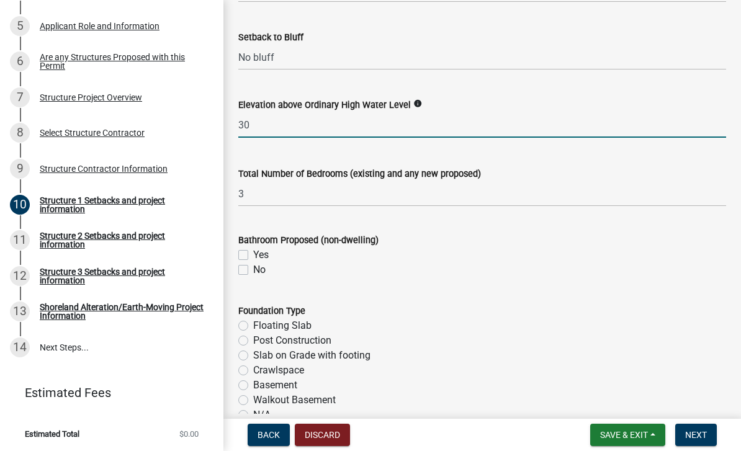
scroll to position [1400, 0]
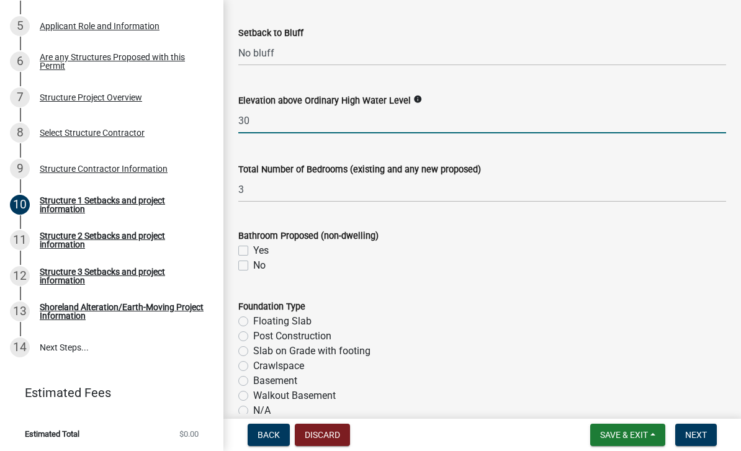
click at [251, 252] on div "Yes" at bounding box center [482, 250] width 488 height 15
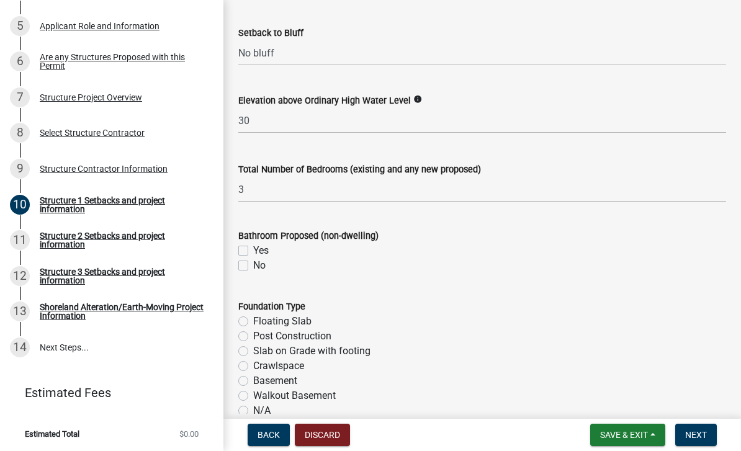
click at [253, 247] on label "Yes" at bounding box center [261, 250] width 16 height 15
click at [253, 247] on input "Yes" at bounding box center [257, 247] width 8 height 8
checkbox input "true"
checkbox input "false"
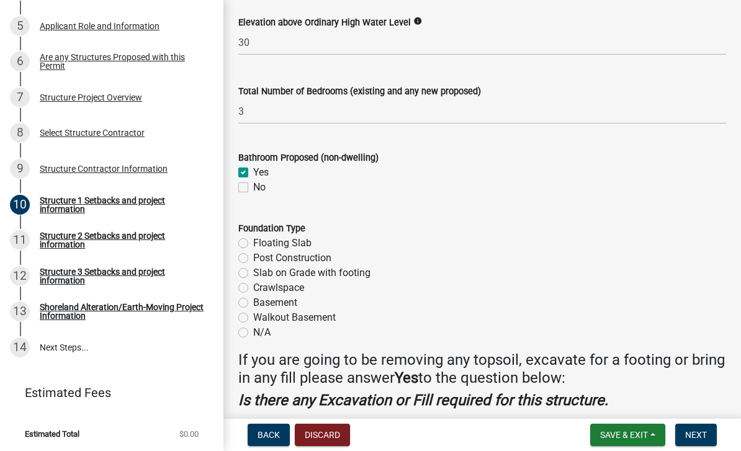
scroll to position [1481, 0]
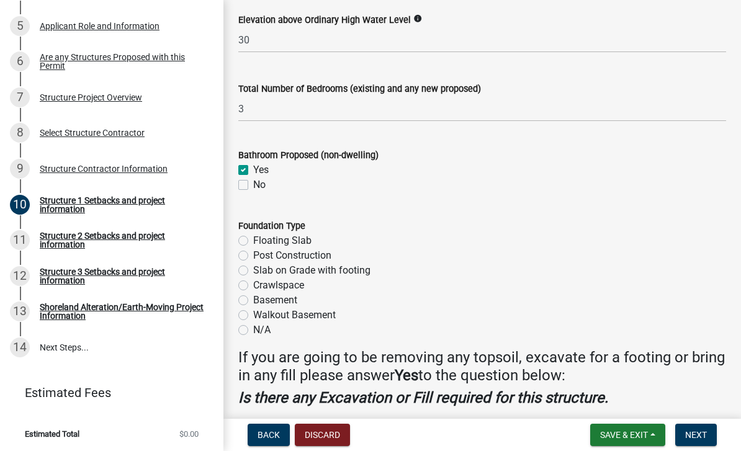
click at [253, 329] on label "N/A" at bounding box center [261, 330] width 17 height 15
click at [253, 329] on input "N/A" at bounding box center [257, 327] width 8 height 8
radio input "true"
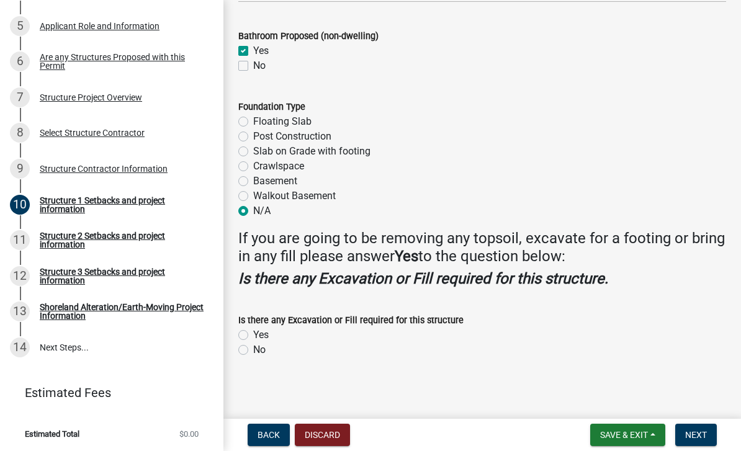
scroll to position [1600, 0]
click at [253, 330] on label "Yes" at bounding box center [261, 336] width 16 height 15
click at [253, 330] on input "Yes" at bounding box center [257, 333] width 8 height 8
radio input "true"
click at [243, 350] on html "Internet Explorer does NOT work with GeoPermits. Get a new browser for more sec…" at bounding box center [370, 225] width 741 height 451
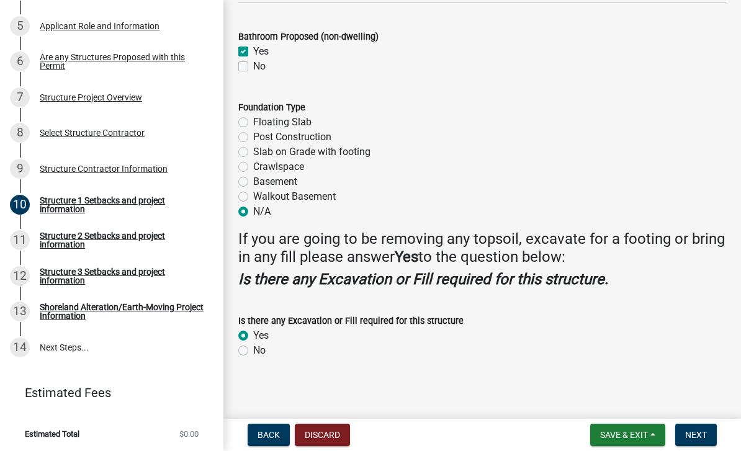
click at [253, 350] on label "No" at bounding box center [259, 350] width 12 height 15
click at [253, 350] on input "No" at bounding box center [257, 347] width 8 height 8
radio input "true"
click at [253, 329] on label "Yes" at bounding box center [261, 336] width 16 height 15
click at [253, 329] on input "Yes" at bounding box center [257, 333] width 8 height 8
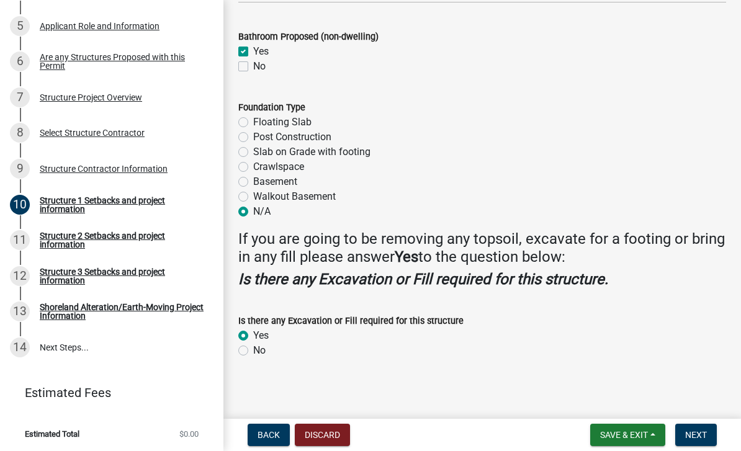
radio input "true"
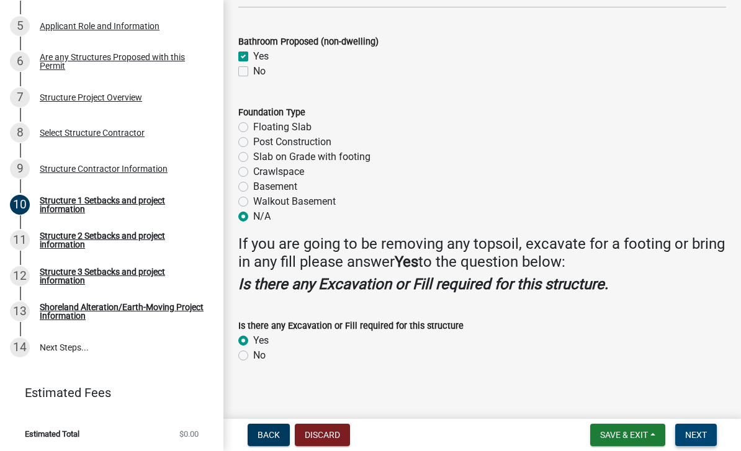
click at [517, 436] on span "Next" at bounding box center [697, 435] width 22 height 10
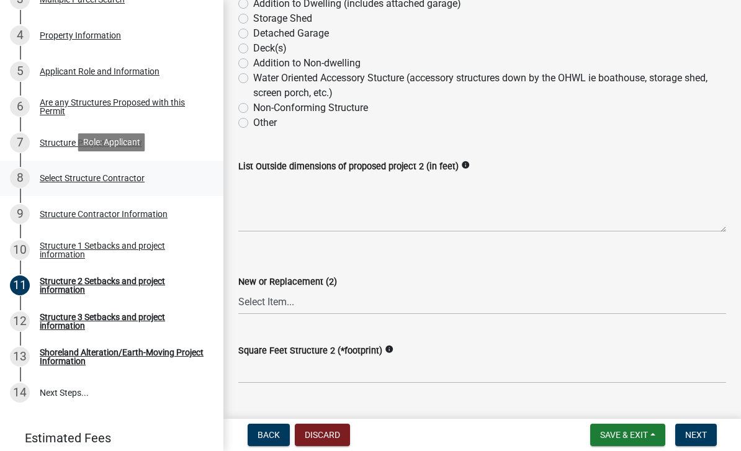
scroll to position [319, 0]
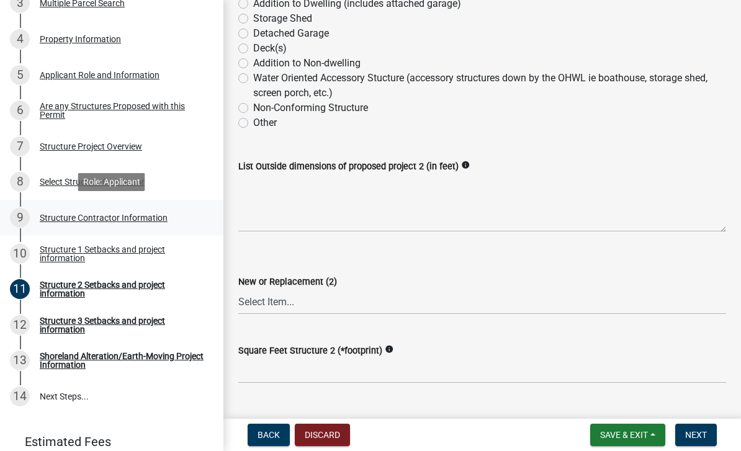
click at [81, 214] on div "Structure Contractor Information" at bounding box center [104, 218] width 128 height 9
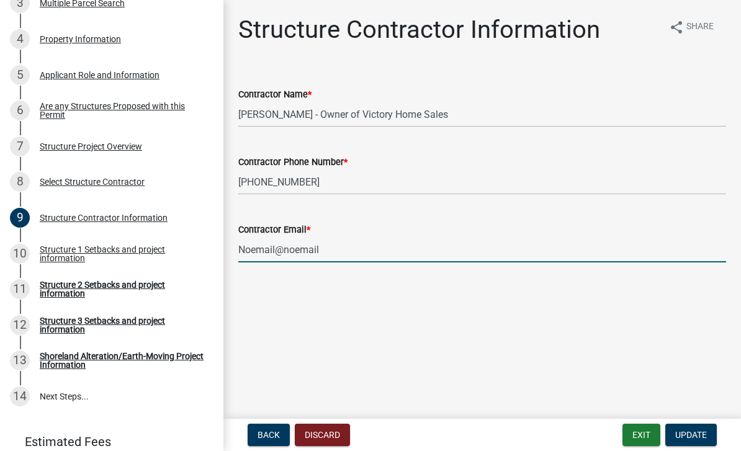
drag, startPoint x: 336, startPoint y: 250, endPoint x: 258, endPoint y: 250, distance: 77.6
click at [258, 248] on input "Noemail@noemail" at bounding box center [482, 249] width 488 height 25
type input "N"
type input "[PERSON_NAME][EMAIL_ADDRESS][DOMAIN_NAME]"
click at [517, 343] on main "Structure Contractor Information share Share Contractor Name * [PERSON_NAME] - …" at bounding box center [483, 207] width 518 height 414
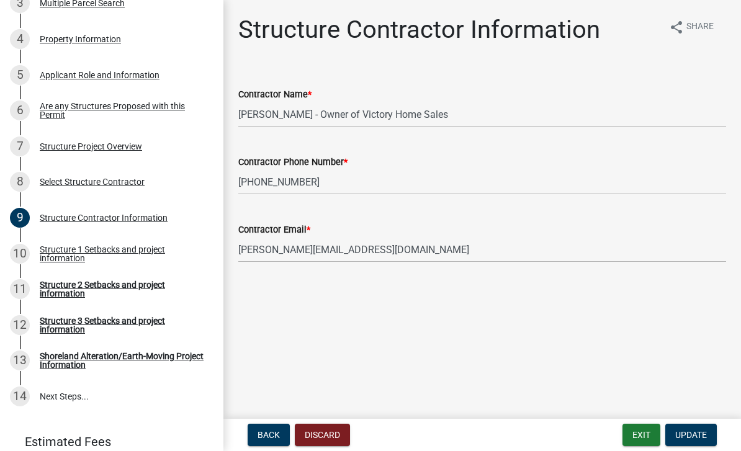
click at [517, 313] on main "Structure Contractor Information share Share Contractor Name * [PERSON_NAME] - …" at bounding box center [483, 207] width 518 height 414
click at [517, 433] on span "Update" at bounding box center [692, 435] width 32 height 10
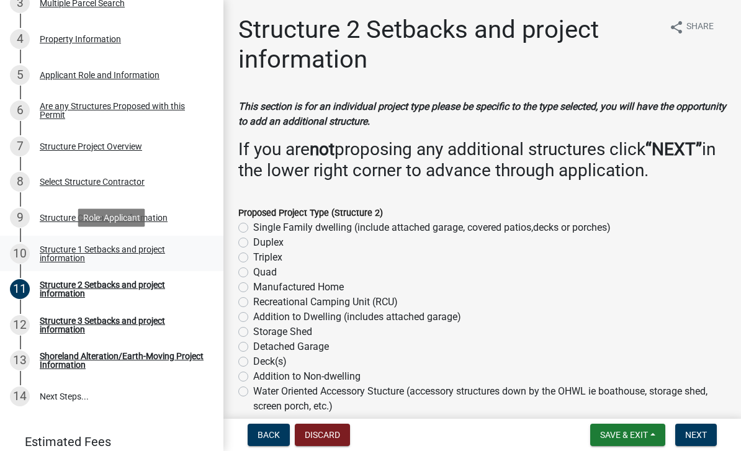
click at [124, 256] on div "Structure 1 Setbacks and project information" at bounding box center [122, 253] width 164 height 17
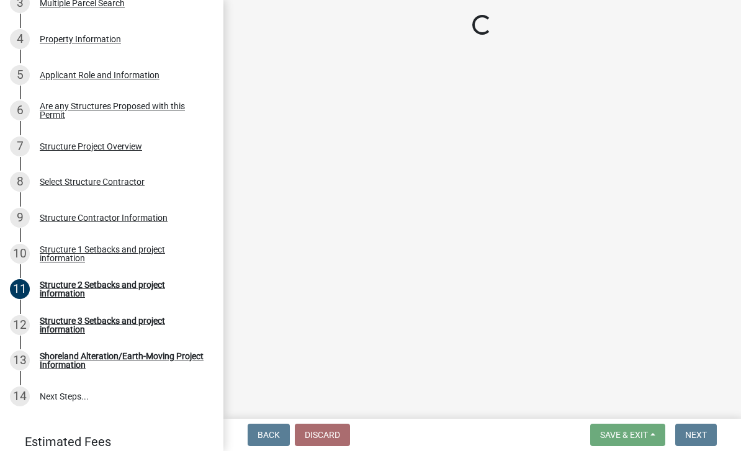
select select "c185e313-3403-4239-bd61-bb563c58a77a"
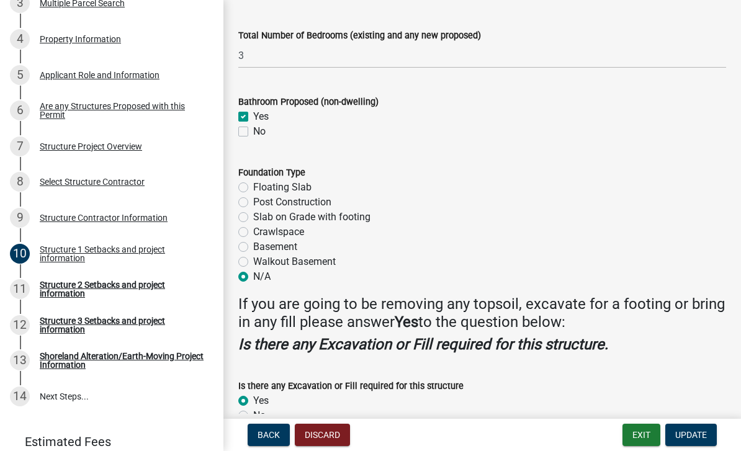
scroll to position [1575, 0]
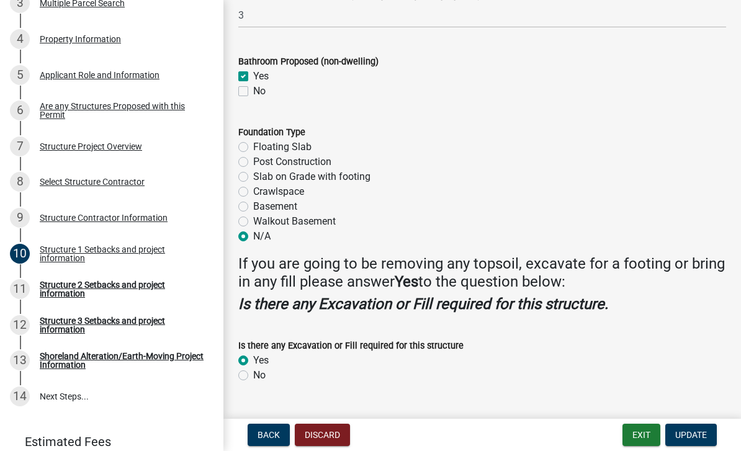
click at [300, 362] on div "Yes" at bounding box center [482, 360] width 488 height 15
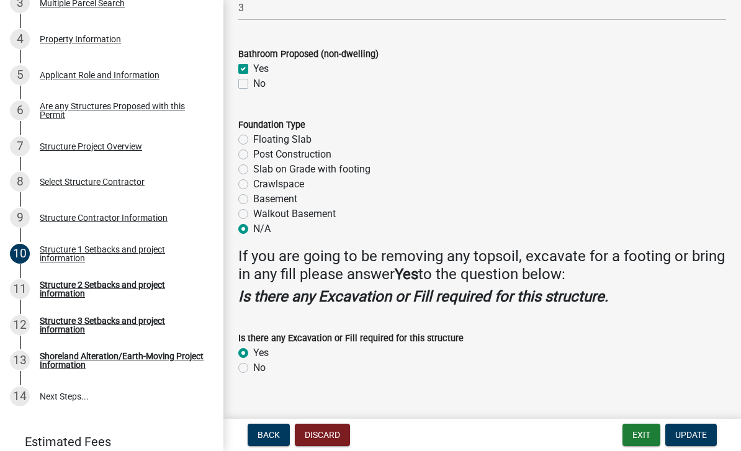
scroll to position [1583, 0]
click at [517, 440] on span "Update" at bounding box center [692, 435] width 32 height 10
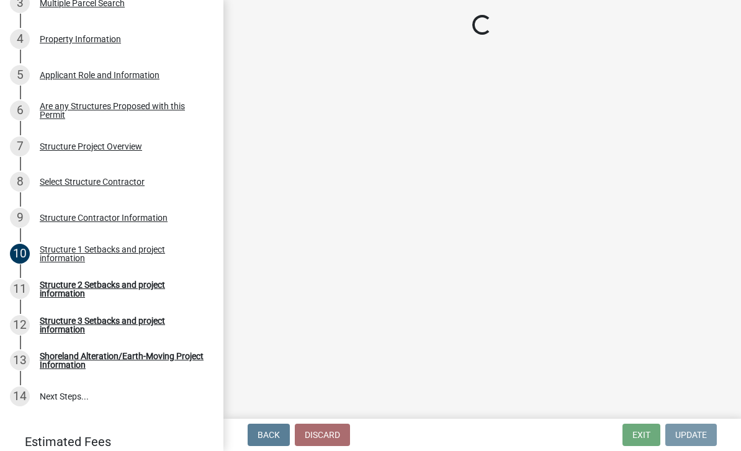
scroll to position [0, 0]
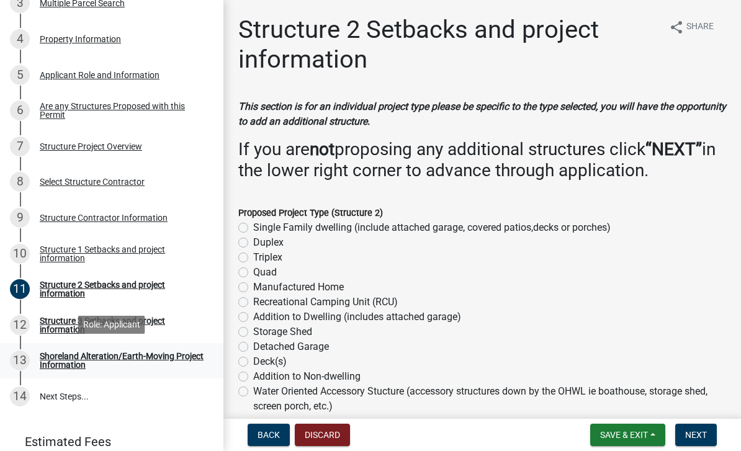
click at [65, 371] on link "13 Shoreland Alteration/Earth-Moving Project Information" at bounding box center [112, 361] width 224 height 36
click at [517, 446] on button "Next" at bounding box center [697, 435] width 42 height 22
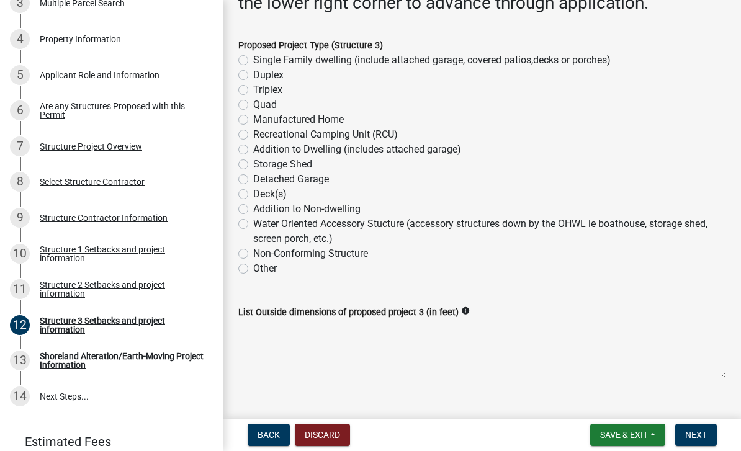
scroll to position [167, 0]
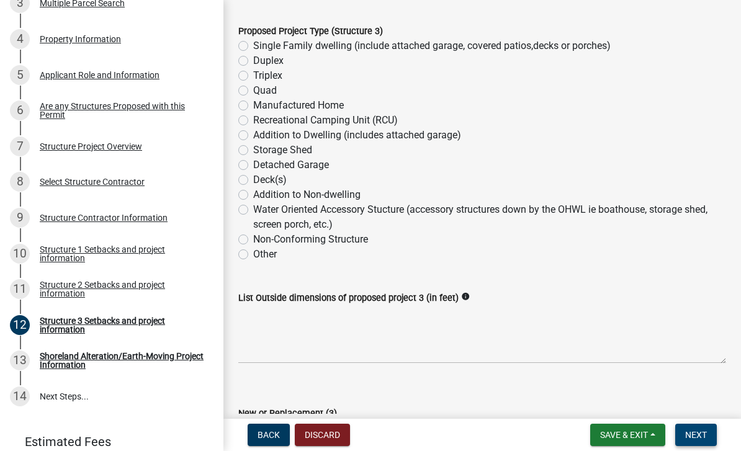
click at [517, 440] on button "Next" at bounding box center [697, 435] width 42 height 22
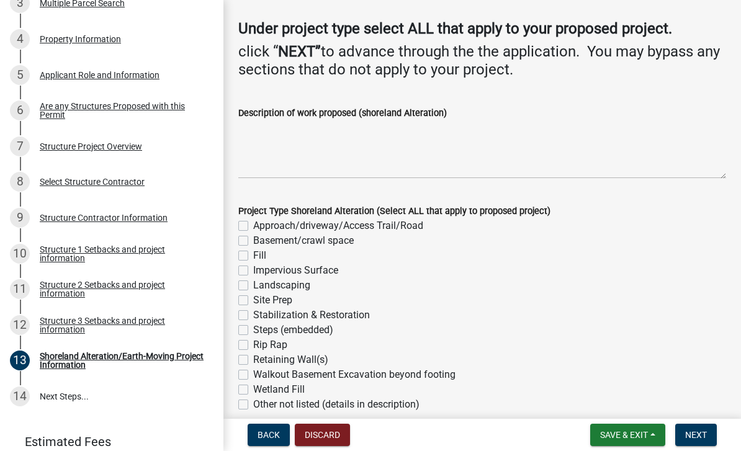
scroll to position [149, 0]
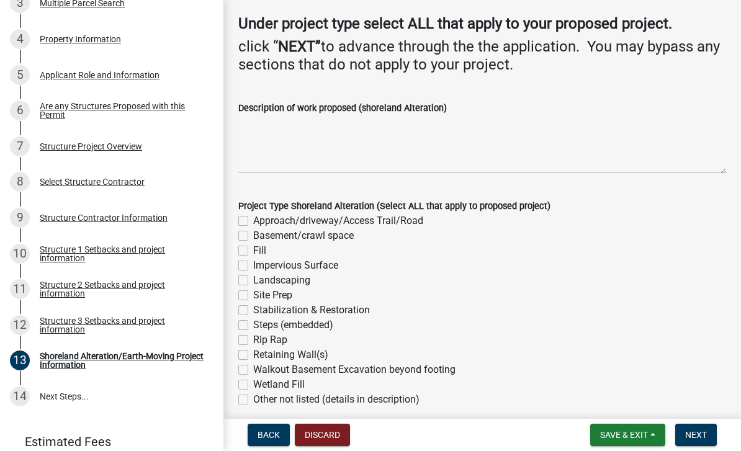
click at [252, 250] on div "Fill" at bounding box center [482, 250] width 488 height 15
click at [253, 250] on label "Fill" at bounding box center [259, 250] width 13 height 15
click at [253, 250] on input "Fill" at bounding box center [257, 247] width 8 height 8
checkbox input "true"
checkbox input "false"
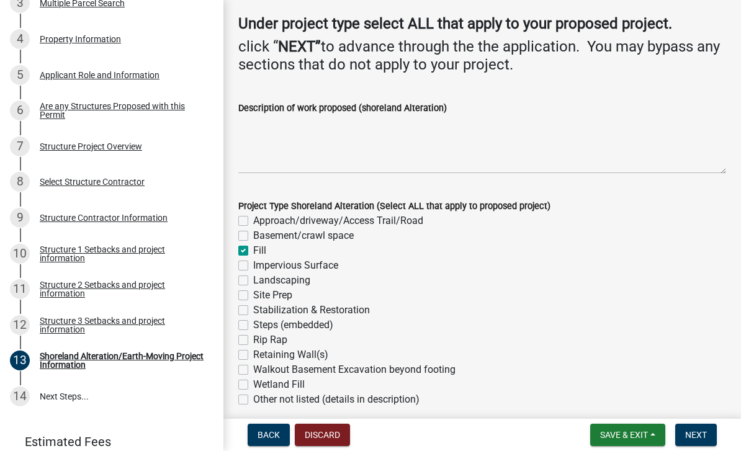
checkbox input "false"
checkbox input "true"
checkbox input "false"
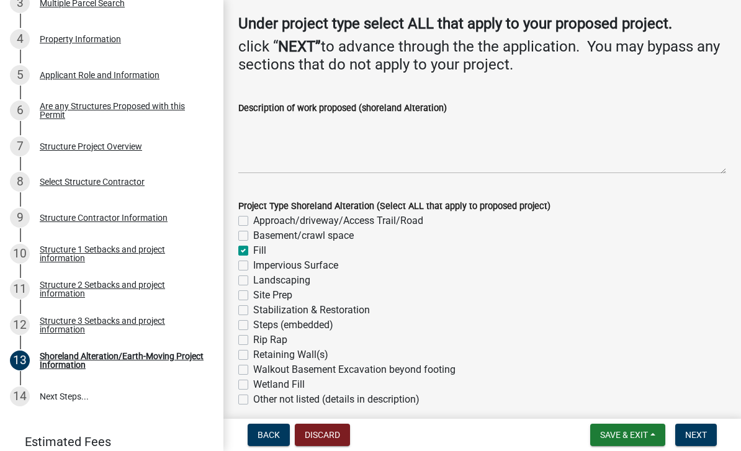
checkbox input "false"
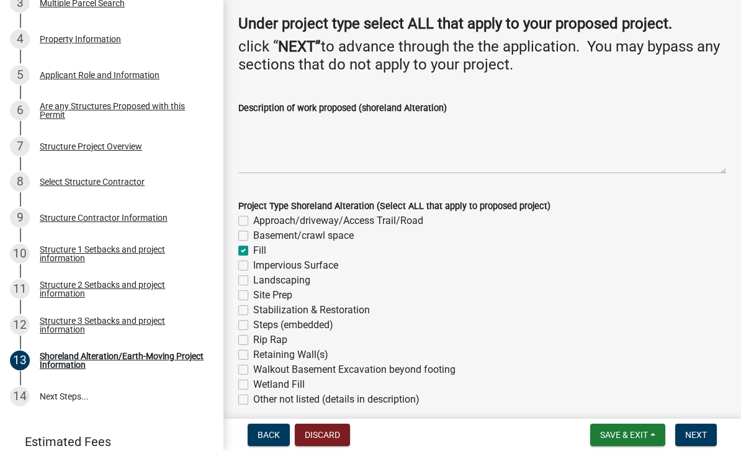
checkbox input "false"
click at [253, 298] on label "Site Prep" at bounding box center [272, 295] width 39 height 15
click at [253, 296] on input "Site Prep" at bounding box center [257, 292] width 8 height 8
checkbox input "true"
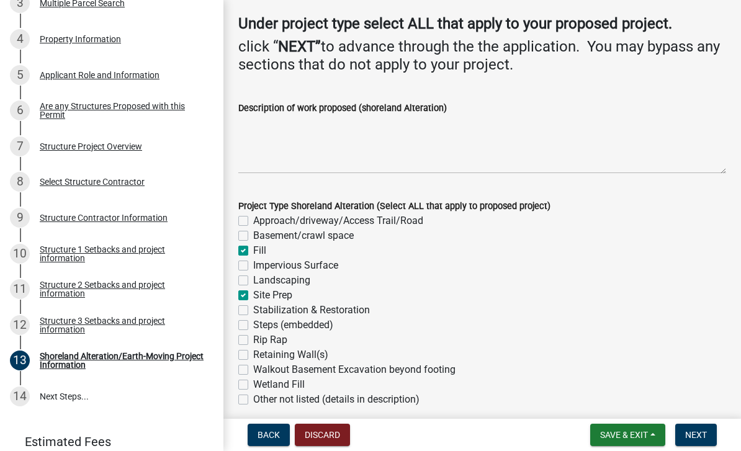
checkbox input "false"
checkbox input "true"
checkbox input "false"
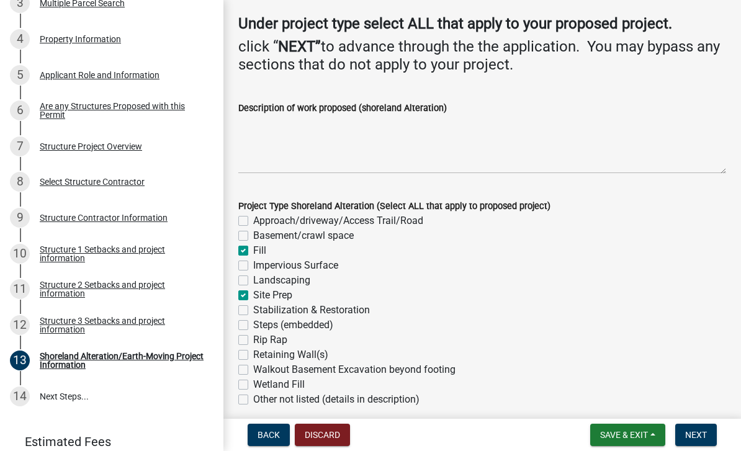
checkbox input "true"
checkbox input "false"
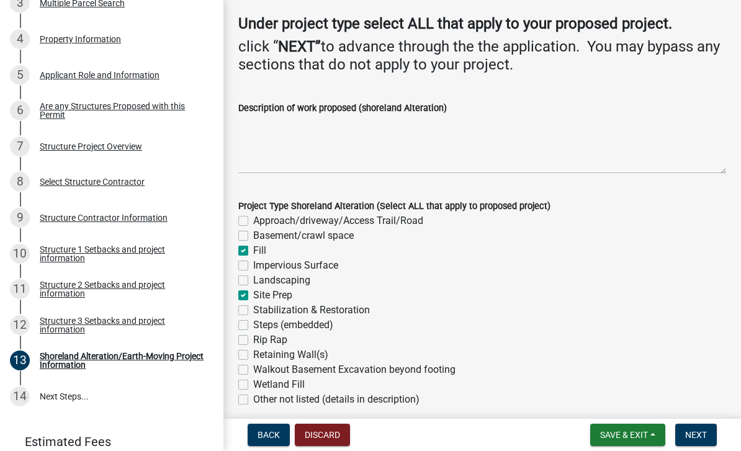
checkbox input "false"
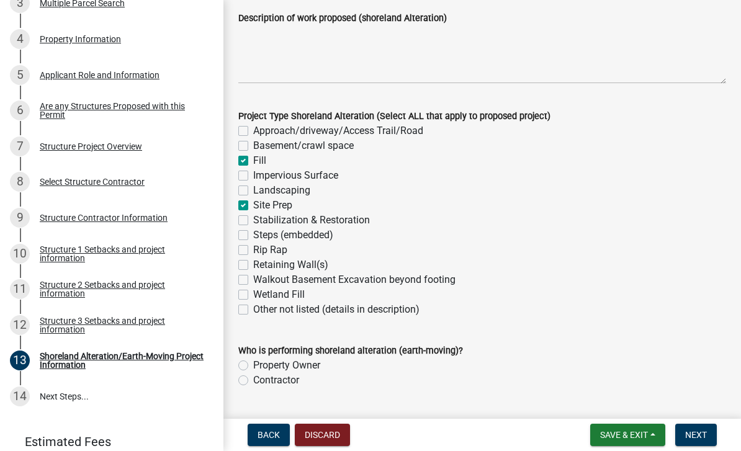
scroll to position [231, 0]
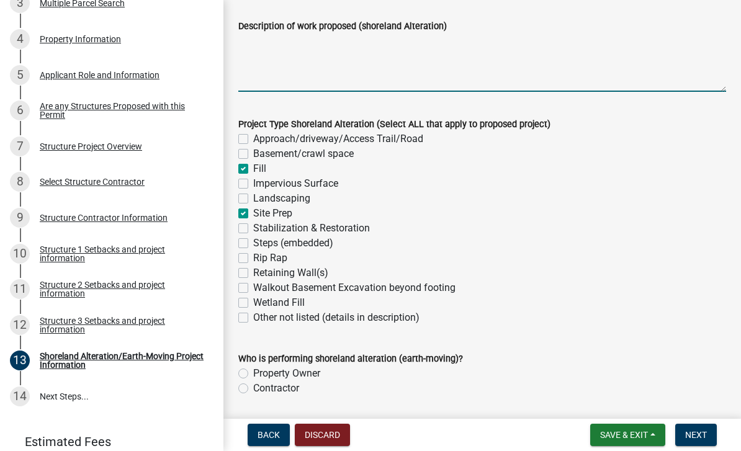
click at [348, 54] on textarea "Description of work proposed (shoreland Alteration)" at bounding box center [482, 63] width 488 height 58
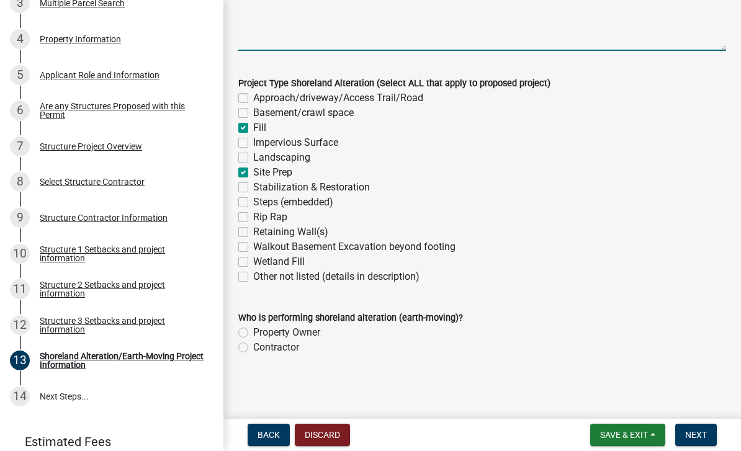
scroll to position [271, 0]
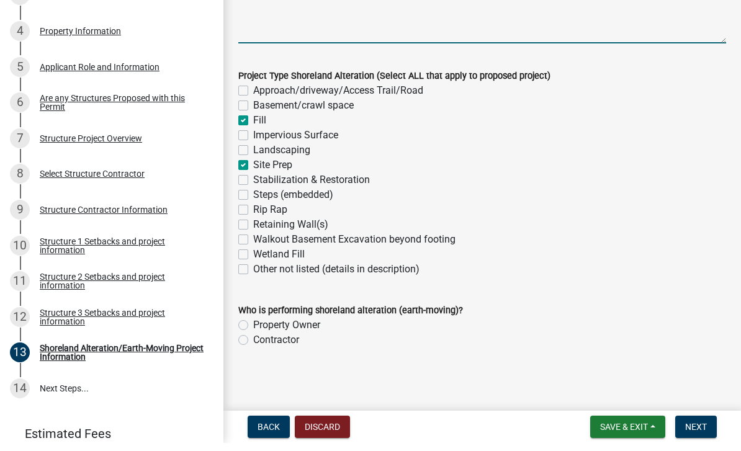
click at [268, 341] on label "Contractor" at bounding box center [276, 348] width 46 height 15
click at [261, 341] on input "Contractor" at bounding box center [257, 345] width 8 height 8
radio input "true"
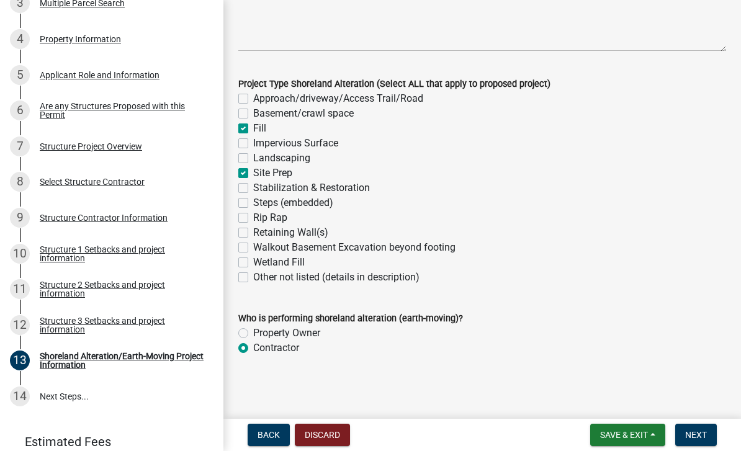
click at [294, 365] on wm-data-entity-input "Who is performing shoreland alteration (earth-moving)? Property Owner Contractor" at bounding box center [482, 331] width 488 height 71
click at [517, 434] on span "Next" at bounding box center [697, 435] width 22 height 10
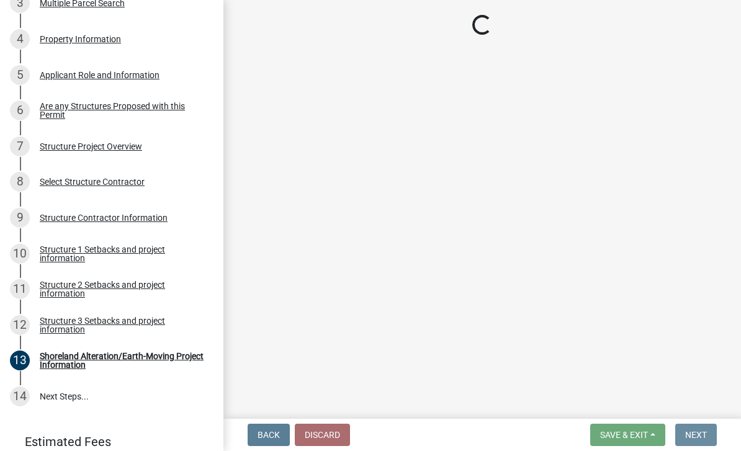
scroll to position [0, 0]
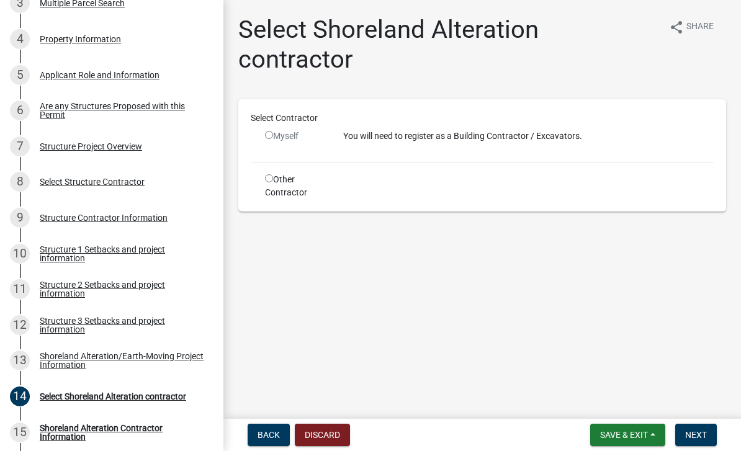
click at [266, 173] on div "Select Contractor Myself You will need to register as a Building Contractor / E…" at bounding box center [482, 156] width 463 height 88
click at [278, 191] on div "Other Contractor" at bounding box center [295, 186] width 78 height 26
click at [268, 183] on input "radio" at bounding box center [269, 179] width 8 height 8
radio input "true"
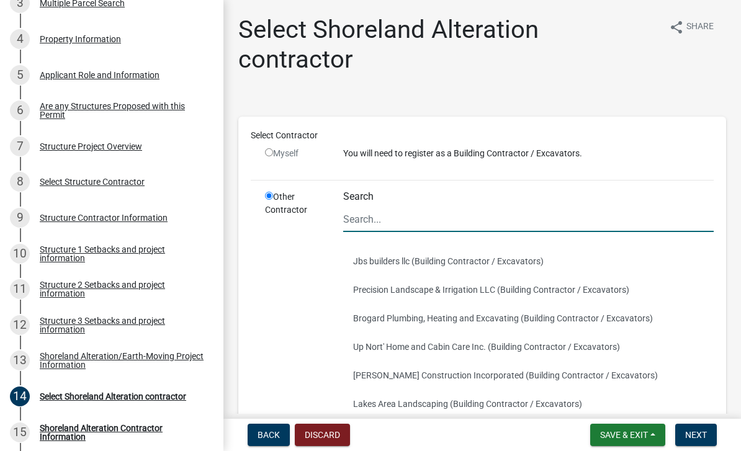
click at [459, 219] on input "Search" at bounding box center [528, 219] width 371 height 25
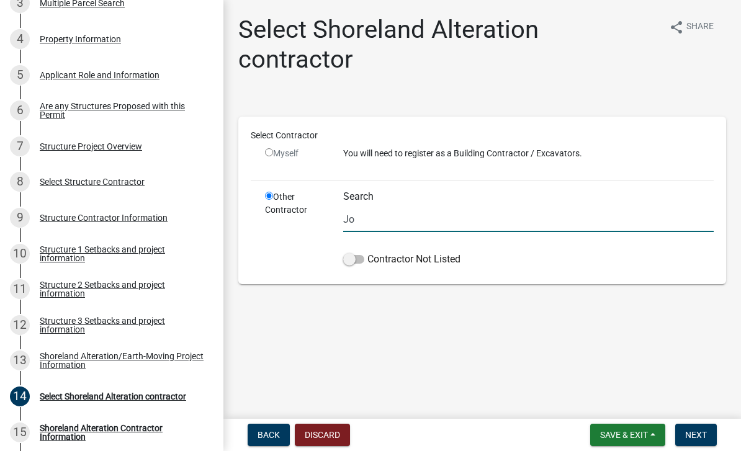
type input "J"
type input "A"
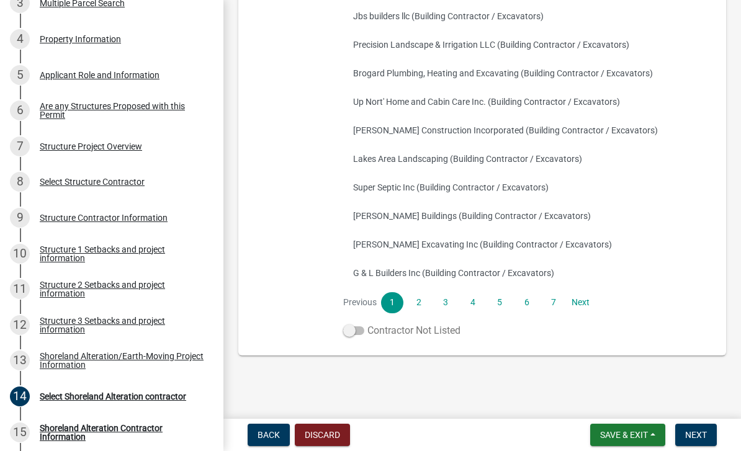
scroll to position [245, 0]
click at [361, 331] on span at bounding box center [353, 331] width 21 height 9
click at [368, 324] on input "Contractor Not Listed" at bounding box center [368, 324] width 0 height 0
click at [517, 438] on button "Next" at bounding box center [697, 435] width 42 height 22
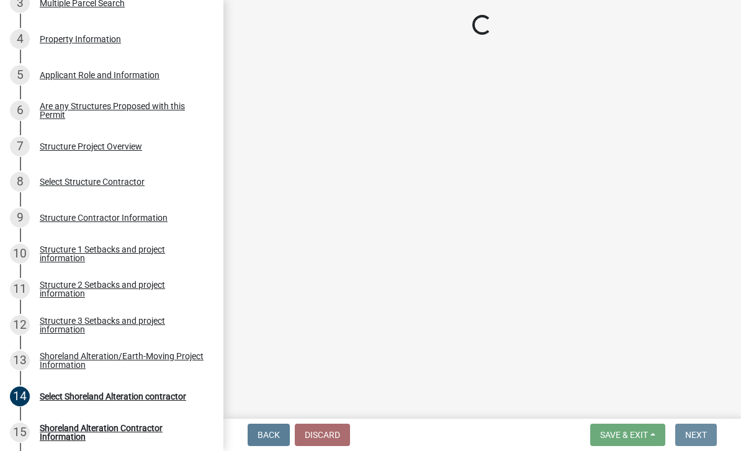
scroll to position [0, 0]
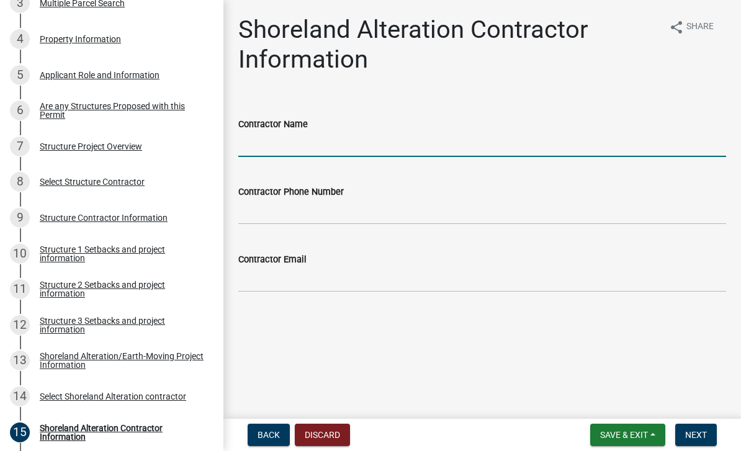
click at [356, 134] on input "Contractor Name" at bounding box center [482, 144] width 488 height 25
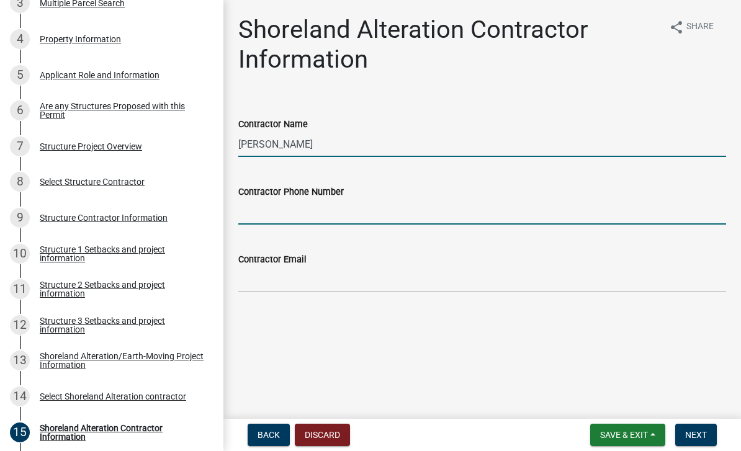
click at [432, 144] on input "[PERSON_NAME]" at bounding box center [482, 144] width 488 height 25
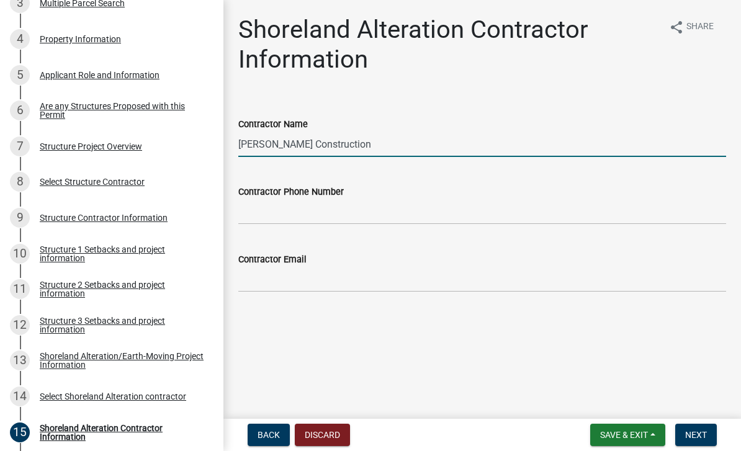
click at [276, 144] on input "[PERSON_NAME] Construction" at bounding box center [482, 144] width 488 height 25
type input "[PERSON_NAME] Construction"
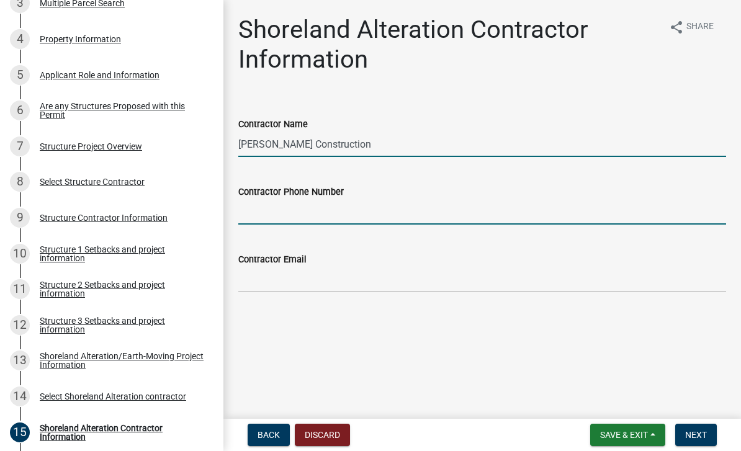
click at [279, 212] on input "Contractor Phone Number" at bounding box center [482, 211] width 488 height 25
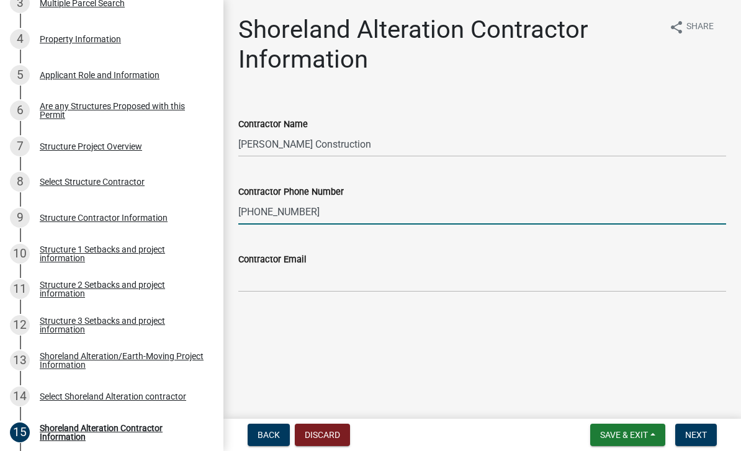
type input "[PHONE_NUMBER]"
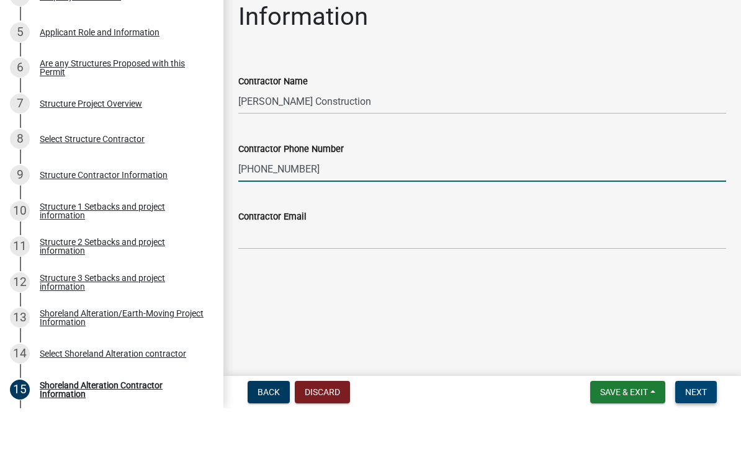
click at [517, 430] on span "Next" at bounding box center [697, 435] width 22 height 10
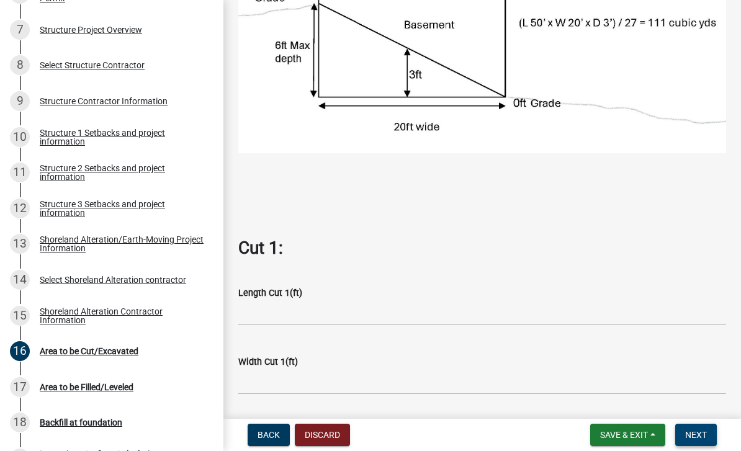
scroll to position [425, 0]
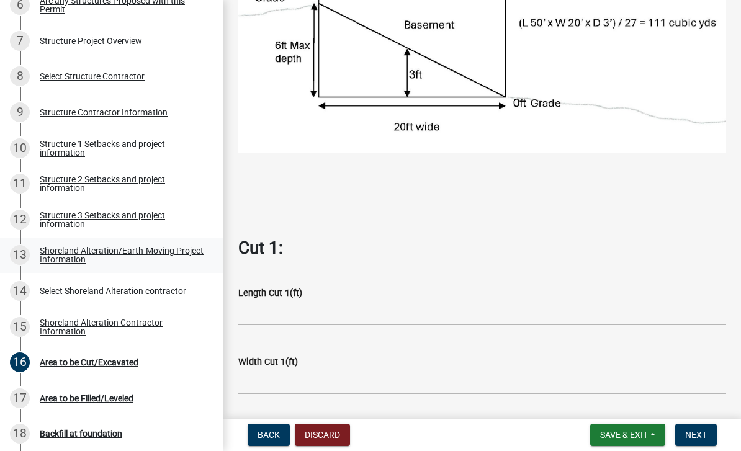
click at [63, 250] on div "Shoreland Alteration/Earth-Moving Project Information" at bounding box center [122, 255] width 164 height 17
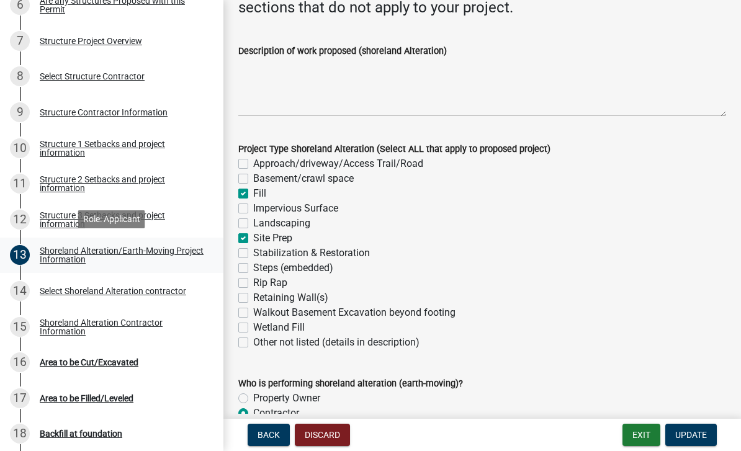
scroll to position [207, 0]
click at [82, 312] on link "15 Shoreland Alteration Contractor Information" at bounding box center [112, 327] width 224 height 36
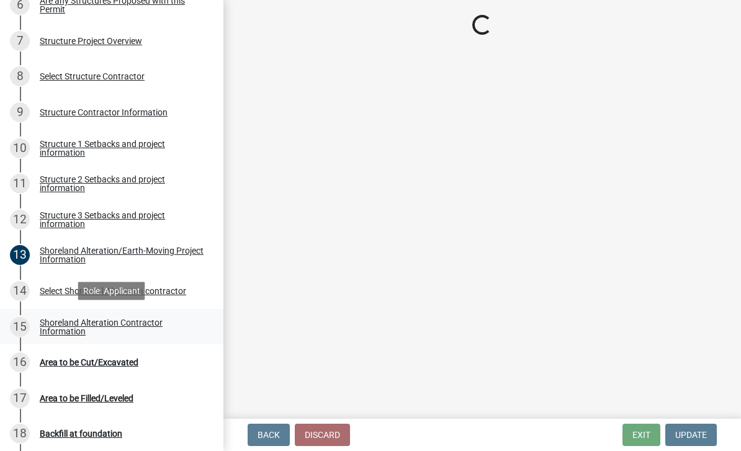
scroll to position [0, 0]
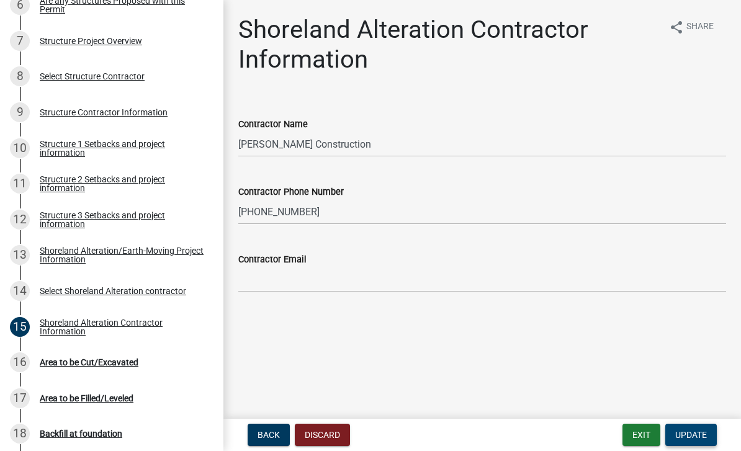
click at [517, 435] on span "Update" at bounding box center [692, 435] width 32 height 10
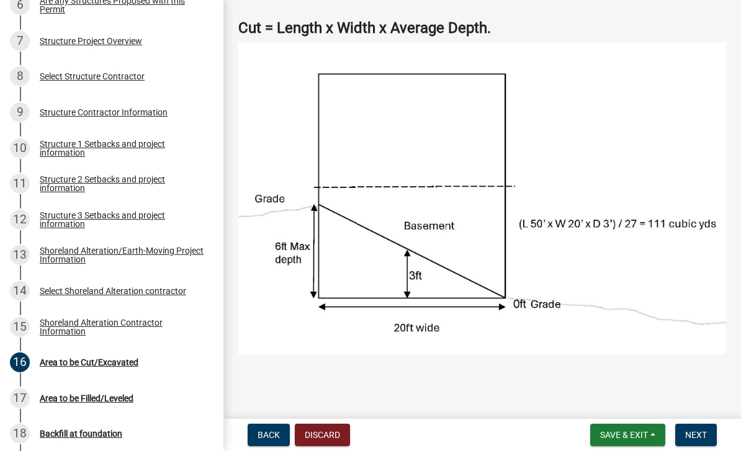
scroll to position [193, 0]
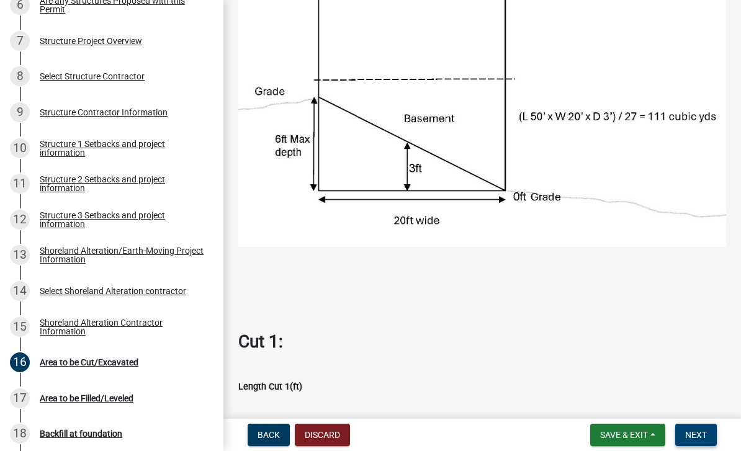
click at [517, 428] on button "Next" at bounding box center [697, 435] width 42 height 22
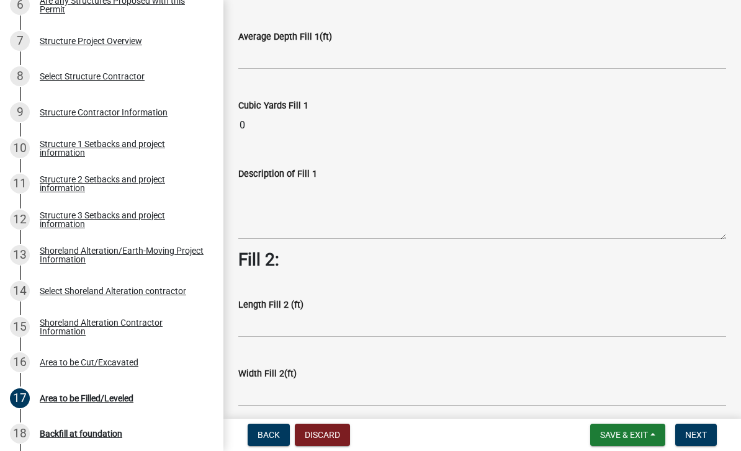
scroll to position [176, 0]
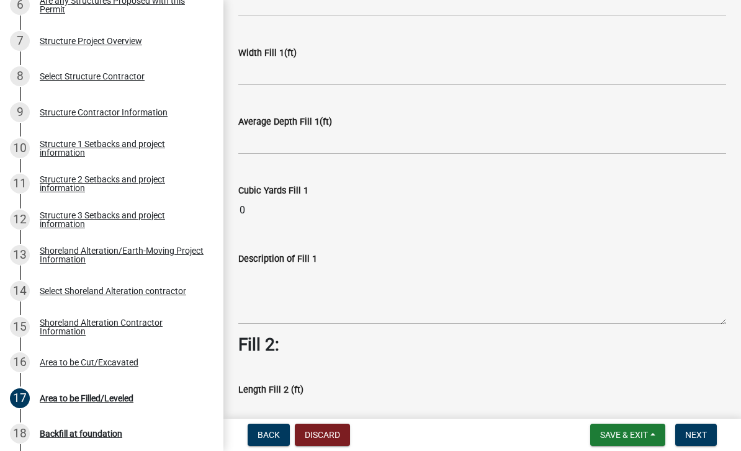
click at [302, 209] on input "0" at bounding box center [482, 210] width 488 height 25
click at [249, 211] on input "0" at bounding box center [482, 210] width 488 height 25
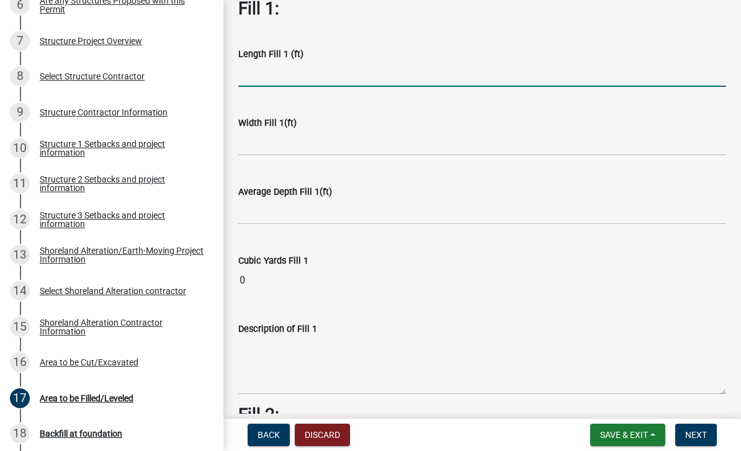
click at [283, 73] on input "text" at bounding box center [482, 73] width 488 height 25
type input "28"
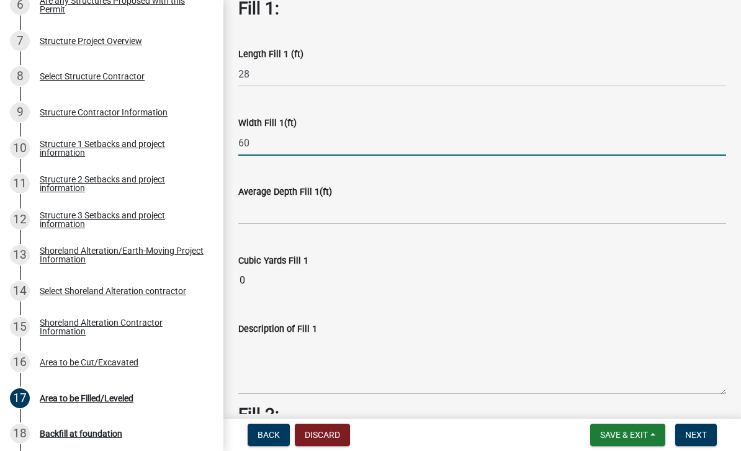
type input "60"
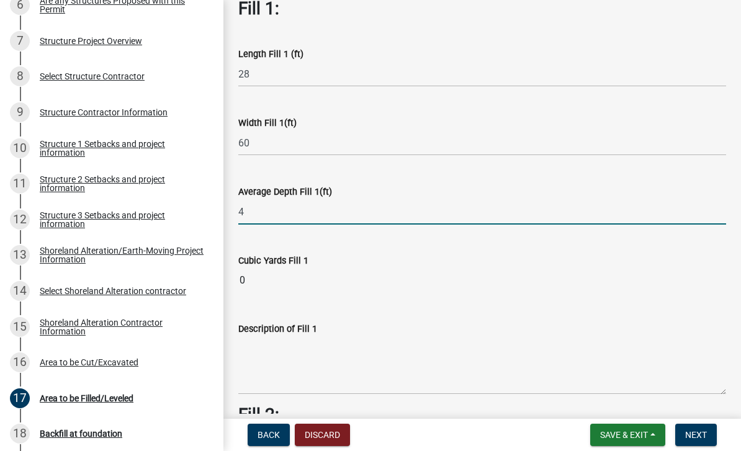
type input "4"
click at [406, 310] on div "Description of Fill 1" at bounding box center [482, 349] width 488 height 91
click at [273, 211] on input "4" at bounding box center [482, 211] width 488 height 25
click at [299, 211] on input "4" at bounding box center [482, 211] width 488 height 25
type input "1"
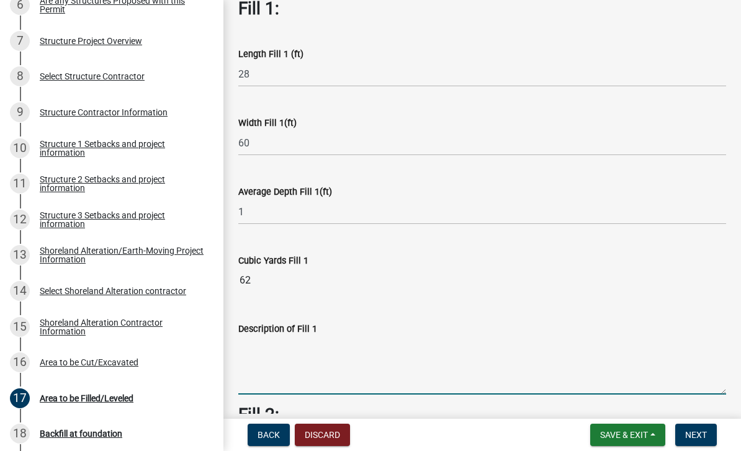
click at [282, 352] on textarea "Description of Fill 1" at bounding box center [482, 366] width 488 height 58
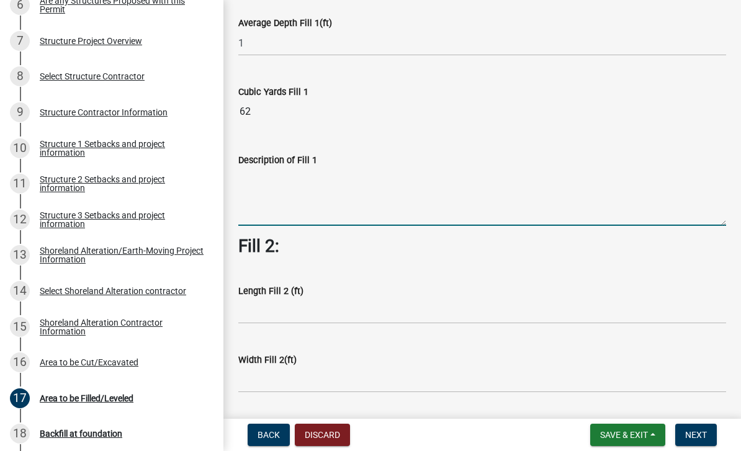
scroll to position [284, 0]
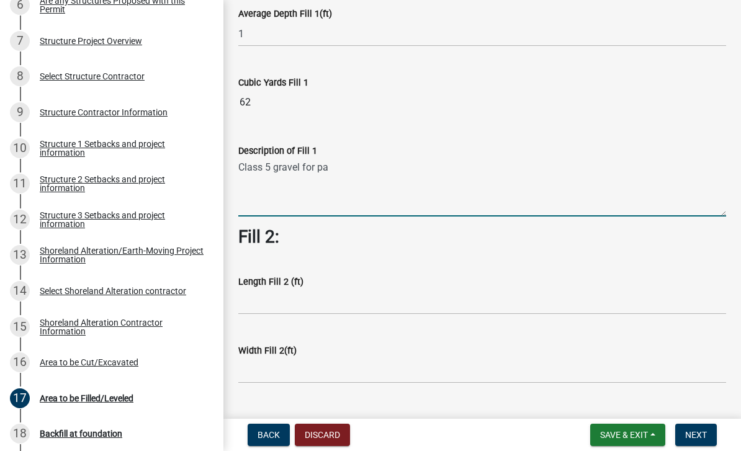
type textarea "Class 5 gravel for pad"
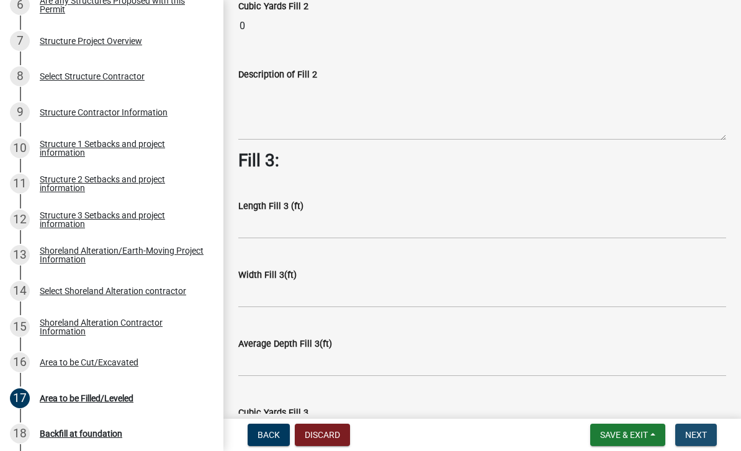
scroll to position [784, 0]
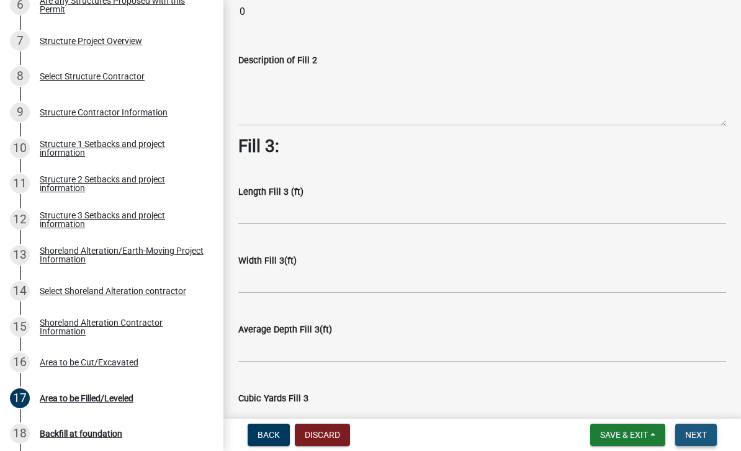
click at [517, 433] on span "Next" at bounding box center [697, 435] width 22 height 10
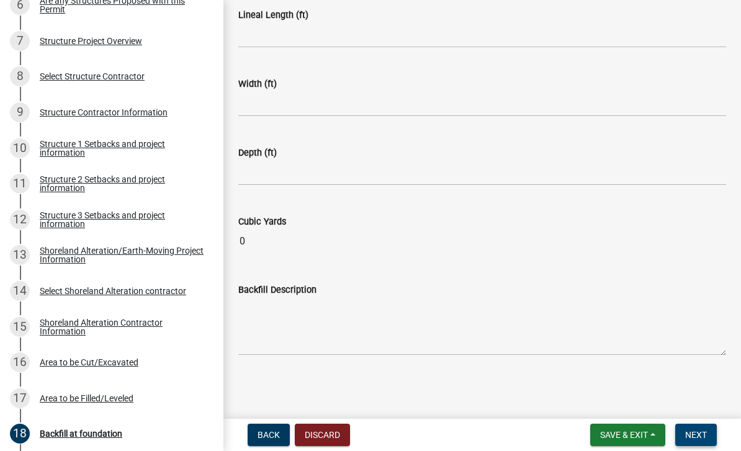
scroll to position [216, 0]
click at [61, 394] on div "Area to be Filled/Leveled" at bounding box center [87, 398] width 94 height 9
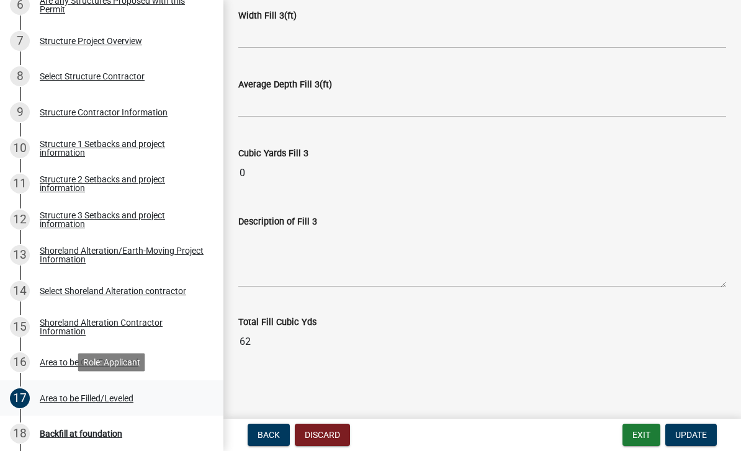
scroll to position [1025, 0]
click at [517, 439] on span "Update" at bounding box center [692, 435] width 32 height 10
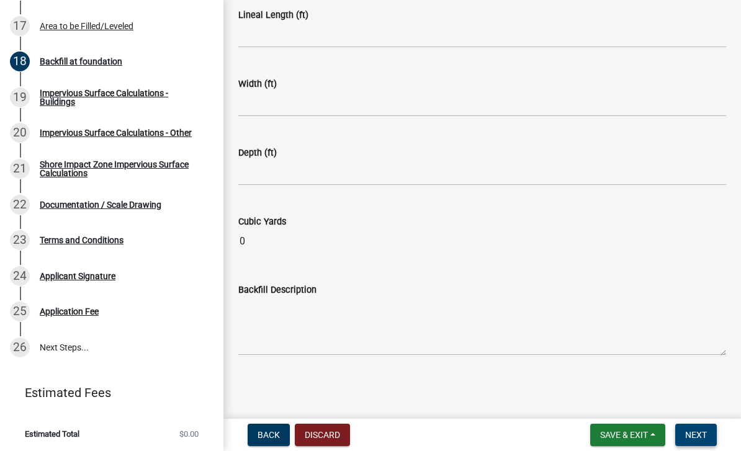
scroll to position [216, 0]
click at [517, 440] on span "Next" at bounding box center [697, 435] width 22 height 10
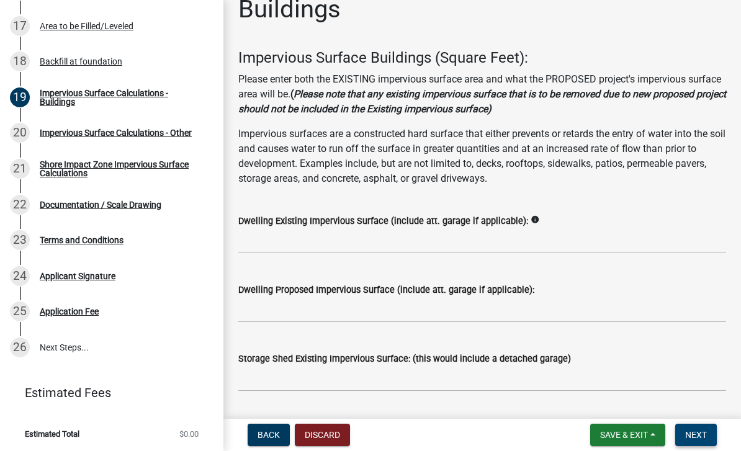
scroll to position [49, 0]
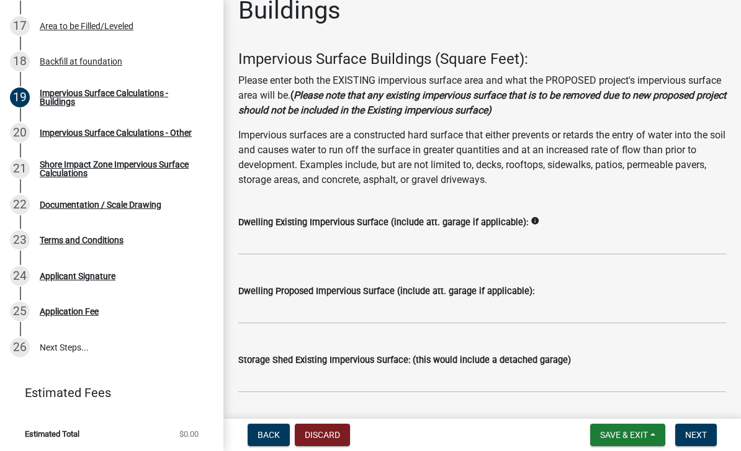
click at [517, 217] on icon "info" at bounding box center [535, 221] width 9 height 9
click at [517, 203] on div "Dwelling Existing Impervious Surface (include att. garage if applicable): info" at bounding box center [482, 226] width 488 height 58
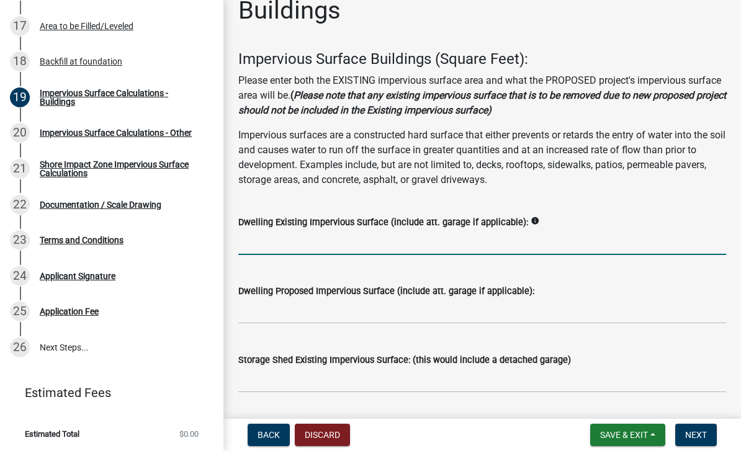
click at [364, 243] on input "text" at bounding box center [482, 242] width 488 height 25
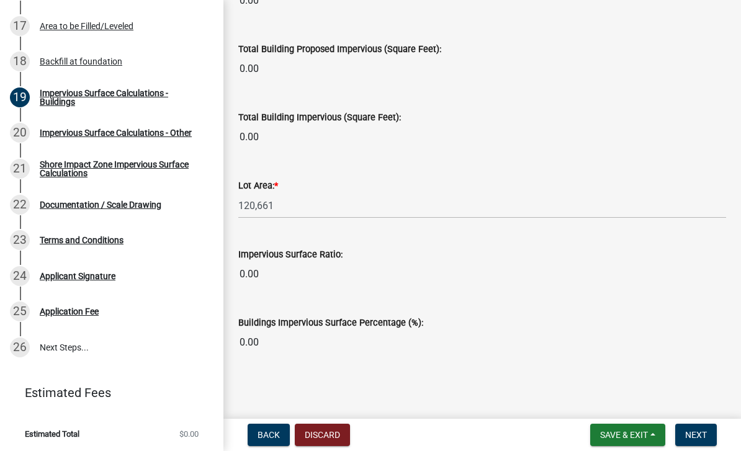
scroll to position [1030, 0]
click at [517, 432] on span "Next" at bounding box center [697, 435] width 22 height 10
type input "0"
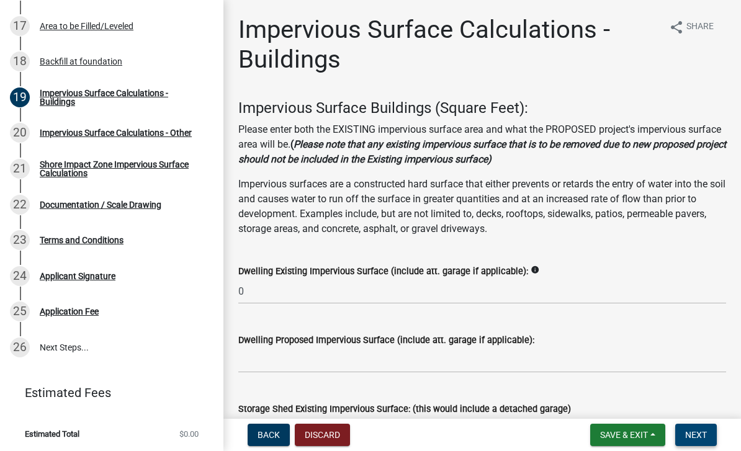
scroll to position [0, 0]
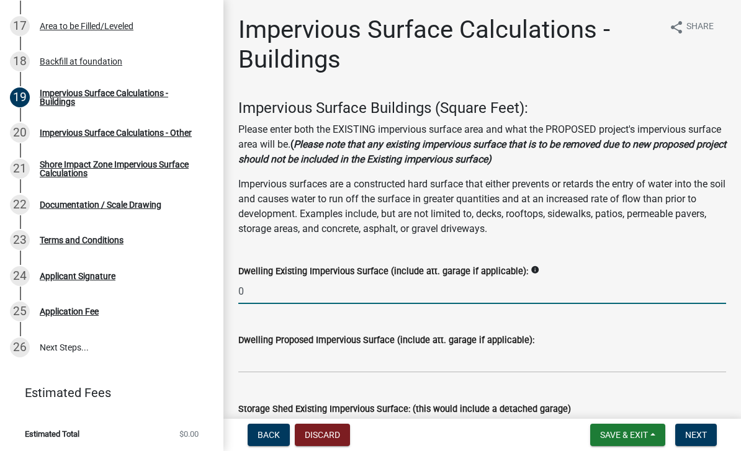
click at [517, 297] on input "0" at bounding box center [482, 291] width 488 height 25
click at [517, 433] on span "Next" at bounding box center [697, 435] width 22 height 10
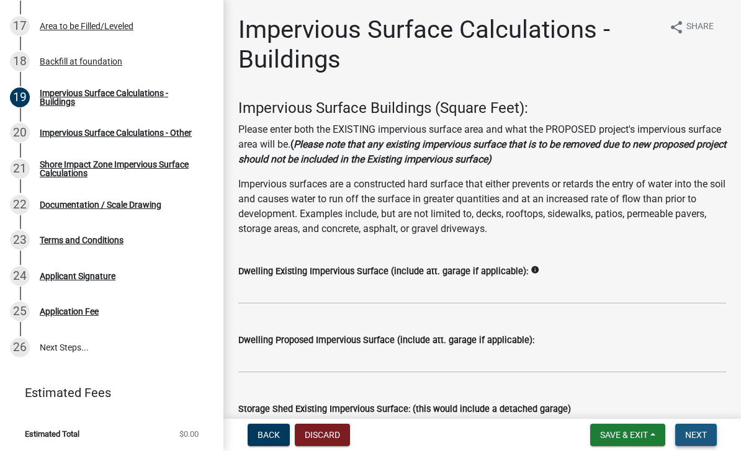
click at [517, 432] on span "Next" at bounding box center [697, 435] width 22 height 10
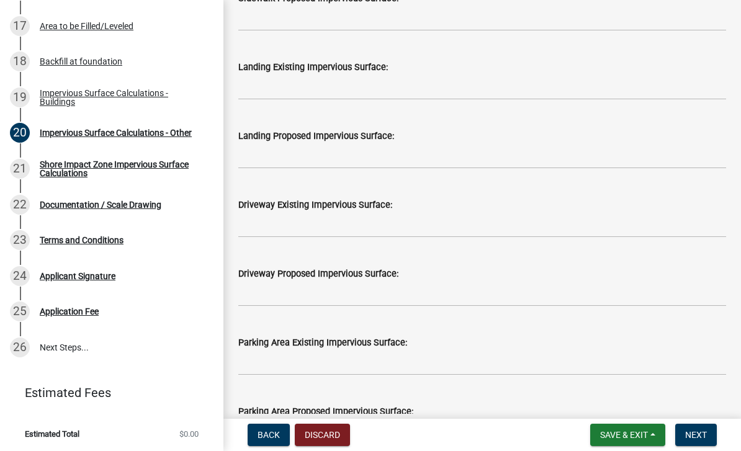
scroll to position [611, 0]
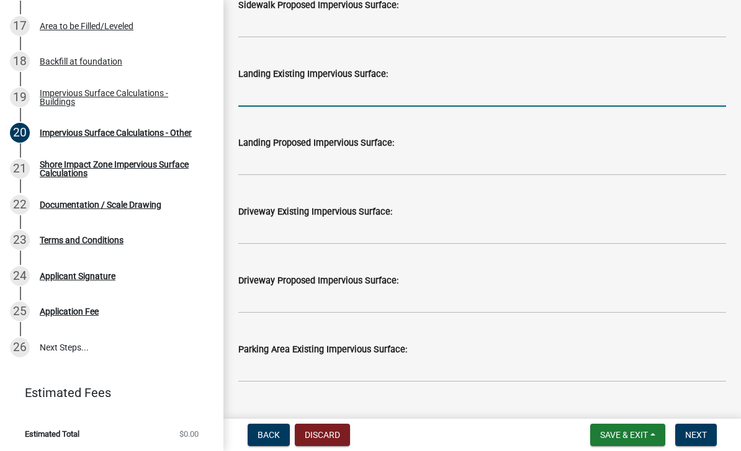
click at [0, 0] on html "Internet Explorer does NOT work with GeoPermits. Get a new browser for more sec…" at bounding box center [370, 225] width 741 height 451
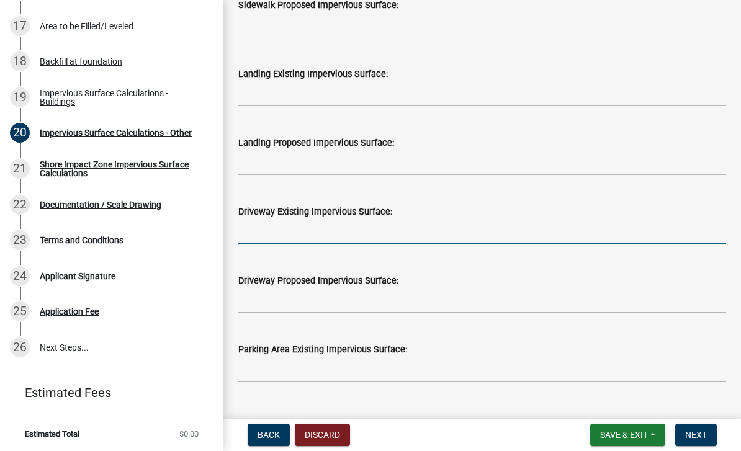
click at [412, 240] on input "text" at bounding box center [482, 231] width 488 height 25
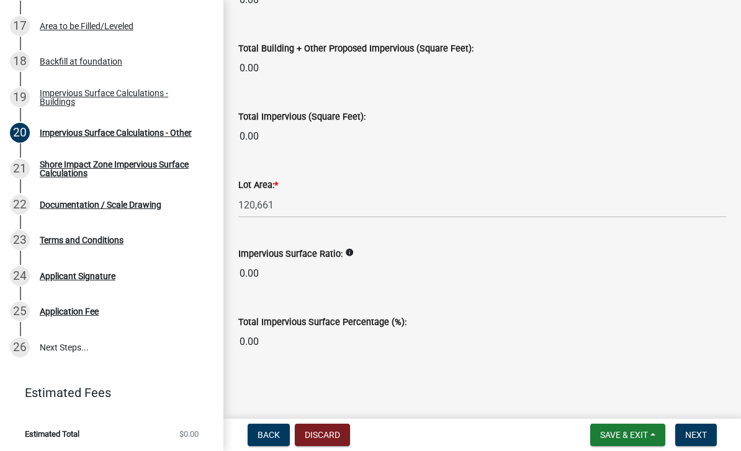
scroll to position [1531, 0]
click at [353, 255] on icon "info" at bounding box center [349, 253] width 9 height 9
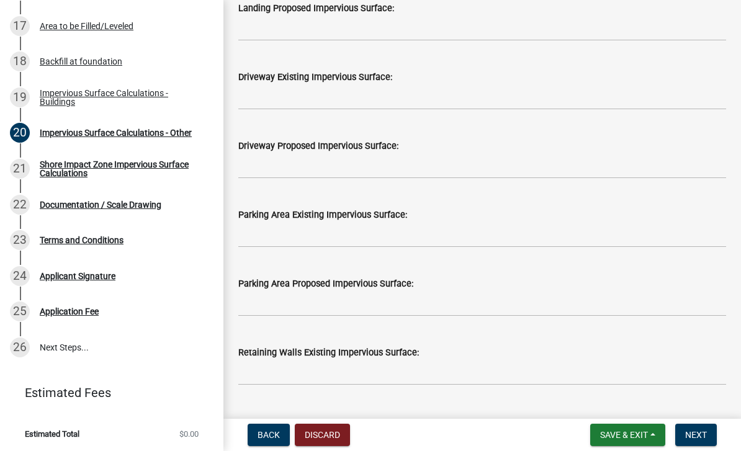
scroll to position [744, 0]
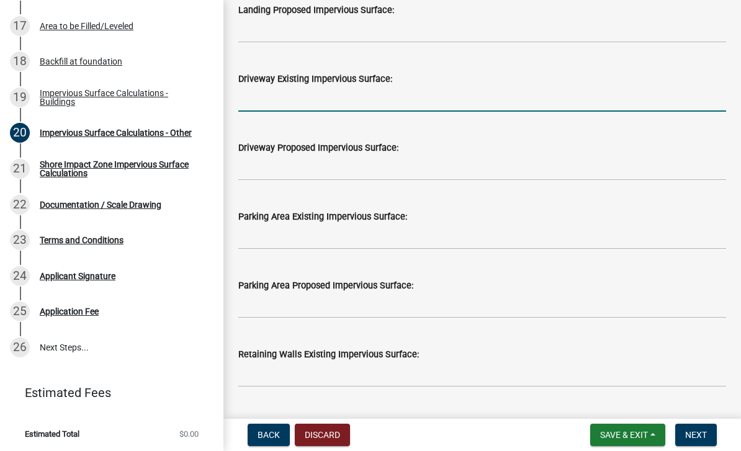
click at [309, 98] on input "text" at bounding box center [482, 98] width 488 height 25
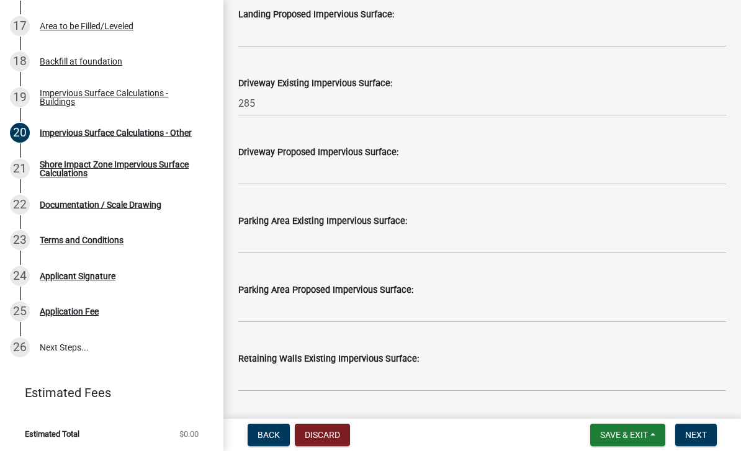
scroll to position [717, 0]
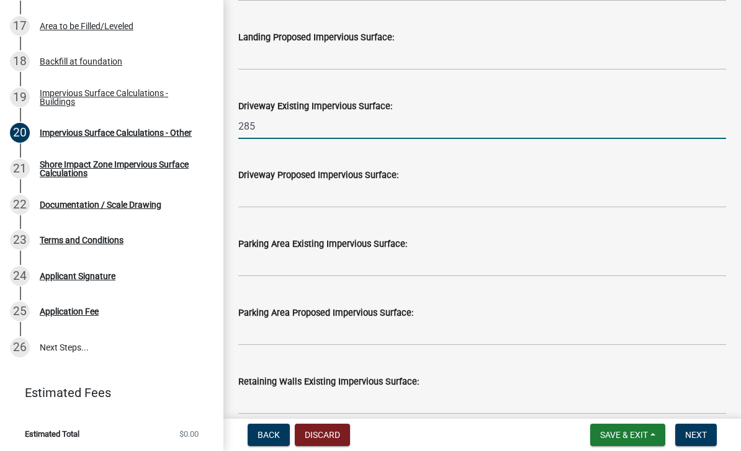
click at [279, 135] on input "285" at bounding box center [482, 126] width 488 height 25
type input "2"
type input "2565"
click at [517, 170] on div "Driveway Proposed Impervious Surface:" at bounding box center [482, 175] width 488 height 15
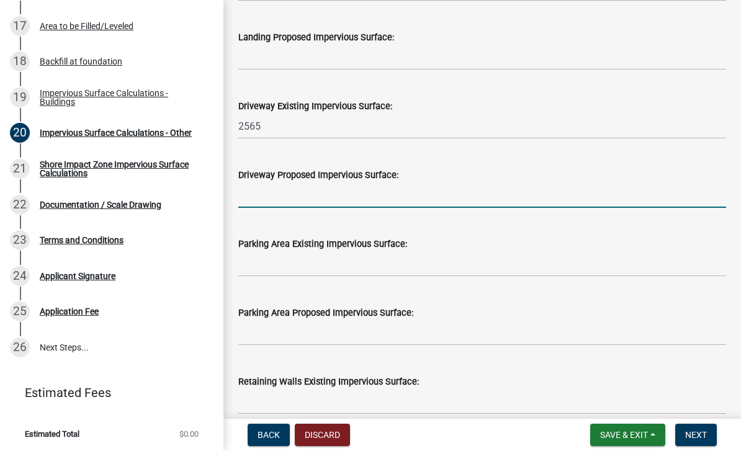
click at [517, 199] on input "text" at bounding box center [482, 195] width 488 height 25
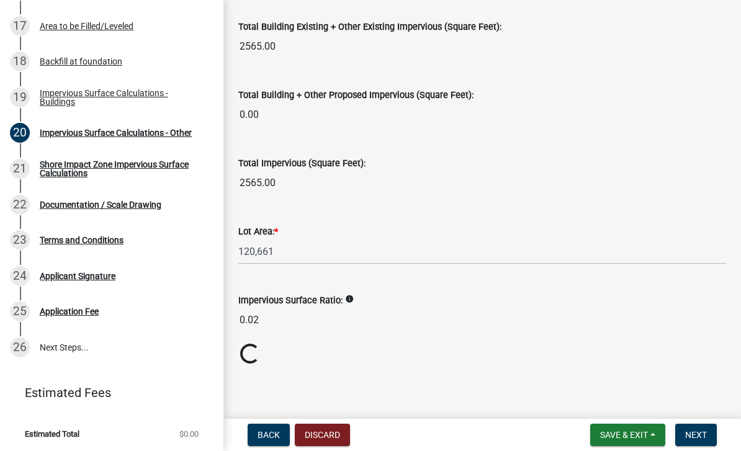
scroll to position [1523, 0]
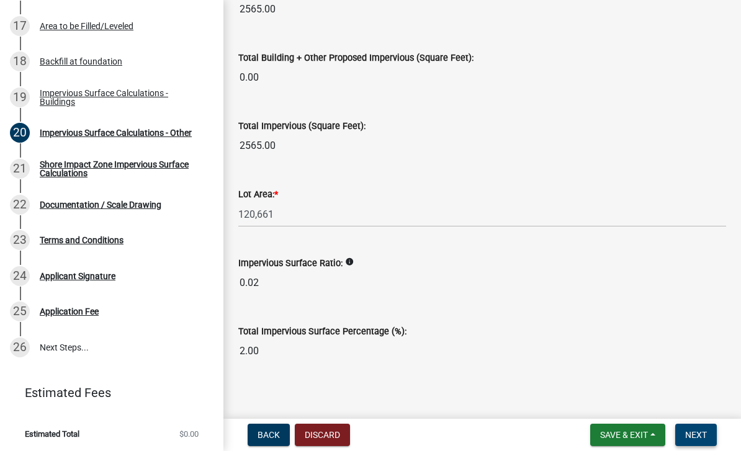
type input "2565"
click at [517, 440] on span "Next" at bounding box center [697, 435] width 22 height 10
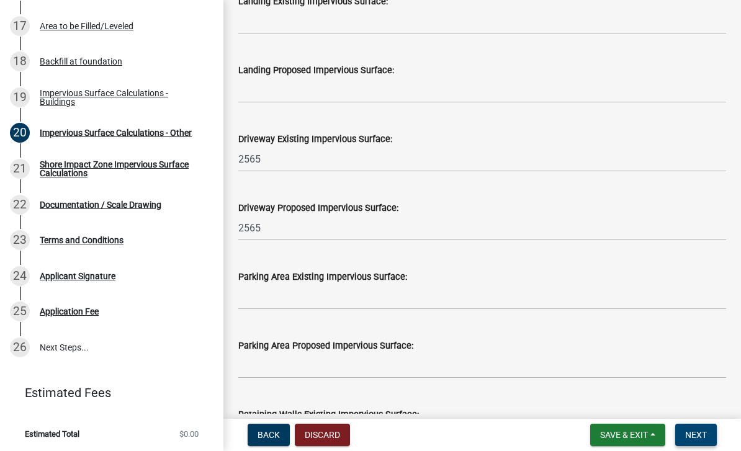
scroll to position [685, 0]
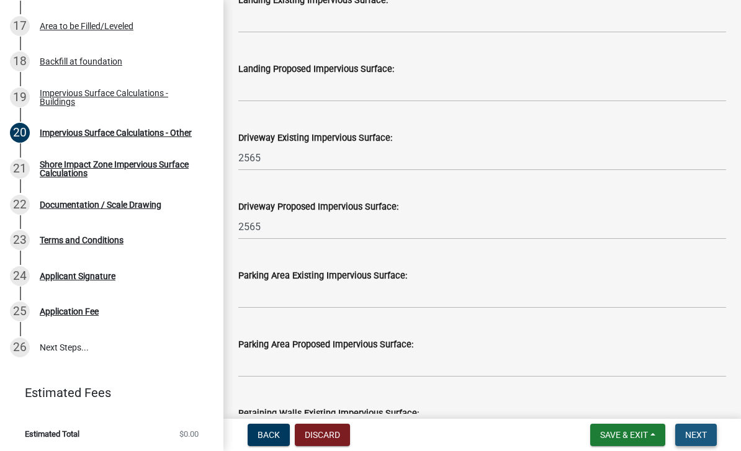
click at [517, 425] on button "Next" at bounding box center [697, 435] width 42 height 22
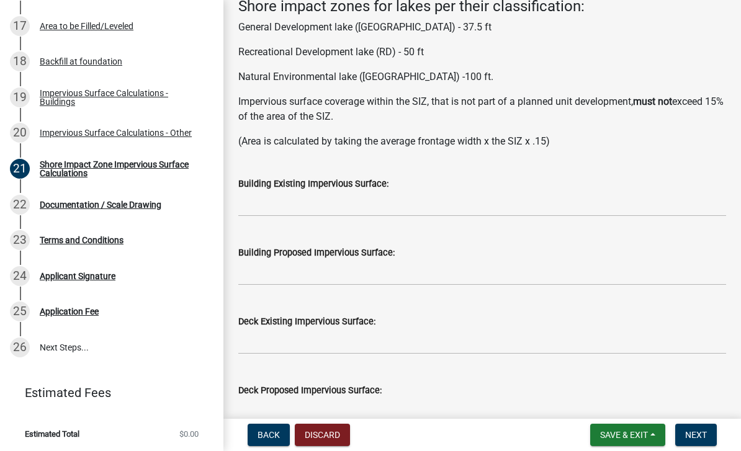
scroll to position [204, 0]
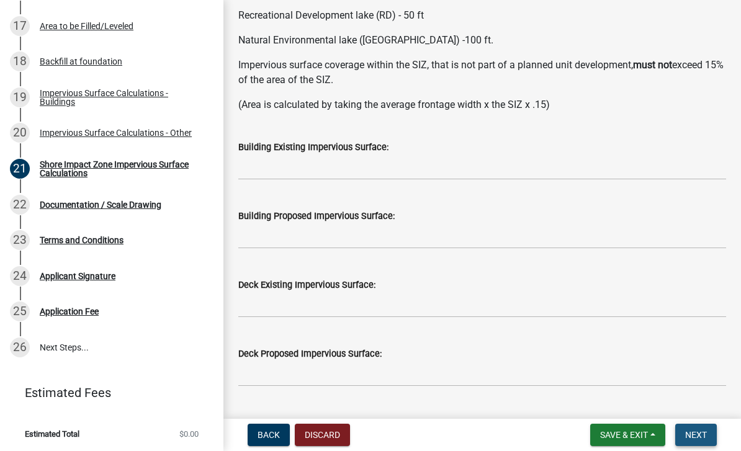
click at [517, 434] on span "Next" at bounding box center [697, 435] width 22 height 10
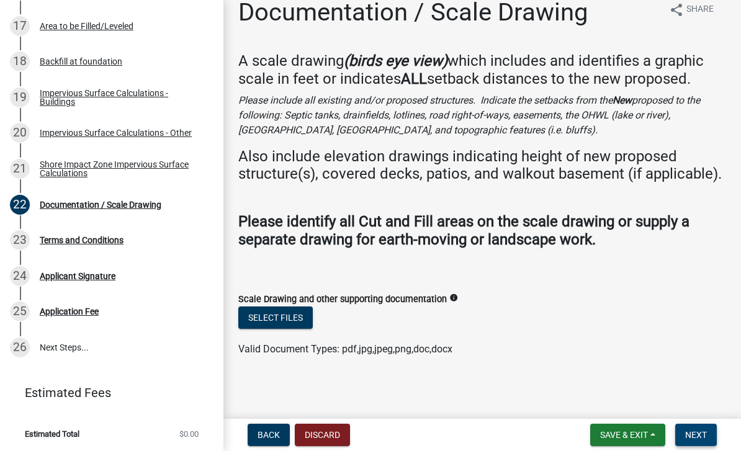
scroll to position [16, 0]
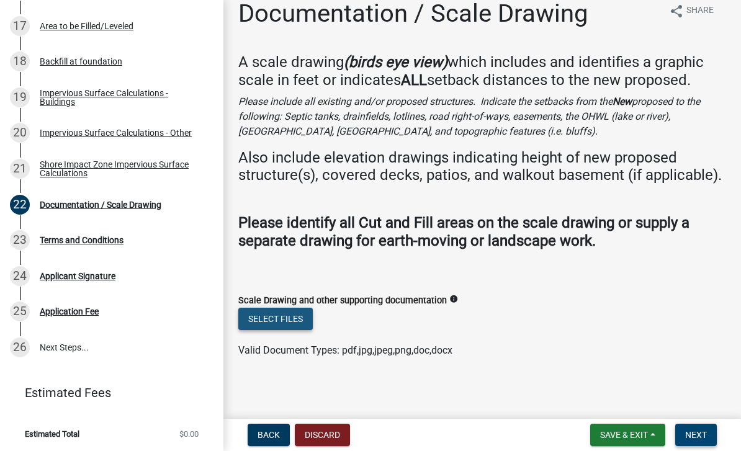
click at [271, 317] on button "Select files" at bounding box center [275, 319] width 75 height 22
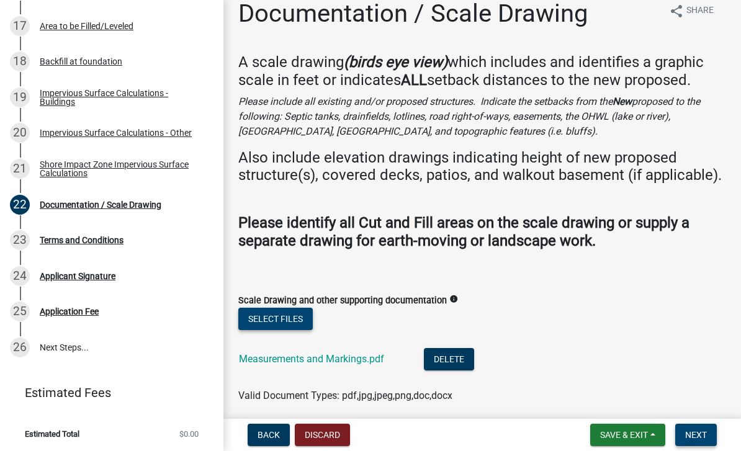
click at [299, 317] on button "Select files" at bounding box center [275, 319] width 75 height 22
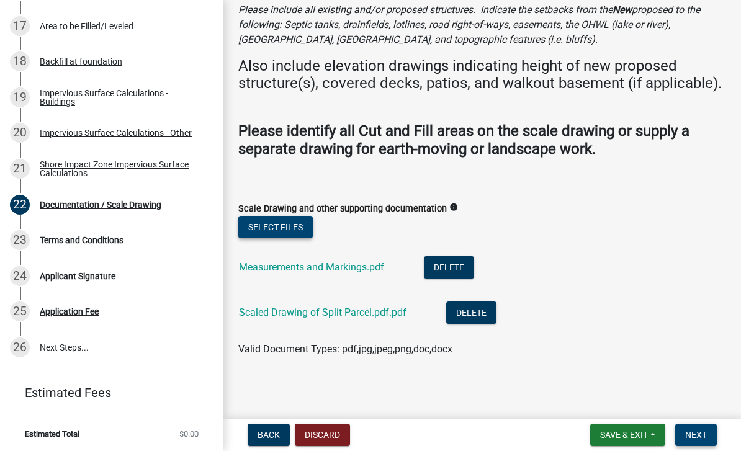
scroll to position [107, 0]
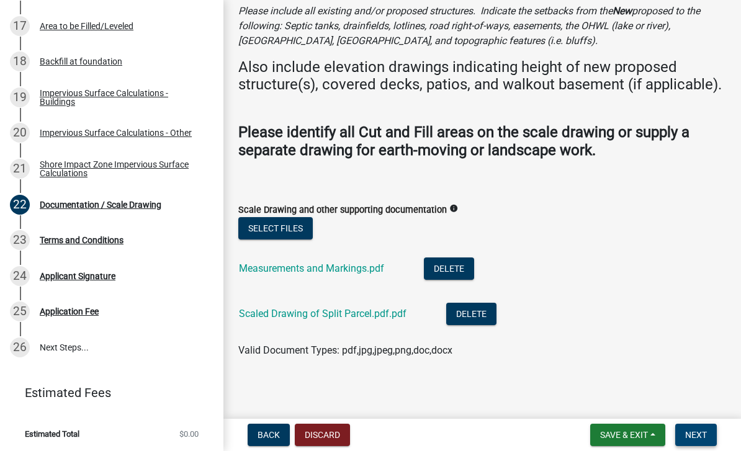
click at [517, 437] on span "Next" at bounding box center [697, 435] width 22 height 10
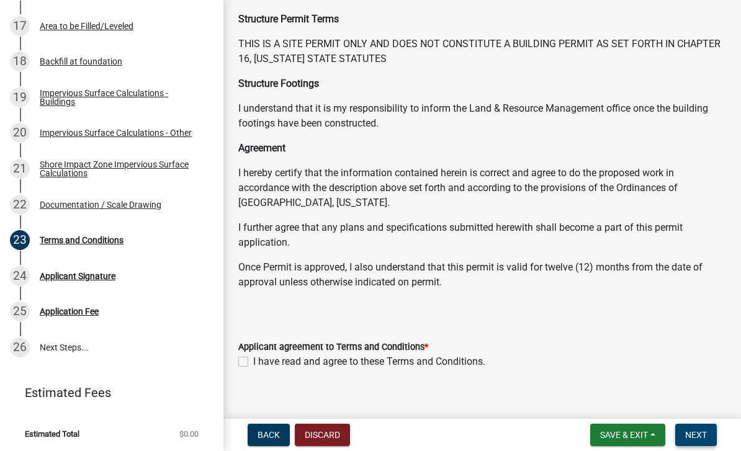
scroll to position [209, 0]
click at [240, 340] on div "Applicant agreement to Terms and Conditions *" at bounding box center [482, 347] width 488 height 15
click at [253, 355] on label "I have read and agree to these Terms and Conditions." at bounding box center [369, 362] width 232 height 15
click at [253, 355] on input "I have read and agree to these Terms and Conditions." at bounding box center [257, 359] width 8 height 8
checkbox input "true"
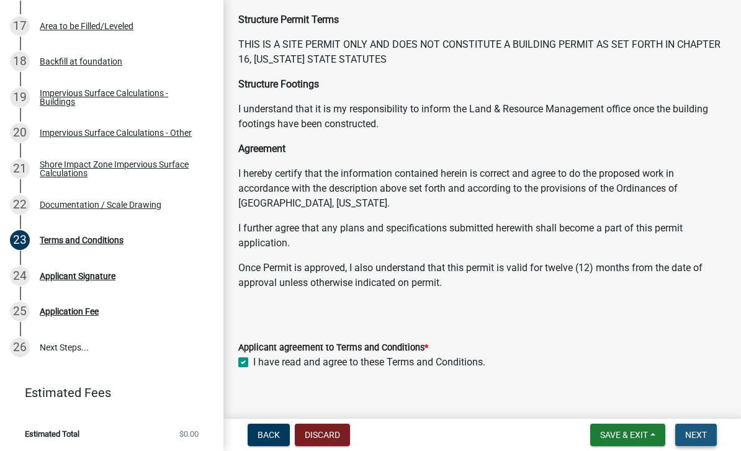
click at [517, 433] on span "Next" at bounding box center [697, 435] width 22 height 10
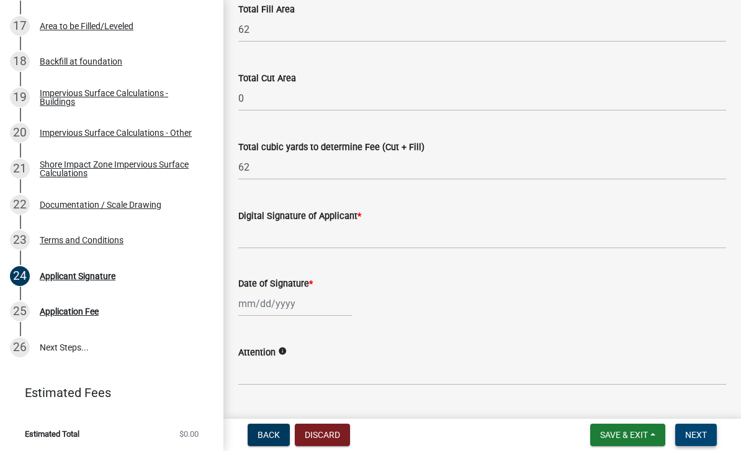
scroll to position [181, 0]
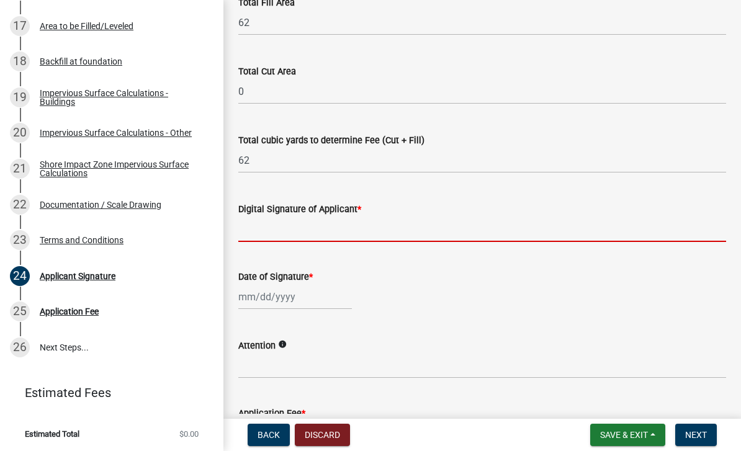
click at [517, 236] on input "Digital Signature of Applicant *" at bounding box center [482, 229] width 488 height 25
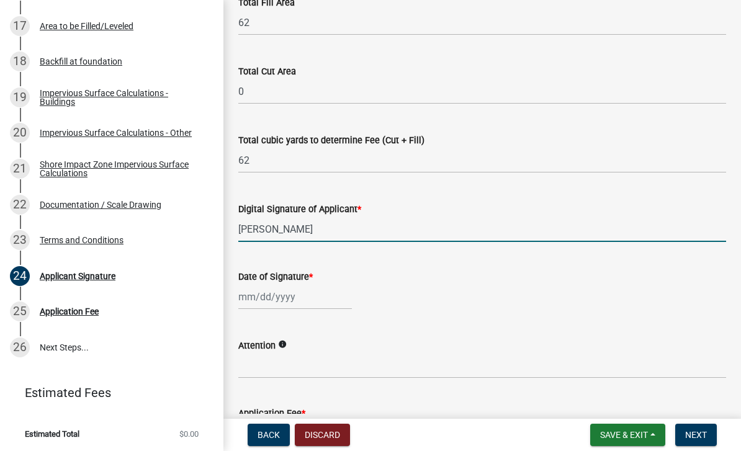
type input "[PERSON_NAME]"
click at [271, 299] on div at bounding box center [295, 296] width 114 height 25
select select "10"
select select "2025"
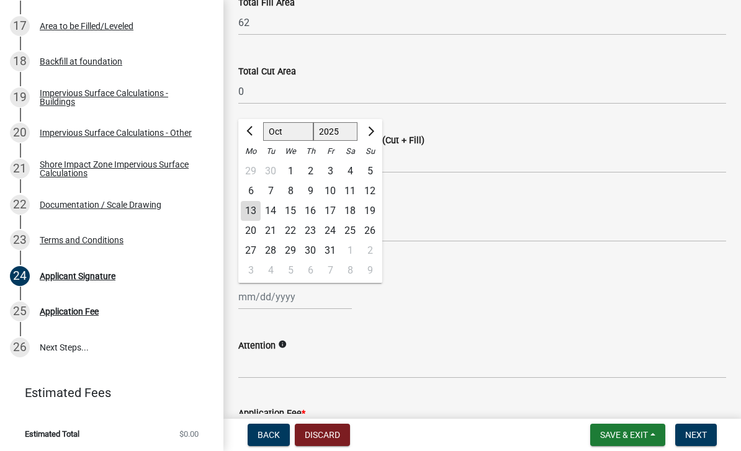
click at [251, 211] on div "13" at bounding box center [251, 211] width 20 height 20
type input "[DATE]"
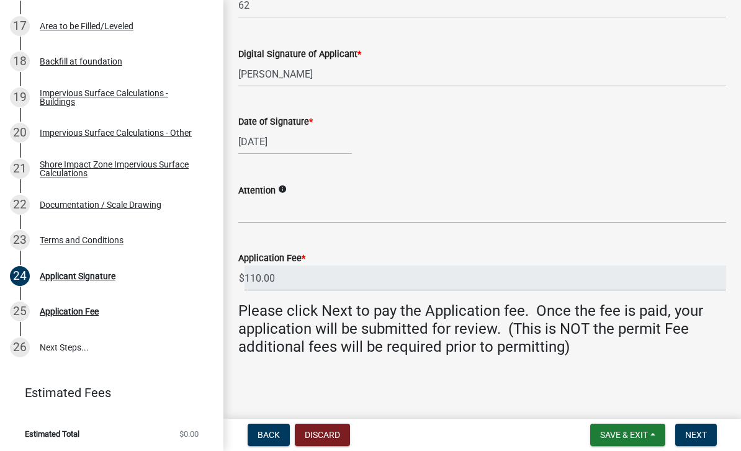
scroll to position [335, 0]
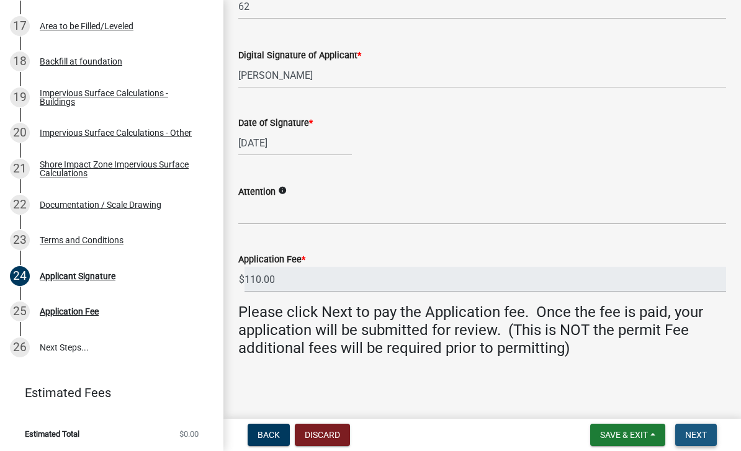
click at [517, 440] on span "Next" at bounding box center [697, 435] width 22 height 10
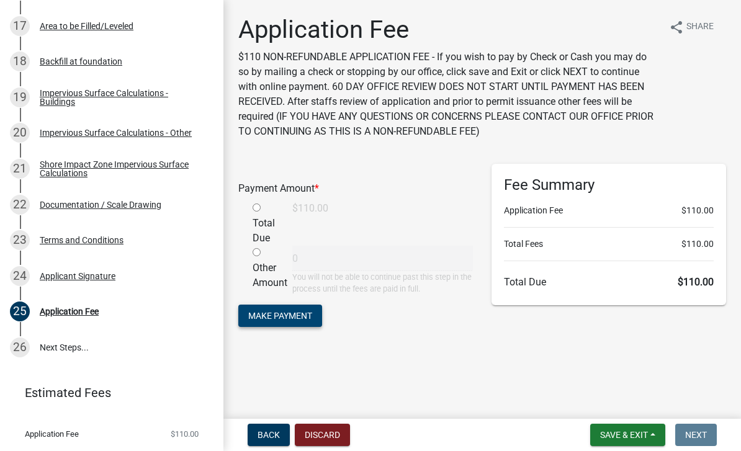
click at [297, 319] on span "Make Payment" at bounding box center [280, 316] width 64 height 10
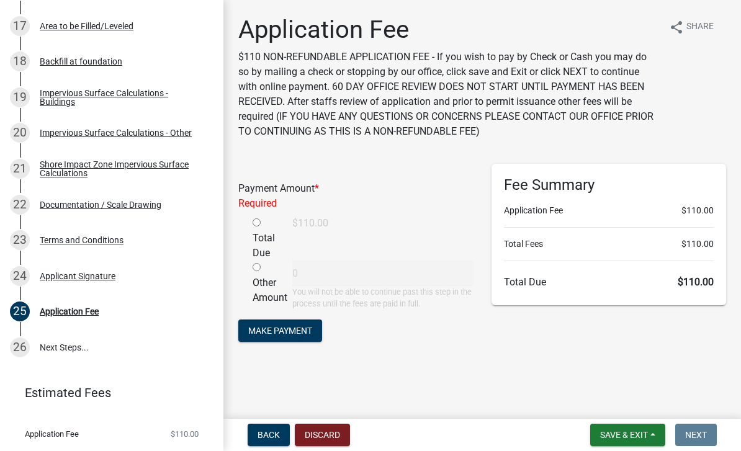
click at [258, 219] on input "radio" at bounding box center [257, 223] width 8 height 8
radio input "true"
type input "110"
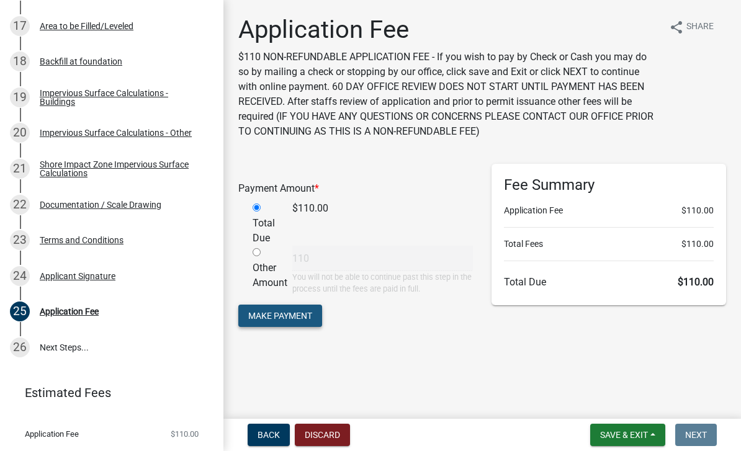
click at [281, 316] on span "Make Payment" at bounding box center [280, 316] width 64 height 10
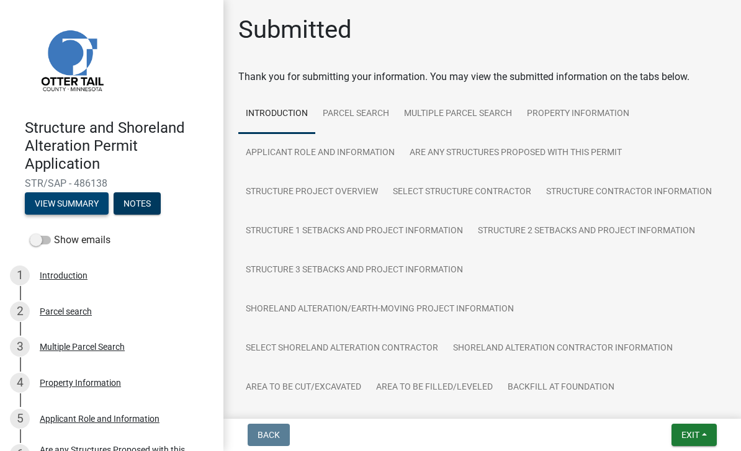
click at [63, 204] on button "View Summary" at bounding box center [67, 204] width 84 height 22
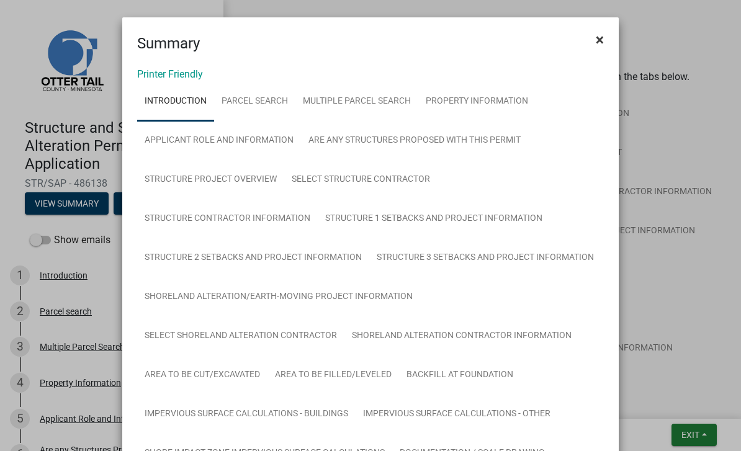
click at [597, 40] on span "×" at bounding box center [600, 39] width 8 height 17
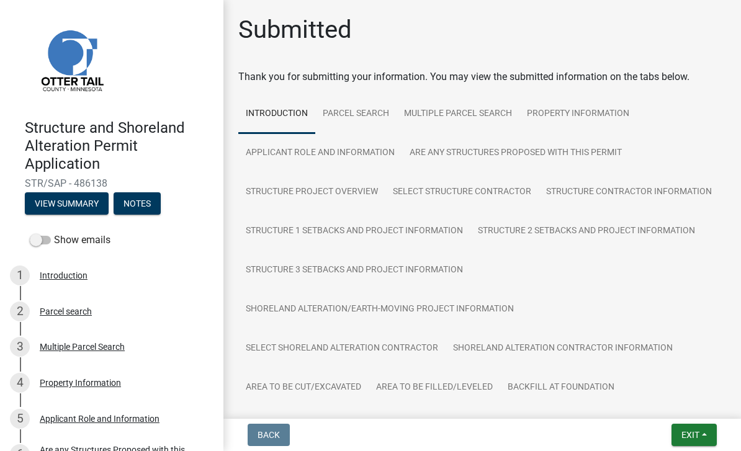
click at [71, 66] on img at bounding box center [71, 59] width 93 height 93
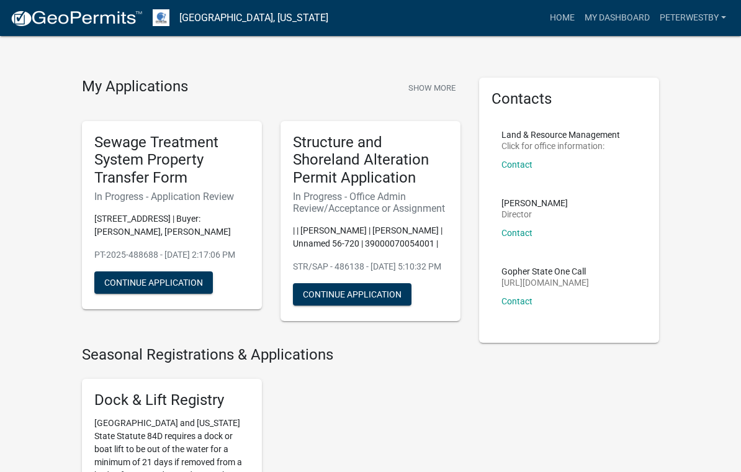
scroll to position [14, 0]
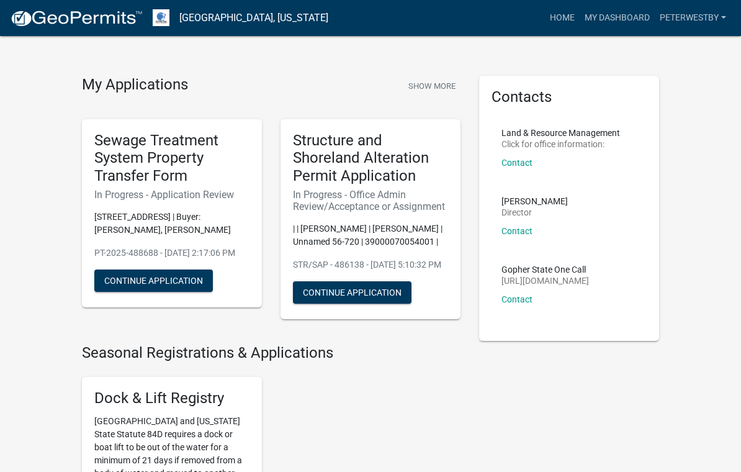
click at [364, 193] on h6 "In Progress - Office Admin Review/Acceptance or Assignment" at bounding box center [370, 201] width 155 height 24
